Goal: Task Accomplishment & Management: Manage account settings

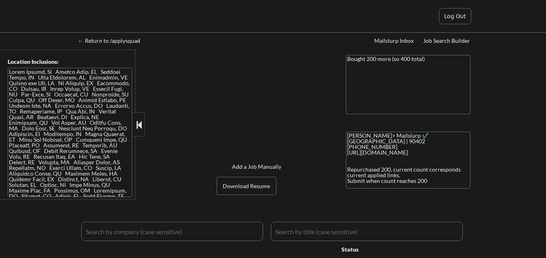
select select ""applied""
select select ""pending""
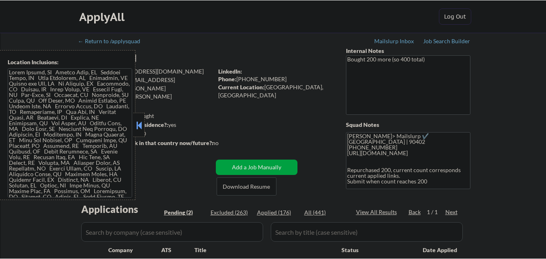
scroll to position [162, 0]
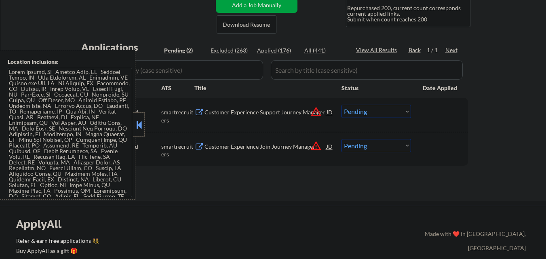
click at [137, 120] on button at bounding box center [139, 125] width 9 height 12
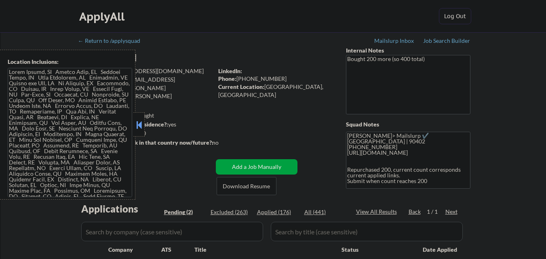
select select ""pending""
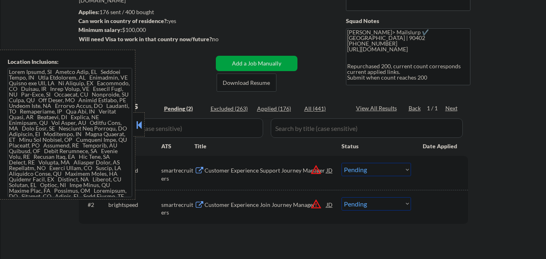
scroll to position [121, 0]
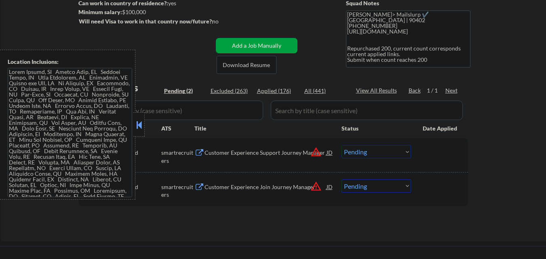
click at [142, 125] on button at bounding box center [139, 125] width 9 height 12
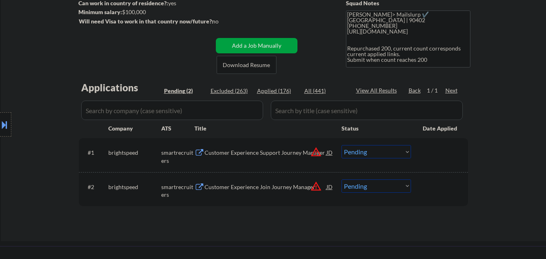
click at [282, 152] on div "Customer Experience Support Journey Manager" at bounding box center [265, 153] width 122 height 8
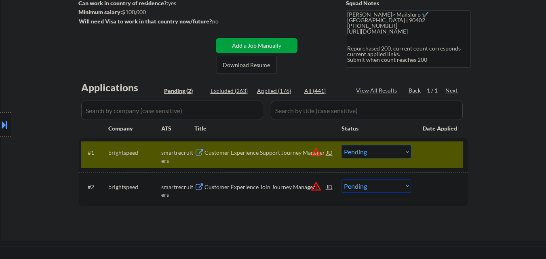
drag, startPoint x: 385, startPoint y: 152, endPoint x: 380, endPoint y: 158, distance: 8.3
click at [381, 157] on select "Choose an option... Pending Applied Excluded (Questions) Excluded (Expired) Exc…" at bounding box center [375, 151] width 69 height 13
click at [341, 145] on select "Choose an option... Pending Applied Excluded (Questions) Excluded (Expired) Exc…" at bounding box center [375, 151] width 69 height 13
click at [450, 151] on div at bounding box center [441, 152] width 36 height 15
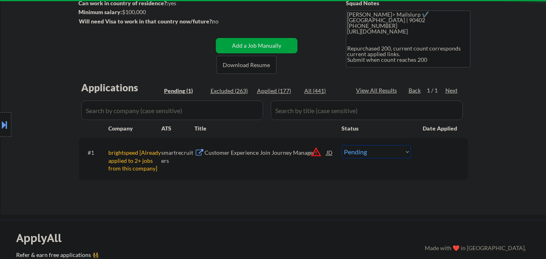
drag, startPoint x: 405, startPoint y: 151, endPoint x: 406, endPoint y: 158, distance: 6.9
click at [405, 151] on select "Choose an option... Pending Applied Excluded (Questions) Excluded (Expired) Exc…" at bounding box center [375, 151] width 69 height 13
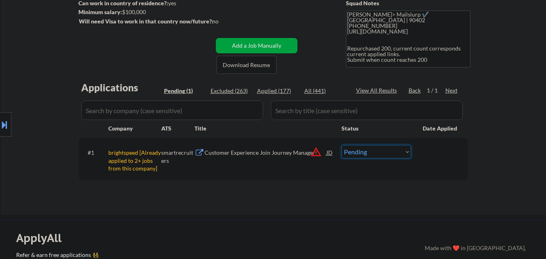
select select ""excluded__other_""
click at [341, 145] on select "Choose an option... Pending Applied Excluded (Questions) Excluded (Expired) Exc…" at bounding box center [375, 151] width 69 height 13
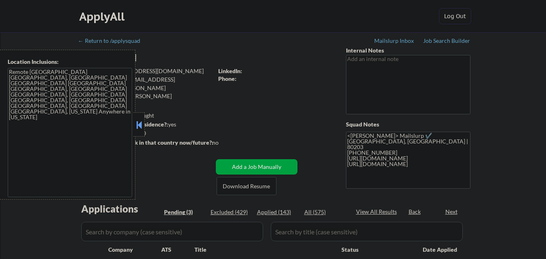
select select ""pending""
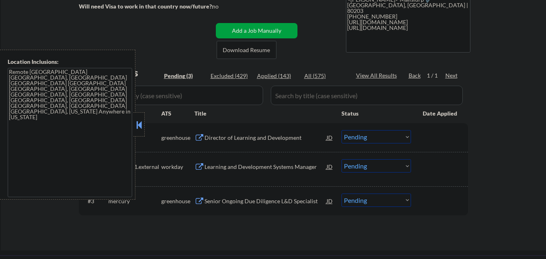
scroll to position [162, 0]
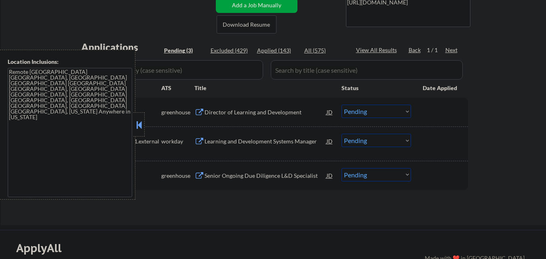
click at [138, 130] on button at bounding box center [139, 125] width 9 height 12
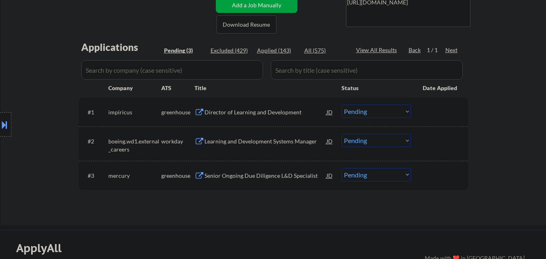
click at [221, 109] on div "Director of Learning and Development" at bounding box center [265, 112] width 122 height 8
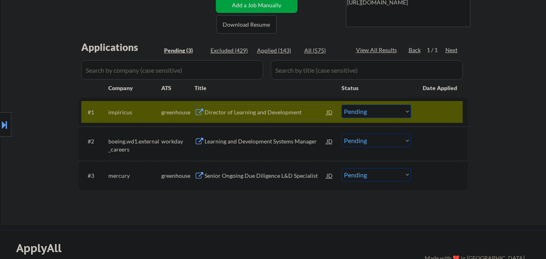
click at [376, 114] on select "Choose an option... Pending Applied Excluded (Questions) Excluded (Expired) Exc…" at bounding box center [375, 111] width 69 height 13
click at [341, 105] on select "Choose an option... Pending Applied Excluded (Questions) Excluded (Expired) Exc…" at bounding box center [375, 111] width 69 height 13
select select ""pending""
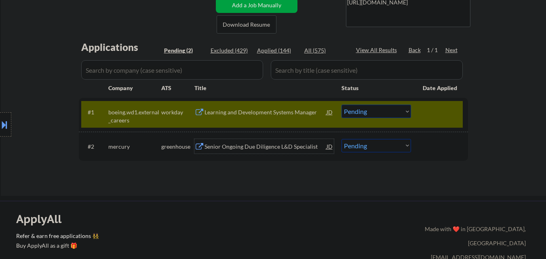
click at [267, 148] on div "Senior Ongoing Due Diligence L&D Specialist" at bounding box center [265, 147] width 122 height 8
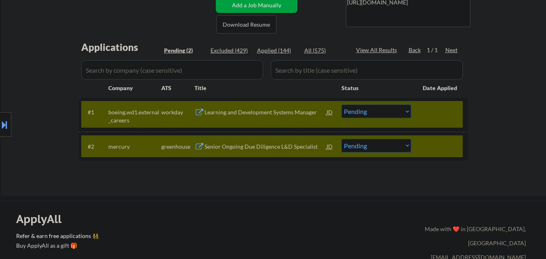
click at [373, 142] on select "Choose an option... Pending Applied Excluded (Questions) Excluded (Expired) Exc…" at bounding box center [375, 145] width 69 height 13
select select ""excluded__salary_""
click at [341, 139] on select "Choose an option... Pending Applied Excluded (Questions) Excluded (Expired) Exc…" at bounding box center [375, 145] width 69 height 13
click at [273, 113] on div "Learning and Development Systems Manager" at bounding box center [265, 112] width 122 height 8
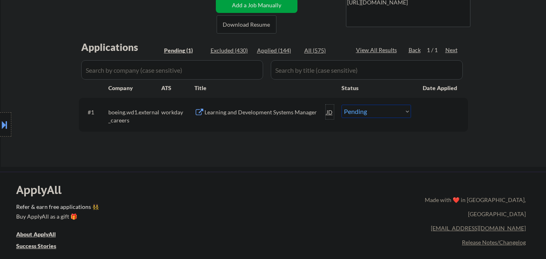
click at [328, 114] on div "JD" at bounding box center [330, 112] width 8 height 15
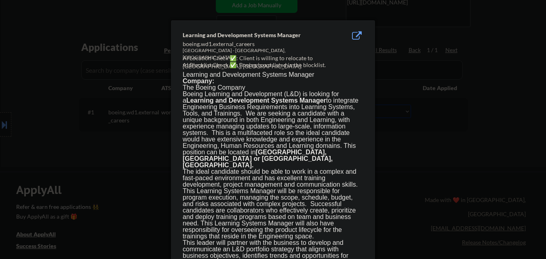
drag, startPoint x: 435, startPoint y: 146, endPoint x: 40, endPoint y: 93, distance: 399.1
click at [432, 149] on div at bounding box center [273, 129] width 546 height 259
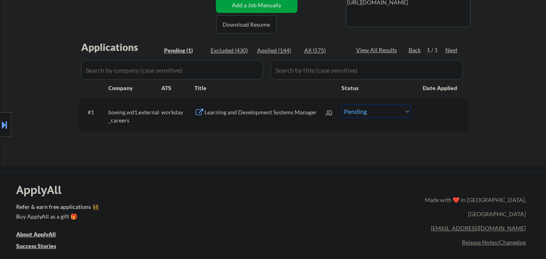
click at [0, 123] on button at bounding box center [4, 124] width 9 height 13
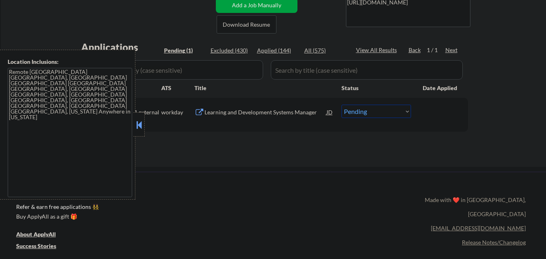
click at [142, 130] on div at bounding box center [138, 124] width 11 height 24
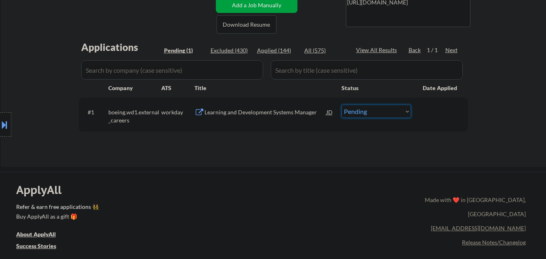
drag, startPoint x: 361, startPoint y: 113, endPoint x: 359, endPoint y: 118, distance: 4.7
click at [361, 113] on select "Choose an option... Pending Applied Excluded (Questions) Excluded (Expired) Exc…" at bounding box center [375, 111] width 69 height 13
select select ""applied""
click at [341, 105] on select "Choose an option... Pending Applied Excluded (Questions) Excluded (Expired) Exc…" at bounding box center [375, 111] width 69 height 13
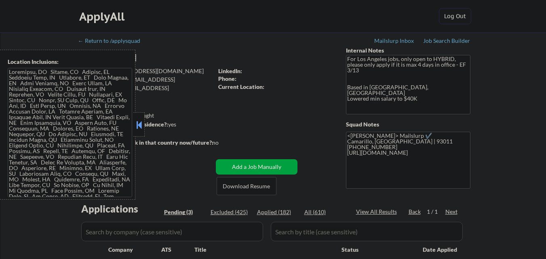
select select ""pending""
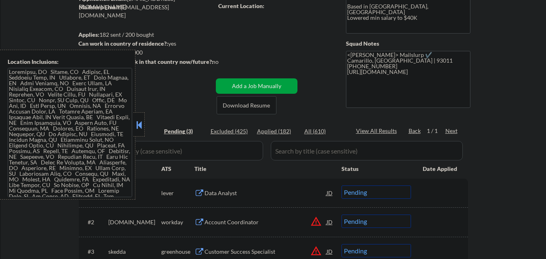
drag, startPoint x: 141, startPoint y: 122, endPoint x: 148, endPoint y: 120, distance: 7.1
click at [143, 122] on button at bounding box center [139, 125] width 9 height 12
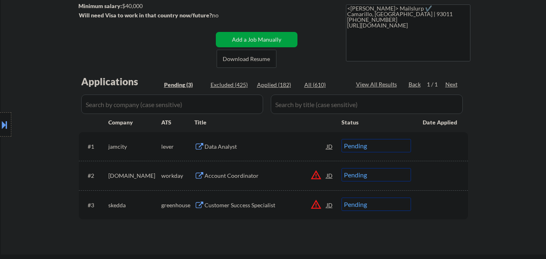
scroll to position [121, 0]
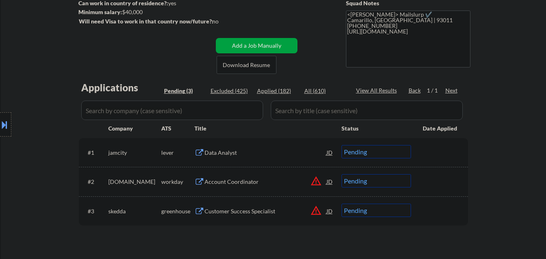
click at [238, 154] on div "Data Analyst" at bounding box center [265, 153] width 122 height 8
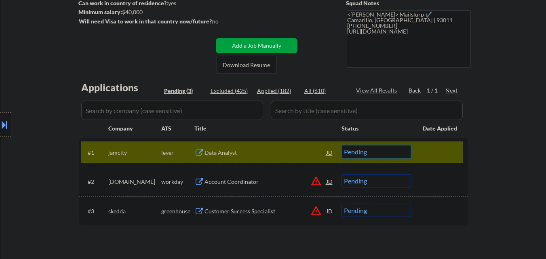
drag, startPoint x: 395, startPoint y: 152, endPoint x: 395, endPoint y: 157, distance: 5.3
click at [395, 152] on select "Choose an option... Pending Applied Excluded (Questions) Excluded (Expired) Exc…" at bounding box center [375, 151] width 69 height 13
click at [341, 145] on select "Choose an option... Pending Applied Excluded (Questions) Excluded (Expired) Exc…" at bounding box center [375, 151] width 69 height 13
click at [316, 181] on button "warning_amber" at bounding box center [315, 180] width 11 height 11
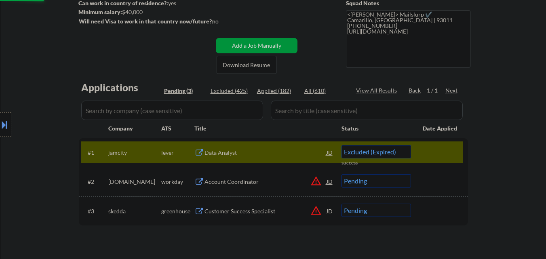
select select ""pending""
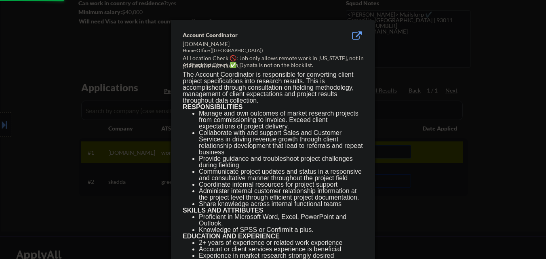
drag, startPoint x: 39, startPoint y: 138, endPoint x: 0, endPoint y: 133, distance: 39.1
click at [38, 139] on div at bounding box center [273, 129] width 546 height 259
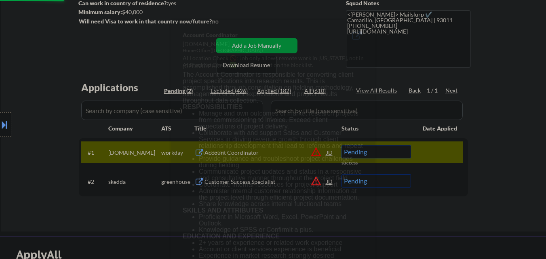
click at [0, 120] on button at bounding box center [4, 124] width 9 height 13
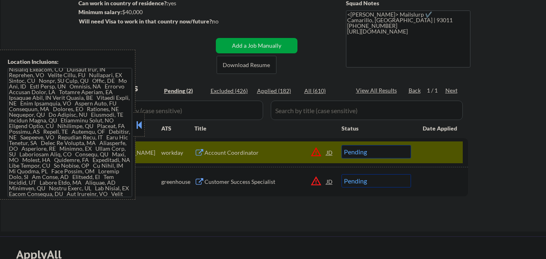
scroll to position [48, 0]
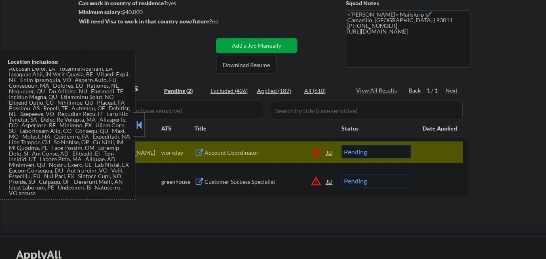
drag, startPoint x: 139, startPoint y: 122, endPoint x: 148, endPoint y: 126, distance: 10.4
click at [139, 122] on button at bounding box center [139, 125] width 9 height 12
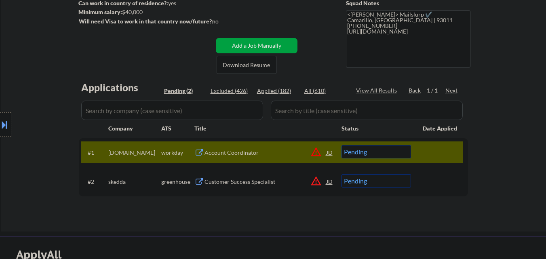
click at [318, 181] on button "warning_amber" at bounding box center [315, 180] width 11 height 11
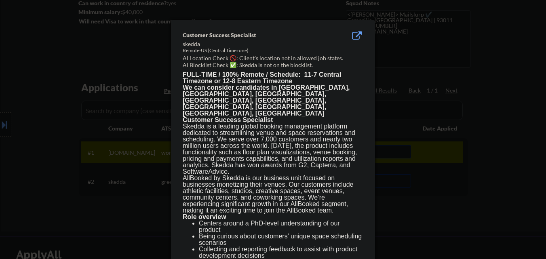
click at [407, 206] on div at bounding box center [273, 129] width 546 height 259
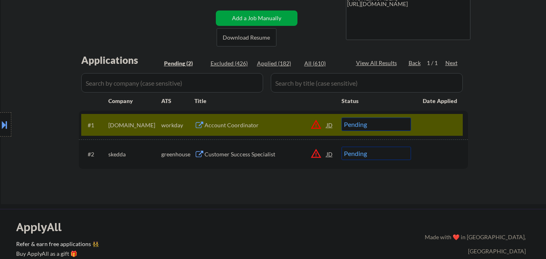
scroll to position [162, 0]
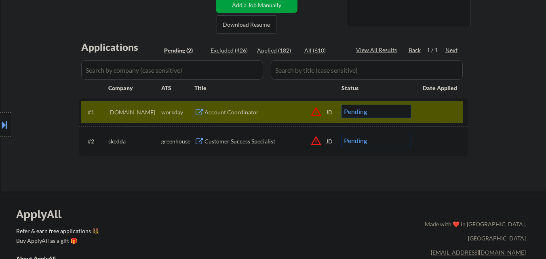
click at [311, 140] on button "warning_amber" at bounding box center [315, 140] width 11 height 11
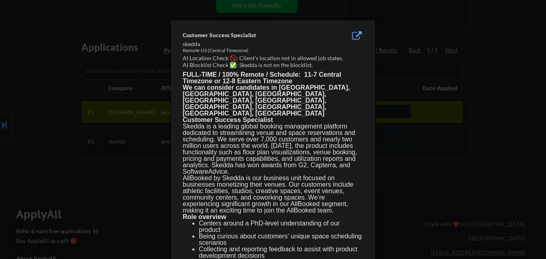
drag, startPoint x: 447, startPoint y: 175, endPoint x: 81, endPoint y: 133, distance: 368.5
click at [441, 176] on div at bounding box center [273, 129] width 546 height 259
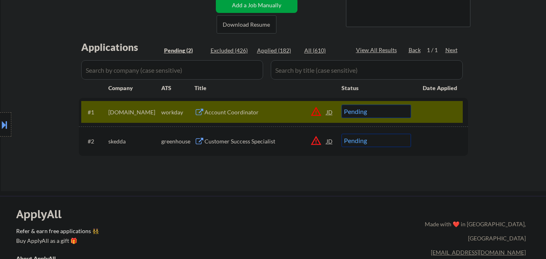
click at [2, 122] on button at bounding box center [4, 124] width 9 height 13
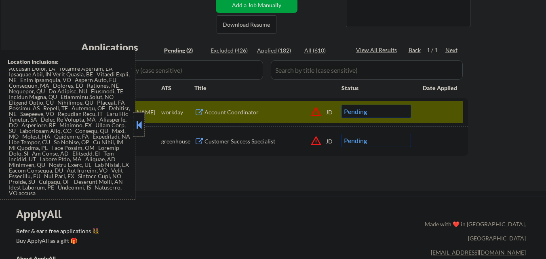
click at [137, 131] on div at bounding box center [138, 124] width 11 height 24
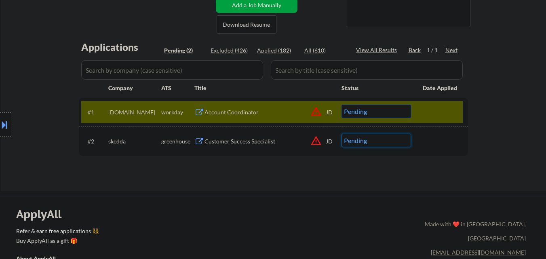
drag, startPoint x: 391, startPoint y: 143, endPoint x: 391, endPoint y: 147, distance: 4.1
click at [391, 143] on select "Choose an option... Pending Applied Excluded (Questions) Excluded (Expired) Exc…" at bounding box center [375, 140] width 69 height 13
select select ""excluded__expired_""
click at [341, 134] on select "Choose an option... Pending Applied Excluded (Questions) Excluded (Expired) Exc…" at bounding box center [375, 140] width 69 height 13
click at [312, 112] on button "warning_amber" at bounding box center [315, 111] width 11 height 11
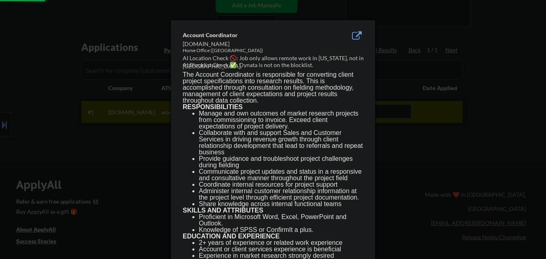
click at [387, 111] on div at bounding box center [273, 129] width 546 height 259
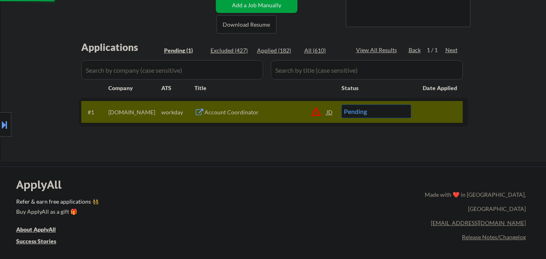
click at [387, 111] on select "Choose an option... Pending Applied Excluded (Questions) Excluded (Expired) Exc…" at bounding box center [375, 111] width 69 height 13
select select ""excluded__location_""
click at [341, 105] on select "Choose an option... Pending Applied Excluded (Questions) Excluded (Expired) Exc…" at bounding box center [375, 111] width 69 height 13
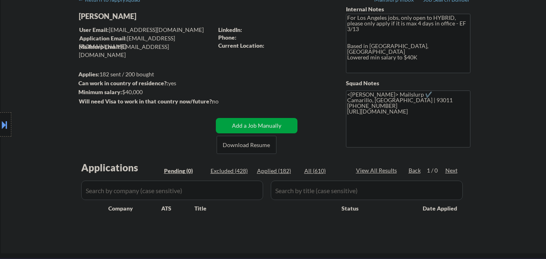
scroll to position [40, 0]
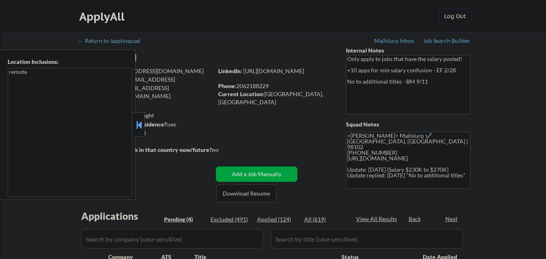
select select ""pending""
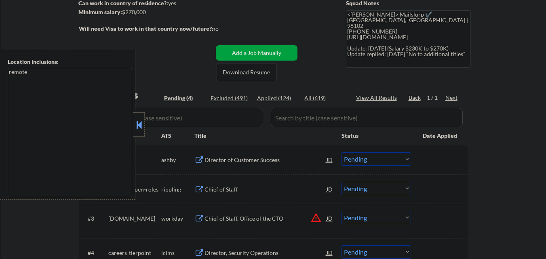
drag, startPoint x: 137, startPoint y: 122, endPoint x: 154, endPoint y: 125, distance: 17.3
click at [138, 122] on button at bounding box center [139, 125] width 9 height 12
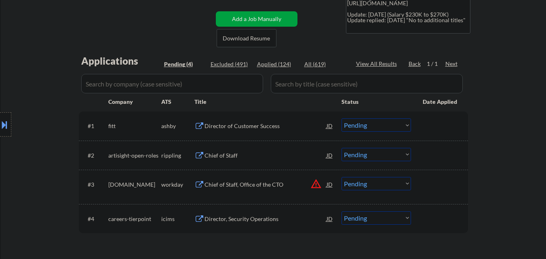
scroll to position [202, 0]
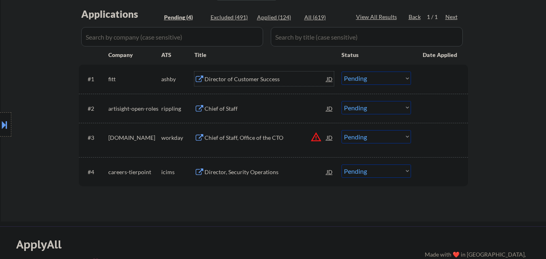
click at [234, 84] on div "Director of Customer Success" at bounding box center [265, 79] width 122 height 15
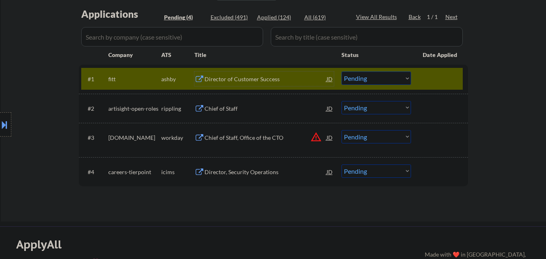
click at [402, 79] on select "Choose an option... Pending Applied Excluded (Questions) Excluded (Expired) Exc…" at bounding box center [375, 78] width 69 height 13
click at [341, 72] on select "Choose an option... Pending Applied Excluded (Questions) Excluded (Expired) Exc…" at bounding box center [375, 78] width 69 height 13
click at [445, 74] on div at bounding box center [441, 79] width 36 height 15
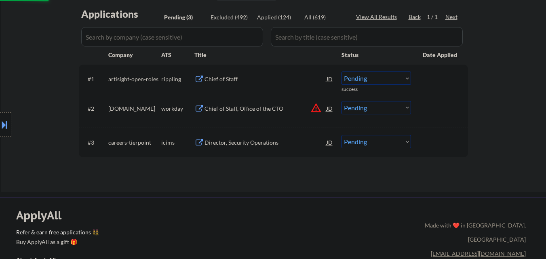
click at [268, 81] on div "Chief of Staff" at bounding box center [265, 79] width 122 height 8
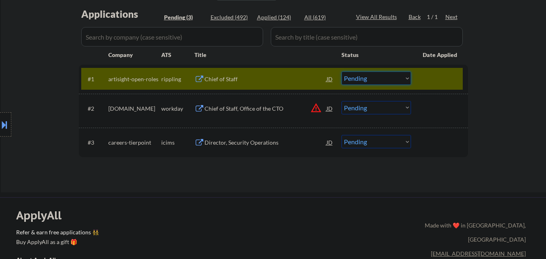
click at [399, 73] on select "Choose an option... Pending Applied Excluded (Questions) Excluded (Expired) Exc…" at bounding box center [375, 78] width 69 height 13
click at [341, 72] on select "Choose an option... Pending Applied Excluded (Questions) Excluded (Expired) Exc…" at bounding box center [375, 78] width 69 height 13
click at [441, 74] on div at bounding box center [441, 79] width 36 height 15
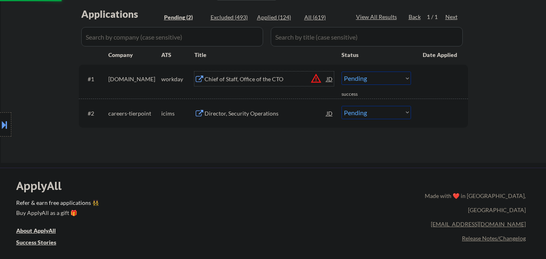
click at [274, 80] on div "Chief of Staff, Office of the CTO" at bounding box center [265, 79] width 122 height 8
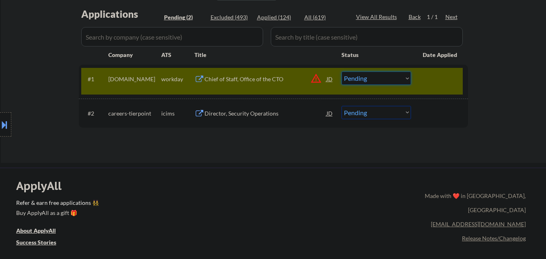
drag, startPoint x: 400, startPoint y: 80, endPoint x: 400, endPoint y: 84, distance: 4.4
click at [400, 80] on select "Choose an option... Pending Applied Excluded (Questions) Excluded (Expired) Exc…" at bounding box center [375, 78] width 69 height 13
click at [341, 72] on select "Choose an option... Pending Applied Excluded (Questions) Excluded (Expired) Exc…" at bounding box center [375, 78] width 69 height 13
click at [440, 76] on div at bounding box center [441, 79] width 36 height 15
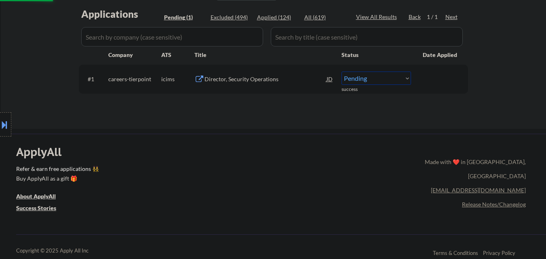
click at [274, 76] on div "Director, Security Operations" at bounding box center [265, 79] width 122 height 8
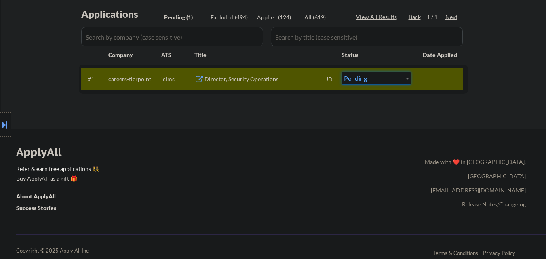
drag, startPoint x: 404, startPoint y: 76, endPoint x: 405, endPoint y: 84, distance: 7.7
click at [404, 76] on select "Choose an option... Pending Applied Excluded (Questions) Excluded (Expired) Exc…" at bounding box center [375, 78] width 69 height 13
select select ""excluded__salary_""
click at [341, 72] on select "Choose an option... Pending Applied Excluded (Questions) Excluded (Expired) Exc…" at bounding box center [375, 78] width 69 height 13
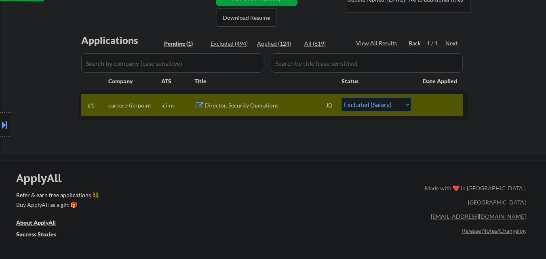
scroll to position [162, 0]
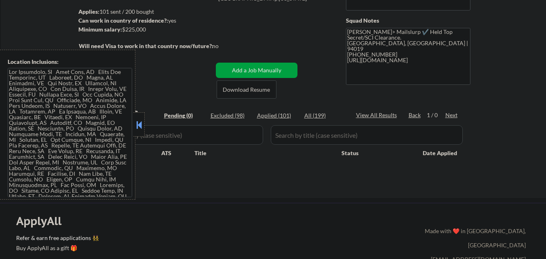
scroll to position [162, 0]
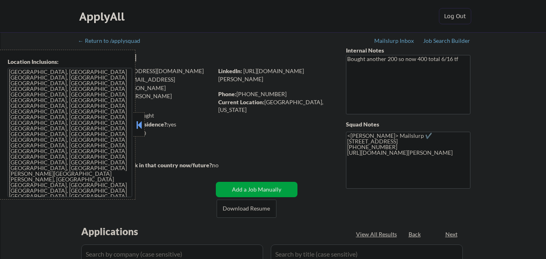
select select ""pending""
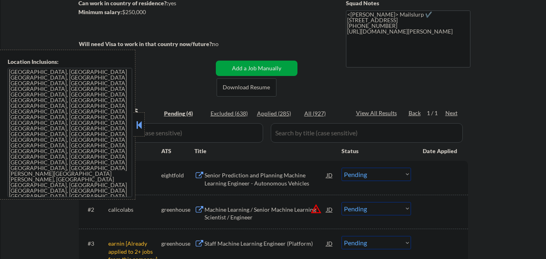
click at [140, 118] on div at bounding box center [138, 124] width 11 height 24
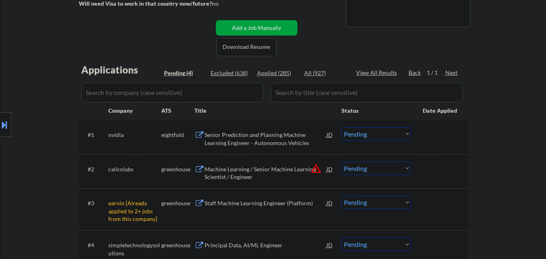
scroll to position [242, 0]
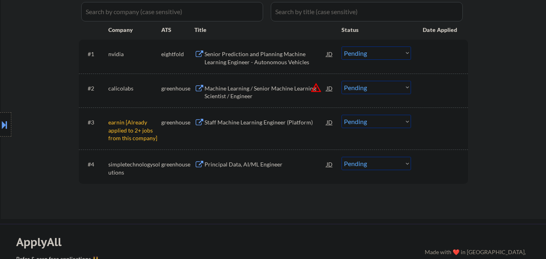
drag, startPoint x: 391, startPoint y: 122, endPoint x: 393, endPoint y: 127, distance: 5.3
click at [392, 123] on select "Choose an option... Pending Applied Excluded (Questions) Excluded (Expired) Exc…" at bounding box center [375, 121] width 69 height 13
click at [341, 115] on select "Choose an option... Pending Applied Excluded (Questions) Excluded (Expired) Exc…" at bounding box center [375, 121] width 69 height 13
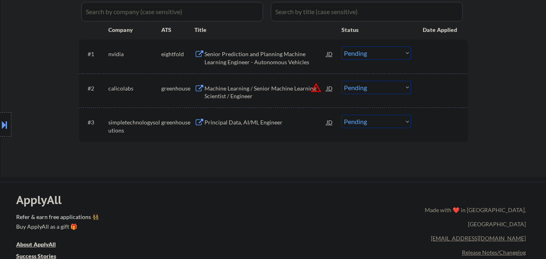
click at [267, 123] on div "Principal Data, AI/ML Engineer" at bounding box center [265, 122] width 122 height 8
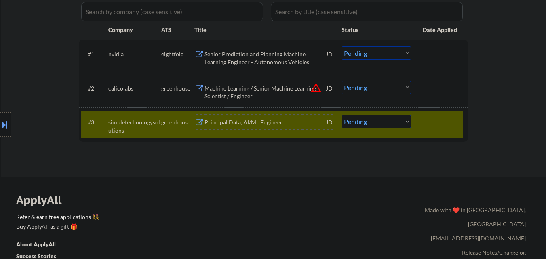
click at [387, 119] on select "Choose an option... Pending Applied Excluded (Questions) Excluded (Expired) Exc…" at bounding box center [375, 121] width 69 height 13
select select ""excluded__expired_""
click at [341, 115] on select "Choose an option... Pending Applied Excluded (Questions) Excluded (Expired) Exc…" at bounding box center [375, 121] width 69 height 13
click at [315, 88] on button "warning_amber" at bounding box center [315, 87] width 11 height 11
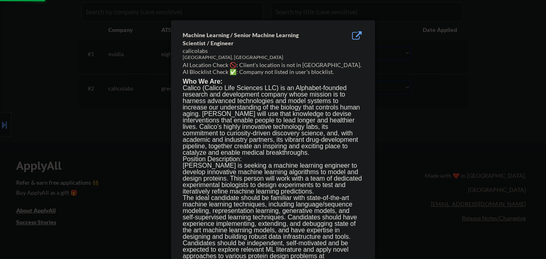
drag, startPoint x: 126, startPoint y: 148, endPoint x: 202, endPoint y: 133, distance: 77.8
click at [135, 146] on div at bounding box center [273, 129] width 546 height 259
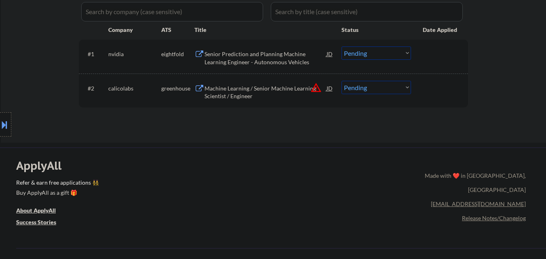
click at [265, 95] on div "Machine Learning / Senior Machine Learning Scientist / Engineer" at bounding box center [265, 92] width 122 height 16
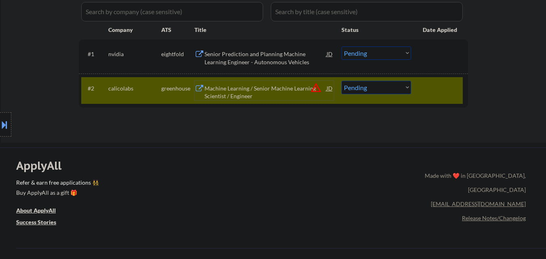
click at [387, 93] on select "Choose an option... Pending Applied Excluded (Questions) Excluded (Expired) Exc…" at bounding box center [375, 87] width 69 height 13
select select ""excluded__salary_""
click at [341, 81] on select "Choose an option... Pending Applied Excluded (Questions) Excluded (Expired) Exc…" at bounding box center [375, 87] width 69 height 13
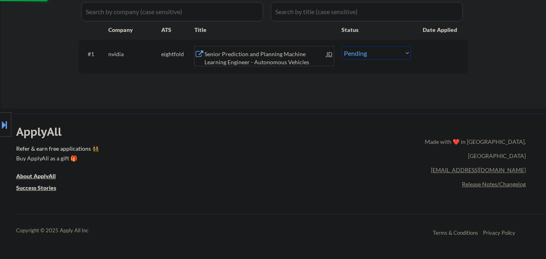
click at [255, 54] on div "Senior Prediction and Planning Machine Learning Engineer - Autonomous Vehicles" at bounding box center [265, 58] width 122 height 16
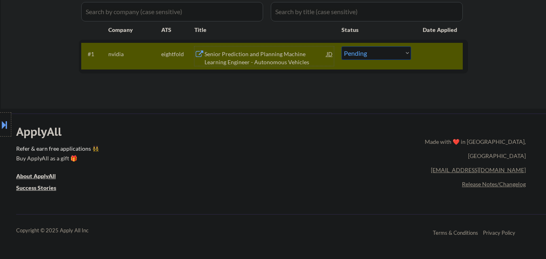
drag, startPoint x: 273, startPoint y: 58, endPoint x: 267, endPoint y: 58, distance: 6.1
click at [267, 58] on div "Senior Prediction and Planning Machine Learning Engineer - Autonomous Vehicles" at bounding box center [265, 58] width 122 height 16
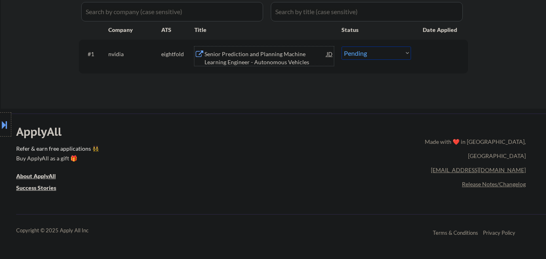
click at [374, 57] on select "Choose an option... Pending Applied Excluded (Questions) Excluded (Expired) Exc…" at bounding box center [375, 52] width 69 height 13
select select ""excluded__expired_""
click at [341, 46] on select "Choose an option... Pending Applied Excluded (Questions) Excluded (Expired) Exc…" at bounding box center [375, 52] width 69 height 13
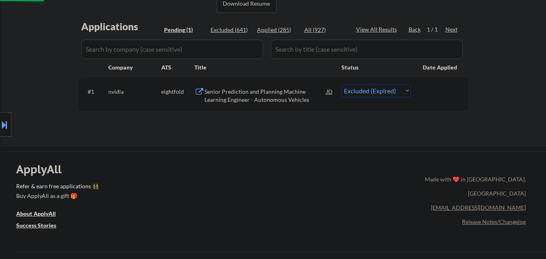
scroll to position [121, 0]
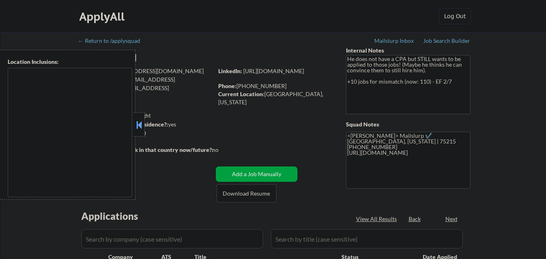
select select ""pending""
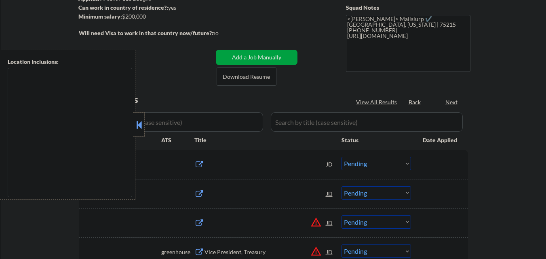
scroll to position [121, 0]
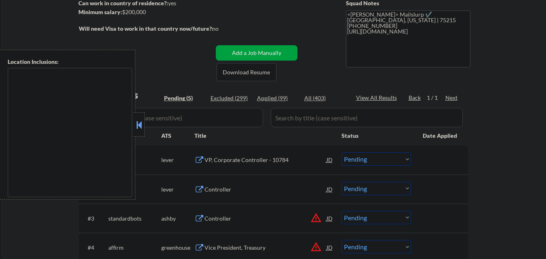
click at [140, 123] on button at bounding box center [139, 125] width 9 height 12
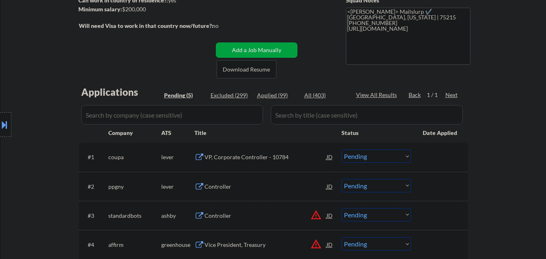
scroll to position [162, 0]
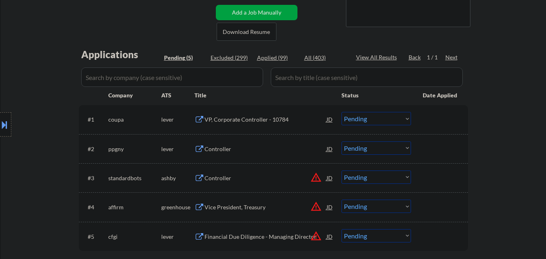
click at [263, 128] on div "#1 coupa lever VP, Corporate Controller - 10784 JD Choose an option... Pending …" at bounding box center [271, 119] width 381 height 22
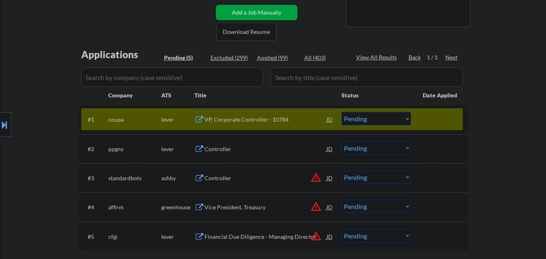
click at [264, 126] on div "VP, Corporate Controller - 10784" at bounding box center [265, 119] width 122 height 15
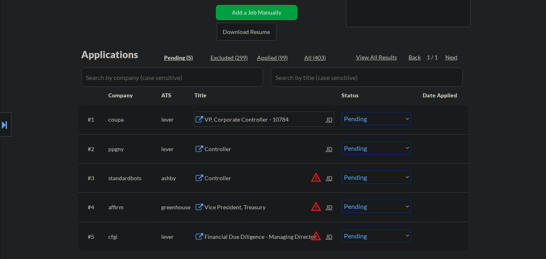
click at [255, 116] on div "VP, Corporate Controller - 10784" at bounding box center [265, 120] width 122 height 8
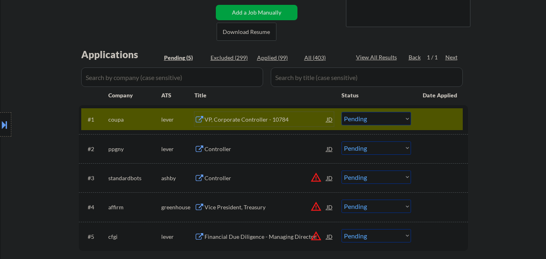
click at [0, 122] on button at bounding box center [4, 124] width 9 height 13
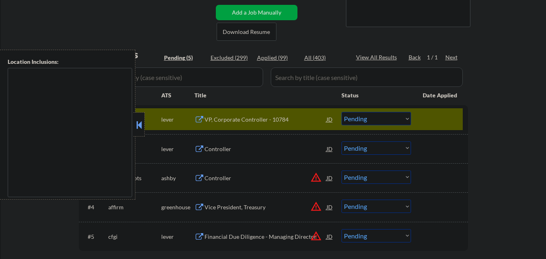
drag, startPoint x: 142, startPoint y: 122, endPoint x: 166, endPoint y: 112, distance: 25.6
click at [143, 121] on div at bounding box center [138, 124] width 11 height 24
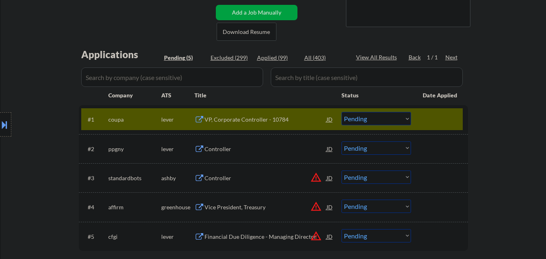
click at [375, 119] on select "Choose an option... Pending Applied Excluded (Questions) Excluded (Expired) Exc…" at bounding box center [375, 118] width 69 height 13
click at [341, 112] on select "Choose an option... Pending Applied Excluded (Questions) Excluded (Expired) Exc…" at bounding box center [375, 118] width 69 height 13
click at [448, 109] on div "#1 coupa lever VP, Corporate Controller - 10784 JD Choose an option... Pending …" at bounding box center [271, 119] width 381 height 22
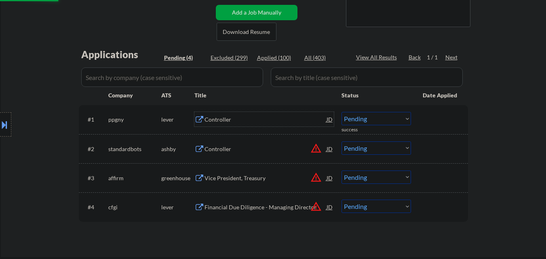
click at [232, 117] on div "Controller" at bounding box center [265, 120] width 122 height 8
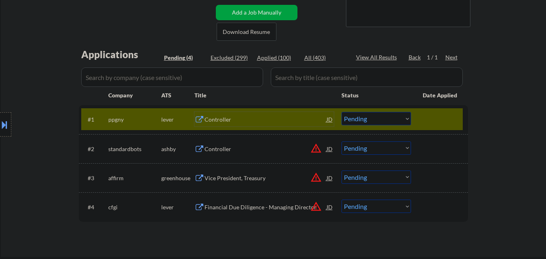
drag, startPoint x: 400, startPoint y: 120, endPoint x: 402, endPoint y: 124, distance: 4.5
click at [401, 120] on select "Choose an option... Pending Applied Excluded (Questions) Excluded (Expired) Exc…" at bounding box center [375, 118] width 69 height 13
click at [341, 112] on select "Choose an option... Pending Applied Excluded (Questions) Excluded (Expired) Exc…" at bounding box center [375, 118] width 69 height 13
click at [445, 110] on div "#1 ppgny lever Controller JD Choose an option... Pending Applied Excluded (Ques…" at bounding box center [271, 119] width 381 height 22
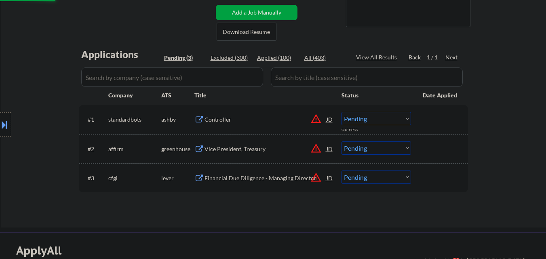
click at [316, 116] on button "warning_amber" at bounding box center [315, 118] width 11 height 11
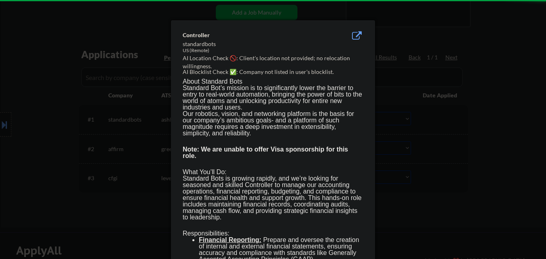
drag, startPoint x: 438, startPoint y: 123, endPoint x: 429, endPoint y: 128, distance: 10.3
click at [439, 123] on div at bounding box center [273, 129] width 546 height 259
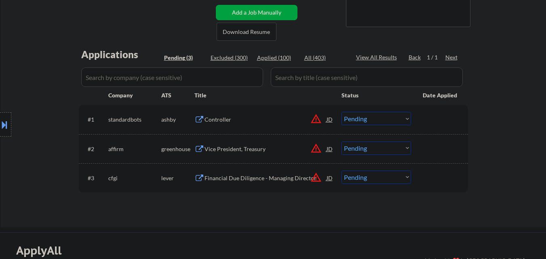
click at [284, 123] on div "Controller" at bounding box center [265, 120] width 122 height 8
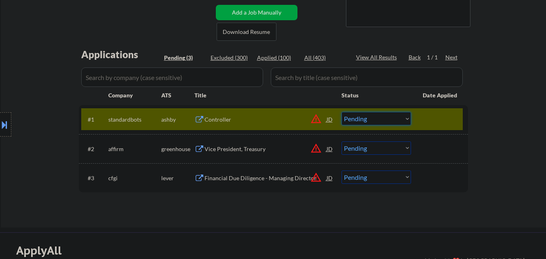
drag, startPoint x: 387, startPoint y: 119, endPoint x: 385, endPoint y: 124, distance: 5.5
click at [387, 121] on select "Choose an option... Pending Applied Excluded (Questions) Excluded (Expired) Exc…" at bounding box center [375, 118] width 69 height 13
click at [341, 112] on select "Choose an option... Pending Applied Excluded (Questions) Excluded (Expired) Exc…" at bounding box center [375, 118] width 69 height 13
click at [457, 116] on div at bounding box center [441, 119] width 36 height 15
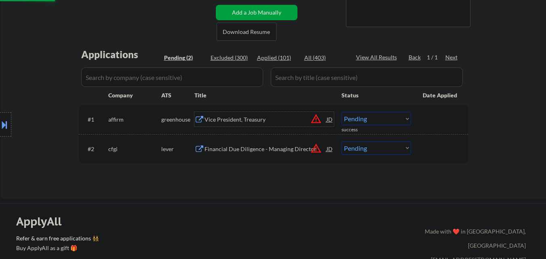
click at [253, 120] on div "Vice President, Treasury" at bounding box center [265, 120] width 122 height 8
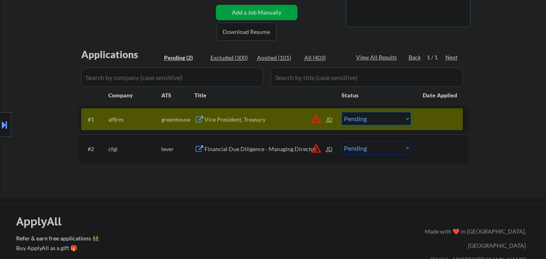
drag, startPoint x: 391, startPoint y: 117, endPoint x: 400, endPoint y: 113, distance: 9.0
click at [395, 117] on select "Choose an option... Pending Applied Excluded (Questions) Excluded (Expired) Exc…" at bounding box center [375, 118] width 69 height 13
click at [341, 112] on select "Choose an option... Pending Applied Excluded (Questions) Excluded (Expired) Exc…" at bounding box center [375, 118] width 69 height 13
click at [436, 119] on div at bounding box center [441, 119] width 36 height 15
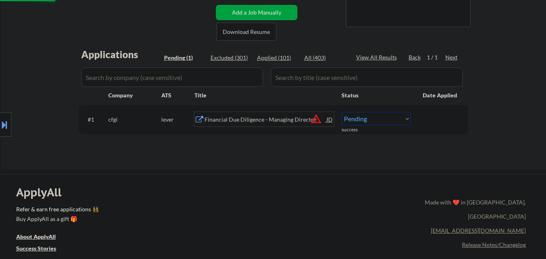
click at [270, 120] on div "Financial Due Diligence - Managing Director" at bounding box center [265, 120] width 122 height 8
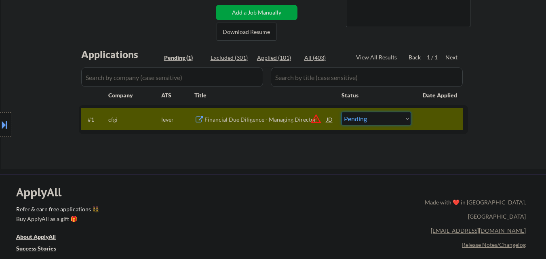
drag, startPoint x: 400, startPoint y: 120, endPoint x: 400, endPoint y: 124, distance: 4.1
click at [400, 121] on select "Choose an option... Pending Applied Excluded (Questions) Excluded (Expired) Exc…" at bounding box center [375, 118] width 69 height 13
select select ""excluded__bad_match_""
click at [341, 112] on select "Choose an option... Pending Applied Excluded (Questions) Excluded (Expired) Exc…" at bounding box center [375, 118] width 69 height 13
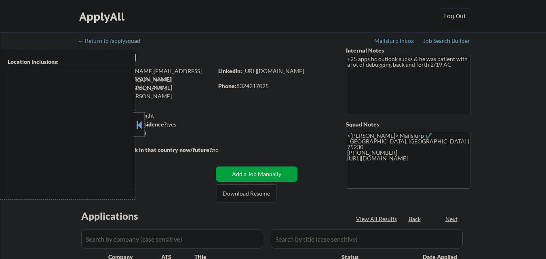
select select ""pending""
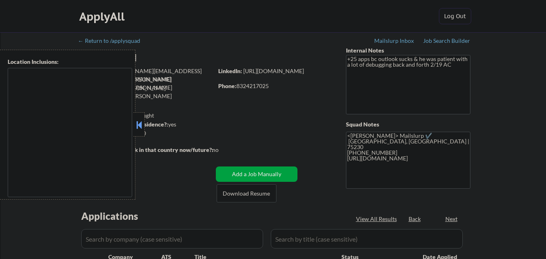
select select ""pending""
type textarea "[GEOGRAPHIC_DATA], [GEOGRAPHIC_DATA] [GEOGRAPHIC_DATA], [GEOGRAPHIC_DATA] [GEOG…"
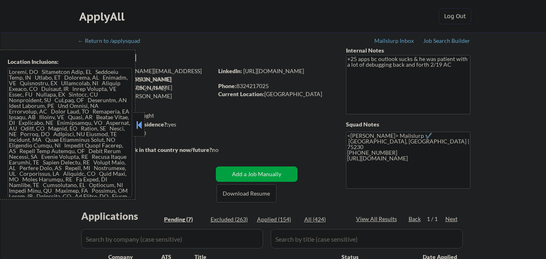
click at [139, 122] on button at bounding box center [139, 125] width 9 height 12
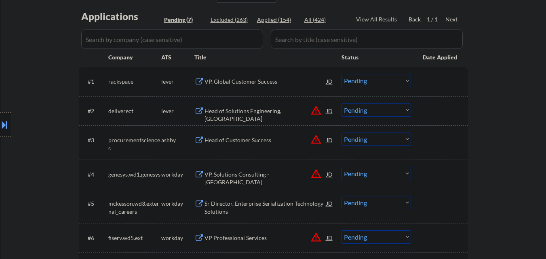
scroll to position [202, 0]
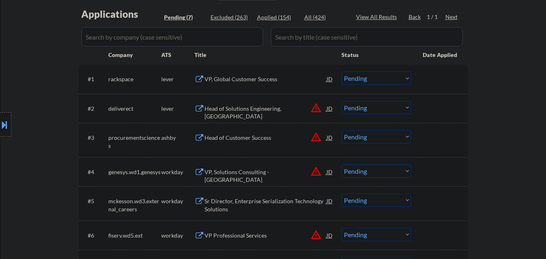
click at [255, 76] on div "VP, Global Customer Success" at bounding box center [265, 79] width 122 height 8
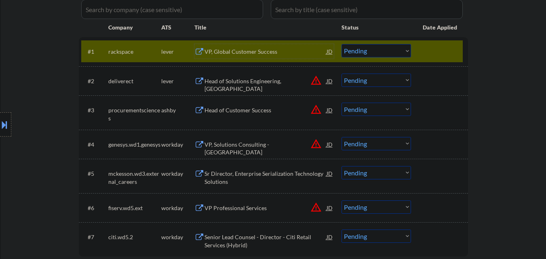
scroll to position [242, 0]
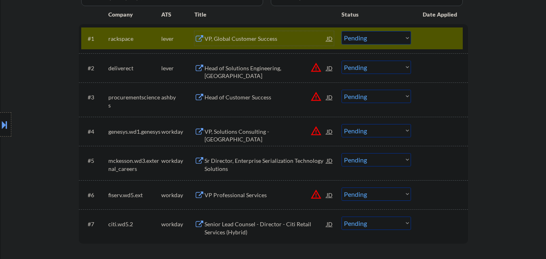
drag, startPoint x: 368, startPoint y: 36, endPoint x: 368, endPoint y: 43, distance: 7.3
click at [368, 37] on select "Choose an option... Pending Applied Excluded (Questions) Excluded (Expired) Exc…" at bounding box center [375, 37] width 69 height 13
click at [341, 31] on select "Choose an option... Pending Applied Excluded (Questions) Excluded (Expired) Exc…" at bounding box center [375, 37] width 69 height 13
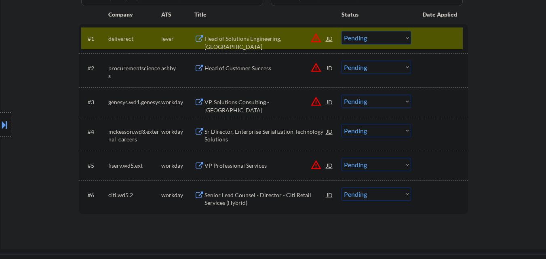
click at [316, 37] on button "warning_amber" at bounding box center [315, 37] width 11 height 11
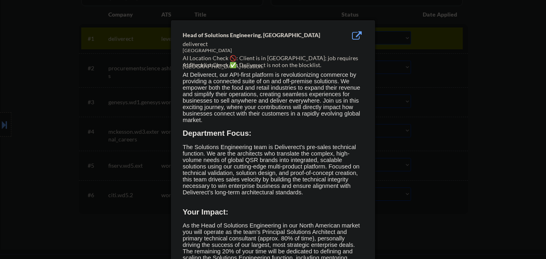
drag, startPoint x: 492, startPoint y: 127, endPoint x: 341, endPoint y: 56, distance: 167.0
click at [487, 126] on div at bounding box center [273, 129] width 546 height 259
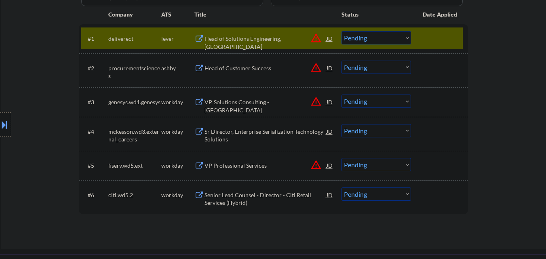
drag, startPoint x: 0, startPoint y: 128, endPoint x: 36, endPoint y: 124, distance: 36.6
click at [0, 128] on button at bounding box center [4, 124] width 9 height 13
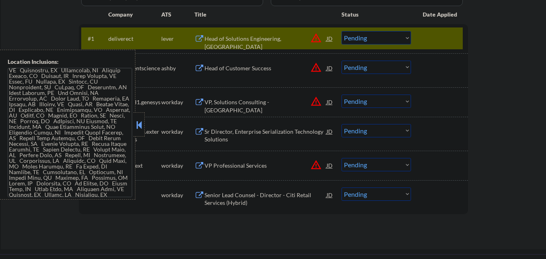
scroll to position [26, 0]
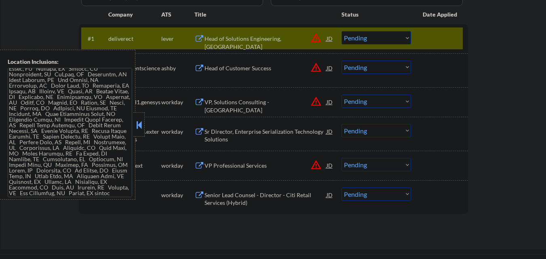
drag, startPoint x: 140, startPoint y: 124, endPoint x: 241, endPoint y: 64, distance: 117.6
click at [143, 123] on div at bounding box center [138, 124] width 11 height 24
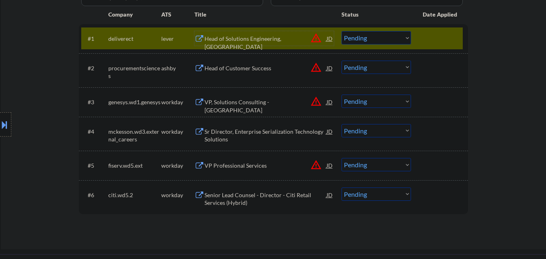
click at [273, 40] on div "Head of Solutions Engineering, North America" at bounding box center [265, 43] width 122 height 16
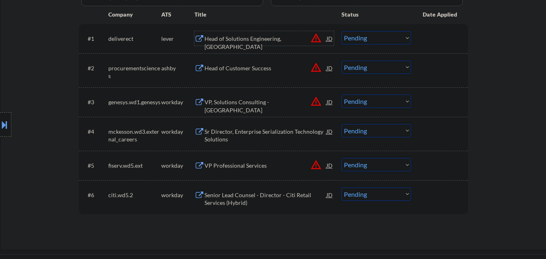
drag, startPoint x: 0, startPoint y: 124, endPoint x: 12, endPoint y: 123, distance: 11.8
click at [4, 124] on button at bounding box center [4, 124] width 9 height 13
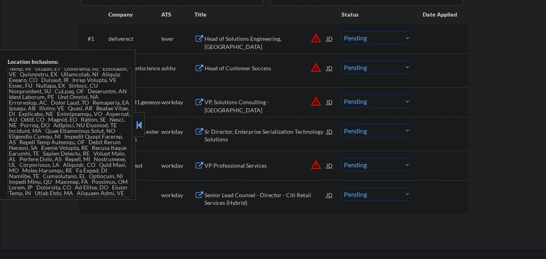
scroll to position [0, 0]
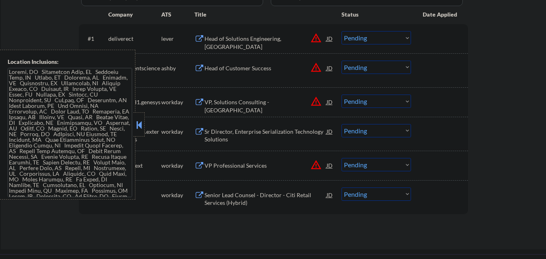
drag, startPoint x: 138, startPoint y: 127, endPoint x: 184, endPoint y: 109, distance: 49.2
drag, startPoint x: 138, startPoint y: 122, endPoint x: 174, endPoint y: 120, distance: 36.0
click at [139, 122] on button at bounding box center [139, 125] width 9 height 12
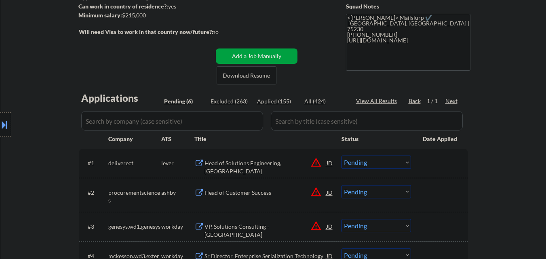
scroll to position [121, 0]
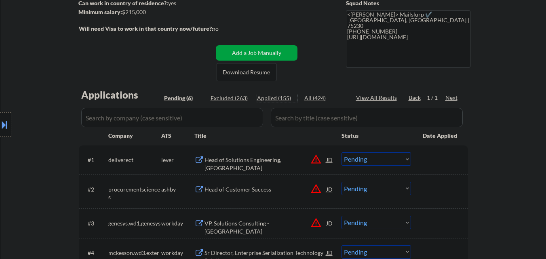
click at [277, 94] on div "Applied (155)" at bounding box center [277, 98] width 40 height 8
select select ""applied""
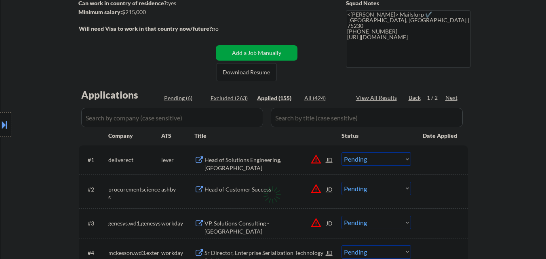
select select ""applied""
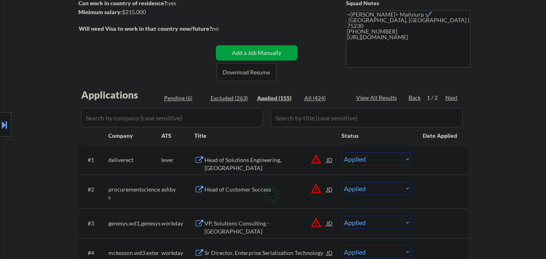
select select ""applied""
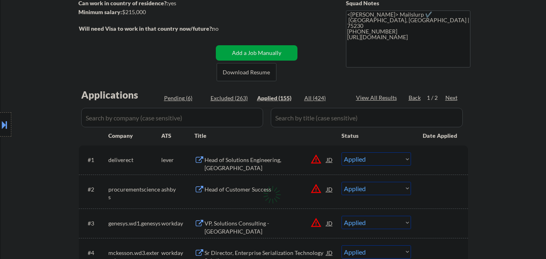
select select ""applied""
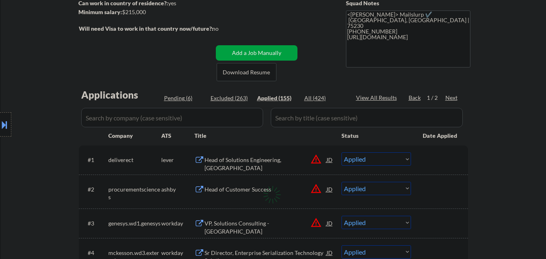
select select ""applied""
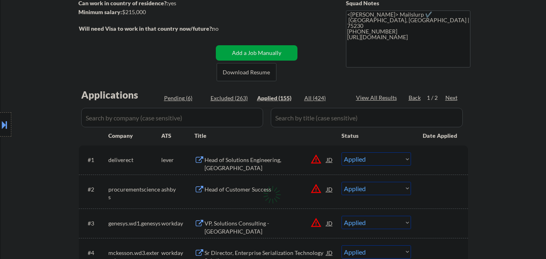
select select ""applied""
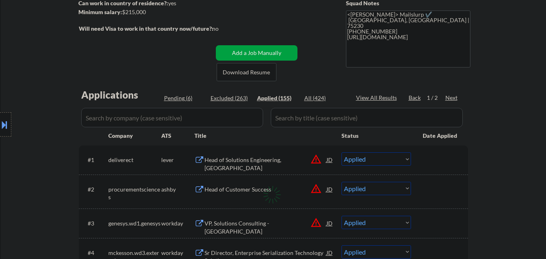
select select ""applied""
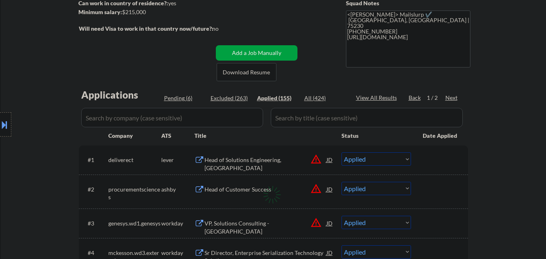
select select ""applied""
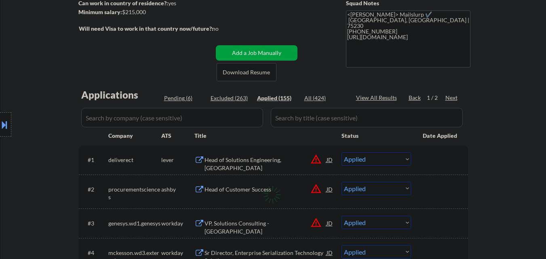
select select ""applied""
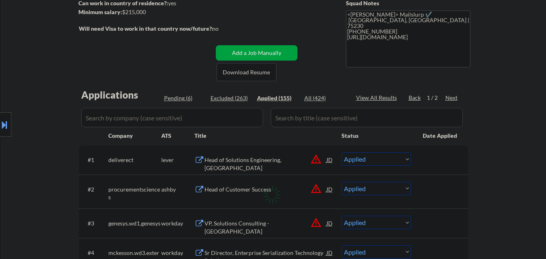
select select ""applied""
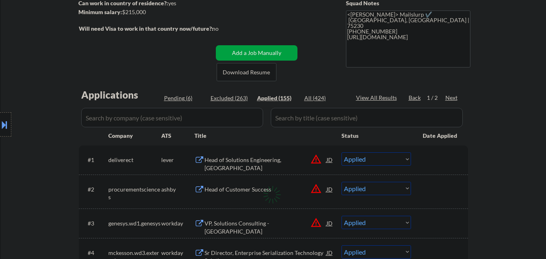
select select ""applied""
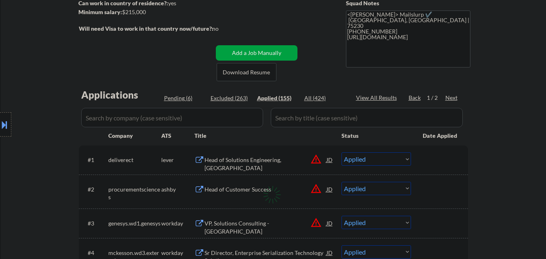
select select ""applied""
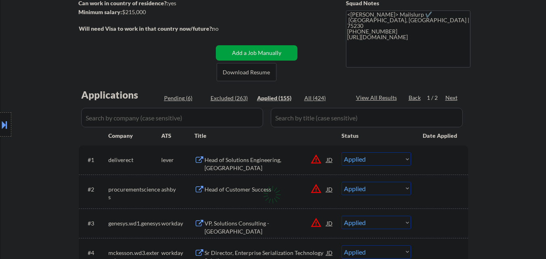
select select ""applied""
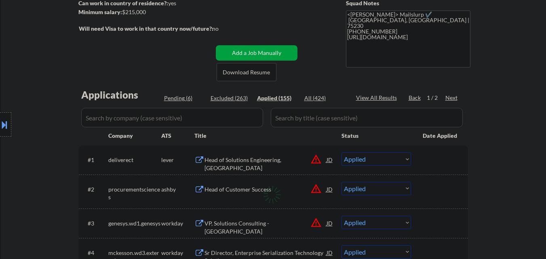
select select ""applied""
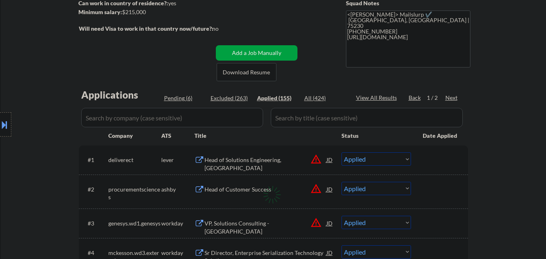
select select ""applied""
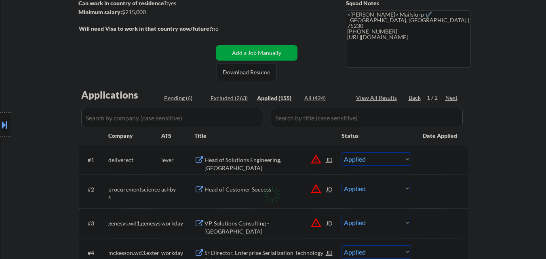
select select ""applied""
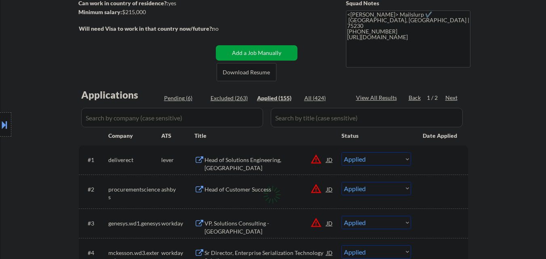
select select ""applied""
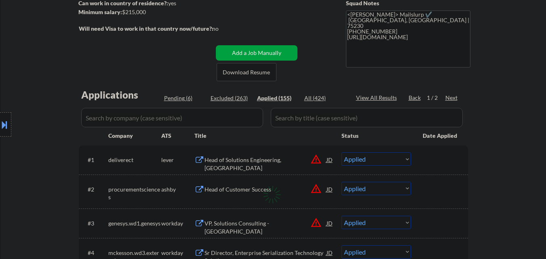
select select ""applied""
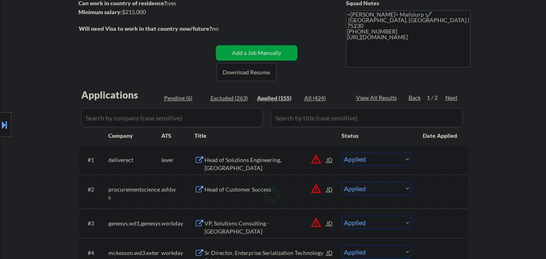
select select ""applied""
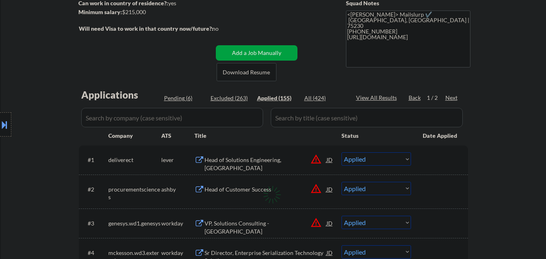
select select ""applied""
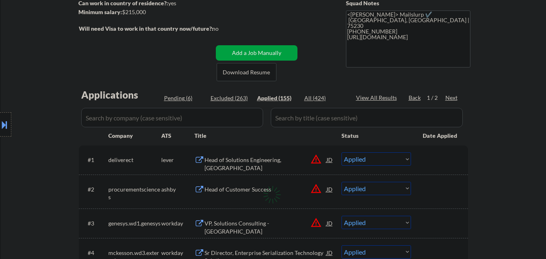
select select ""applied""
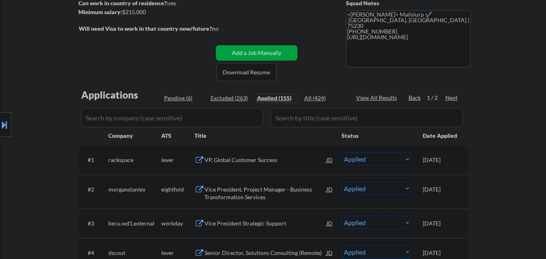
click at [176, 97] on div "Pending (6)" at bounding box center [184, 98] width 40 height 8
select select ""pending""
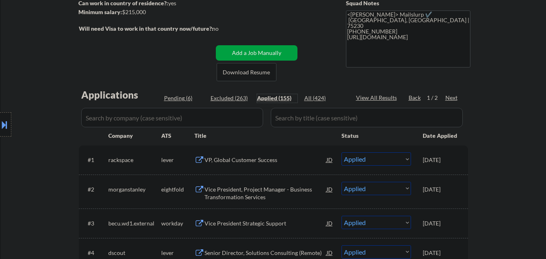
select select ""pending""
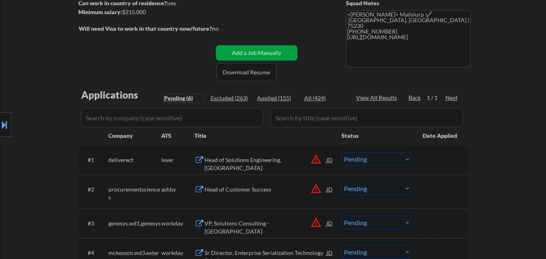
click at [282, 98] on div "Applied (155)" at bounding box center [277, 98] width 40 height 8
select select ""applied""
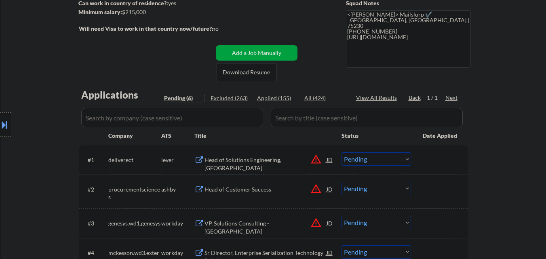
select select ""applied""
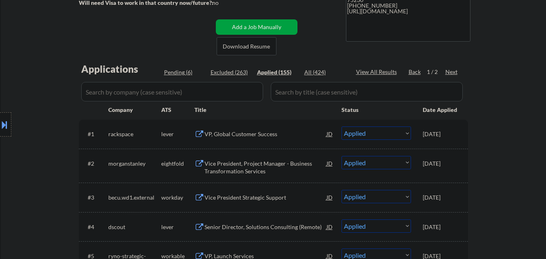
scroll to position [162, 0]
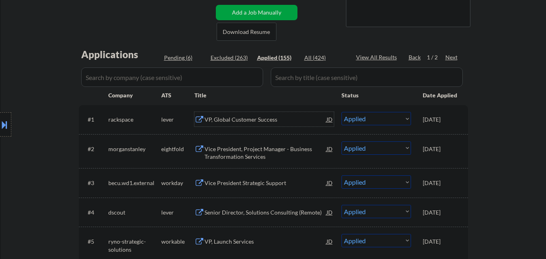
click at [270, 118] on div "VP, Global Customer Success" at bounding box center [265, 120] width 122 height 8
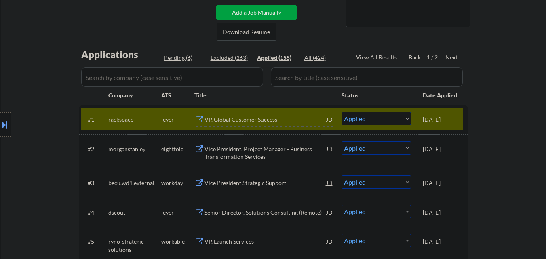
click at [176, 58] on div "Pending (6)" at bounding box center [184, 58] width 40 height 8
select select ""pending""
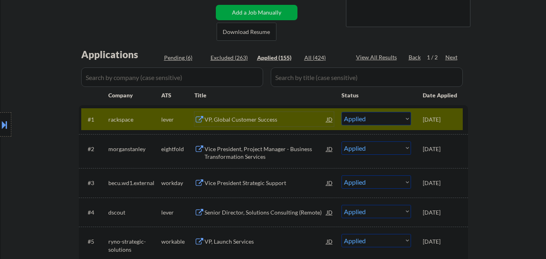
select select ""pending""
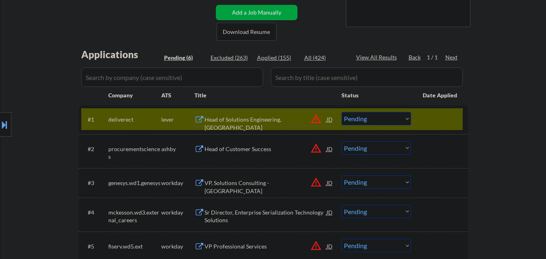
drag, startPoint x: 240, startPoint y: 118, endPoint x: 250, endPoint y: 109, distance: 13.5
click at [241, 116] on div "Head of Solutions Engineering, North America" at bounding box center [265, 124] width 122 height 16
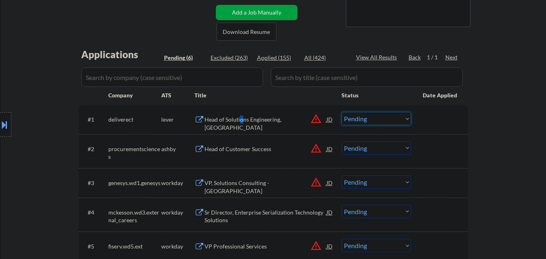
drag, startPoint x: 372, startPoint y: 120, endPoint x: 371, endPoint y: 124, distance: 4.5
click at [372, 120] on select "Choose an option... Pending Applied Excluded (Questions) Excluded (Expired) Exc…" at bounding box center [375, 118] width 69 height 13
click at [341, 112] on select "Choose an option... Pending Applied Excluded (Questions) Excluded (Expired) Exc…" at bounding box center [375, 118] width 69 height 13
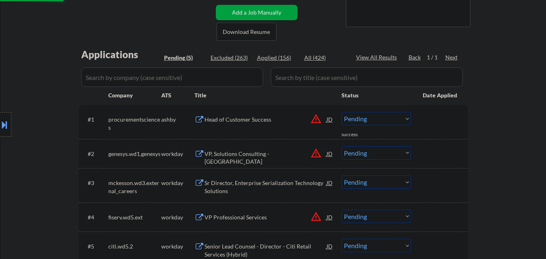
click at [317, 119] on button "warning_amber" at bounding box center [315, 118] width 11 height 11
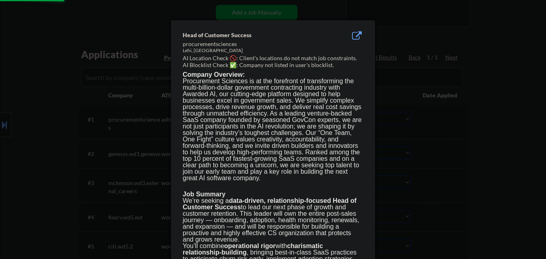
click at [438, 121] on div at bounding box center [273, 129] width 546 height 259
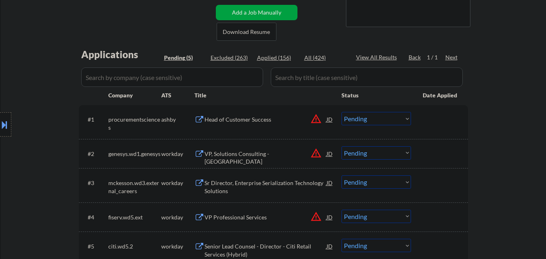
drag, startPoint x: 250, startPoint y: 117, endPoint x: 246, endPoint y: 113, distance: 6.0
click at [250, 116] on div "Head of Customer Success" at bounding box center [265, 120] width 122 height 8
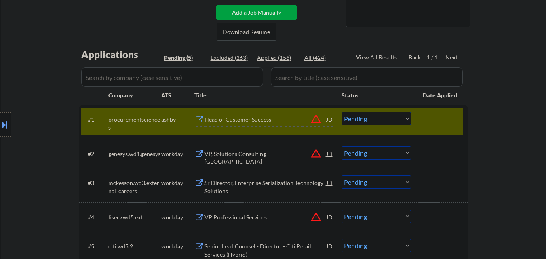
drag, startPoint x: 387, startPoint y: 120, endPoint x: 387, endPoint y: 124, distance: 4.1
click at [387, 120] on select "Choose an option... Pending Applied Excluded (Questions) Excluded (Expired) Exc…" at bounding box center [375, 118] width 69 height 13
click at [341, 112] on select "Choose an option... Pending Applied Excluded (Questions) Excluded (Expired) Exc…" at bounding box center [375, 118] width 69 height 13
click at [450, 120] on div at bounding box center [441, 119] width 36 height 15
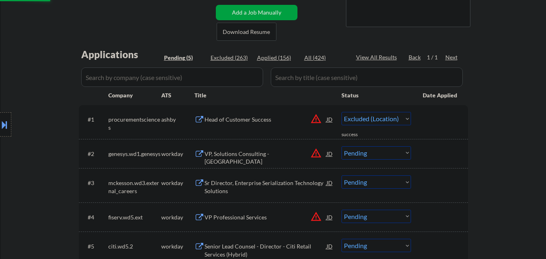
select select ""pending""
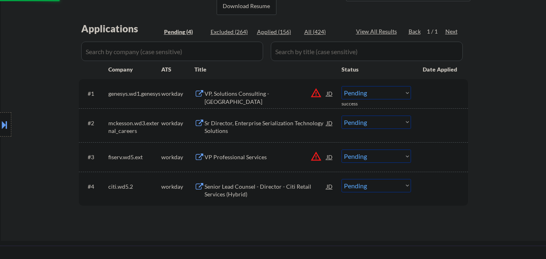
scroll to position [202, 0]
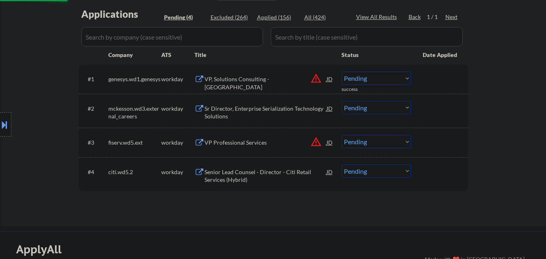
click at [315, 77] on button "warning_amber" at bounding box center [315, 78] width 11 height 11
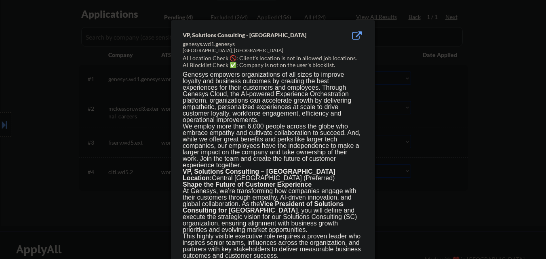
click at [437, 83] on div at bounding box center [273, 129] width 546 height 259
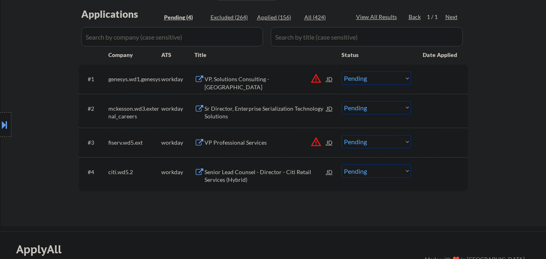
click at [253, 77] on div "VP, Solutions Consulting - North America" at bounding box center [265, 83] width 122 height 16
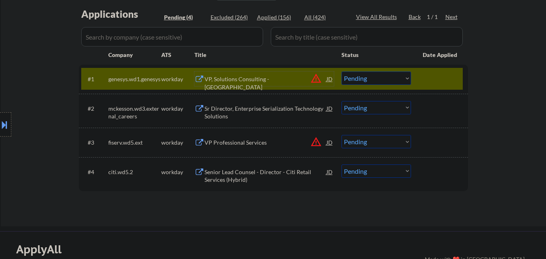
click at [0, 127] on button at bounding box center [4, 124] width 9 height 13
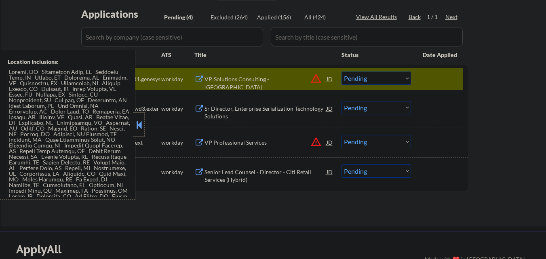
drag, startPoint x: 137, startPoint y: 126, endPoint x: 247, endPoint y: 54, distance: 131.5
click at [140, 124] on button at bounding box center [139, 125] width 9 height 12
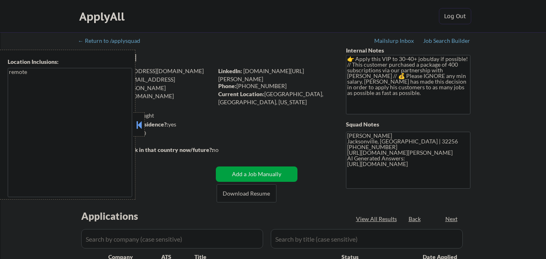
select select ""pending""
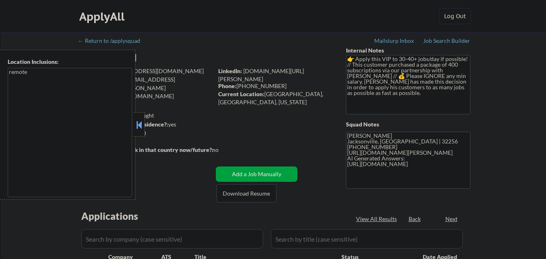
select select ""pending""
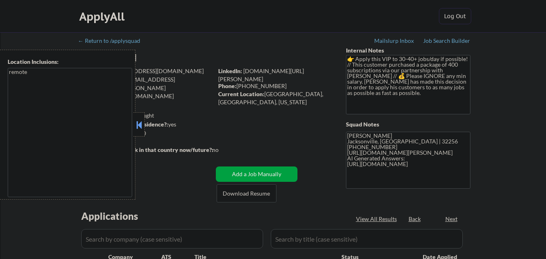
select select ""pending""
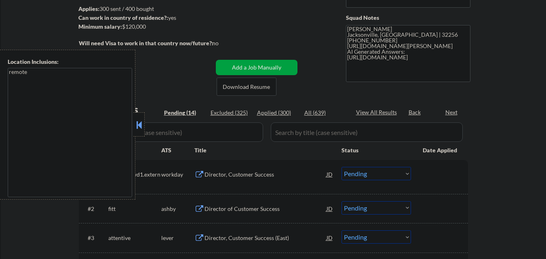
scroll to position [121, 0]
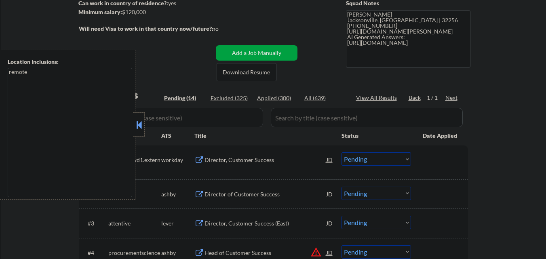
click at [137, 124] on button at bounding box center [139, 125] width 9 height 12
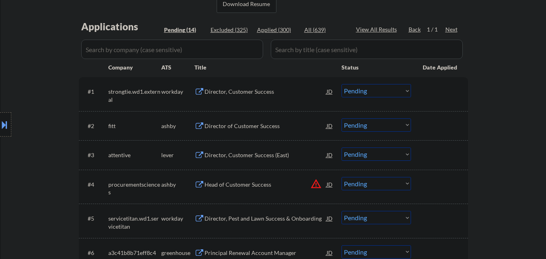
scroll to position [202, 0]
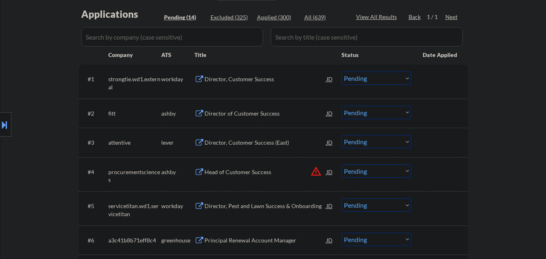
click at [257, 114] on div "Director of Customer Success" at bounding box center [265, 113] width 122 height 8
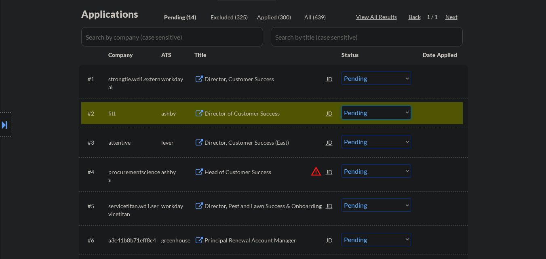
drag, startPoint x: 392, startPoint y: 111, endPoint x: 389, endPoint y: 119, distance: 8.2
click at [391, 113] on select "Choose an option... Pending Applied Excluded (Questions) Excluded (Expired) Exc…" at bounding box center [375, 112] width 69 height 13
click at [341, 106] on select "Choose an option... Pending Applied Excluded (Questions) Excluded (Expired) Exc…" at bounding box center [375, 112] width 69 height 13
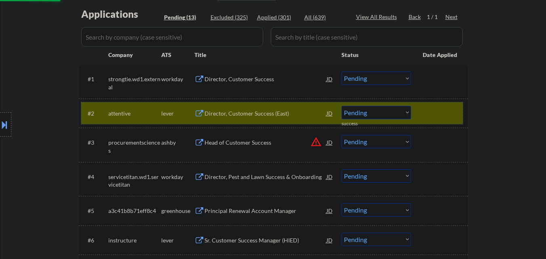
click at [457, 109] on div at bounding box center [441, 113] width 36 height 15
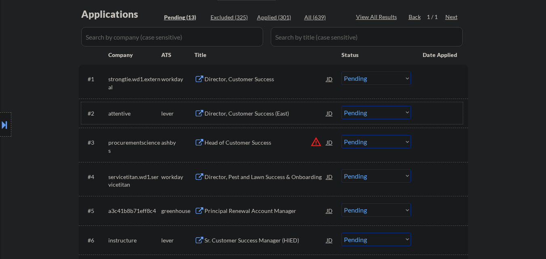
click at [253, 112] on div "Director, Customer Success (East)" at bounding box center [265, 113] width 122 height 8
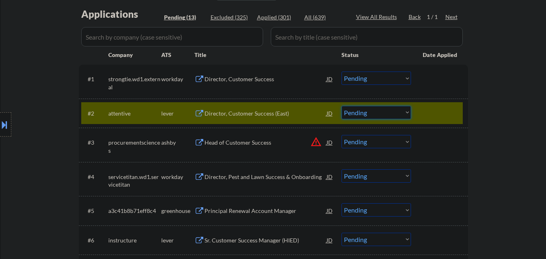
click at [372, 116] on select "Choose an option... Pending Applied Excluded (Questions) Excluded (Expired) Exc…" at bounding box center [375, 112] width 69 height 13
click at [341, 106] on select "Choose an option... Pending Applied Excluded (Questions) Excluded (Expired) Exc…" at bounding box center [375, 112] width 69 height 13
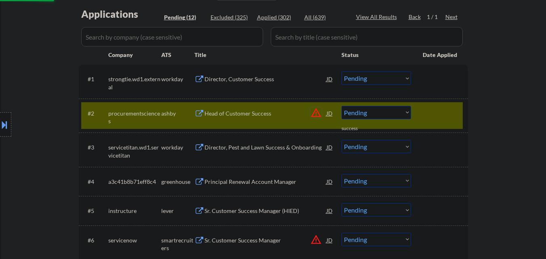
click at [318, 113] on button "warning_amber" at bounding box center [315, 112] width 11 height 11
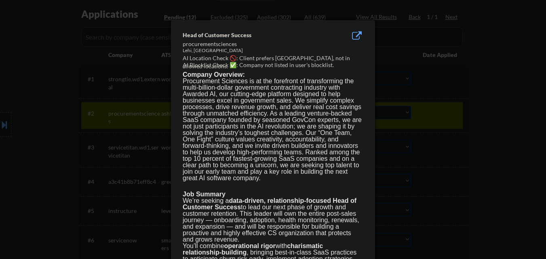
click at [473, 127] on div at bounding box center [273, 129] width 546 height 259
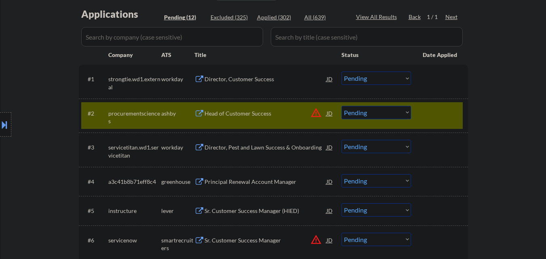
click at [397, 111] on select "Choose an option... Pending Applied Excluded (Questions) Excluded (Expired) Exc…" at bounding box center [375, 112] width 69 height 13
click at [265, 116] on div "Head of Customer Success" at bounding box center [265, 113] width 122 height 8
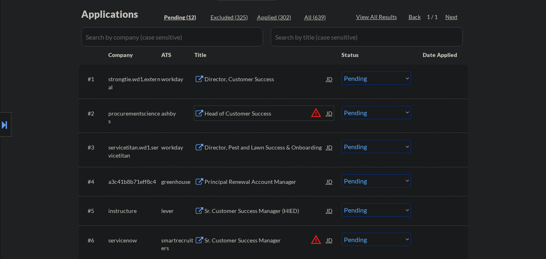
drag, startPoint x: 384, startPoint y: 113, endPoint x: 389, endPoint y: 119, distance: 7.5
click at [385, 113] on select "Choose an option... Pending Applied Excluded (Questions) Excluded (Expired) Exc…" at bounding box center [375, 112] width 69 height 13
click at [341, 106] on select "Choose an option... Pending Applied Excluded (Questions) Excluded (Expired) Exc…" at bounding box center [375, 112] width 69 height 13
select select ""pending""
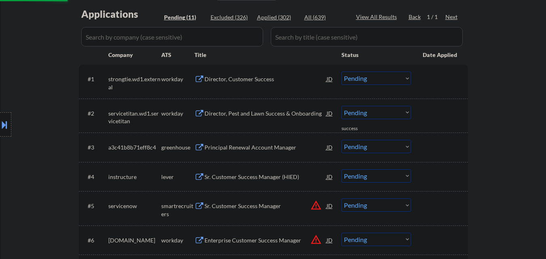
click at [271, 148] on div "Principal Renewal Account Manager" at bounding box center [265, 147] width 122 height 8
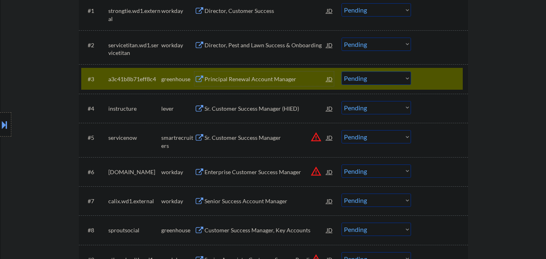
scroll to position [283, 0]
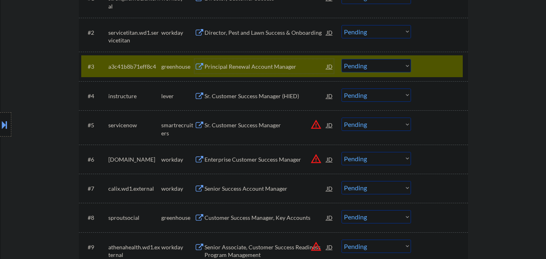
click at [388, 67] on select "Choose an option... Pending Applied Excluded (Questions) Excluded (Expired) Exc…" at bounding box center [375, 65] width 69 height 13
click at [341, 59] on select "Choose an option... Pending Applied Excluded (Questions) Excluded (Expired) Exc…" at bounding box center [375, 65] width 69 height 13
click at [452, 67] on div at bounding box center [441, 66] width 36 height 15
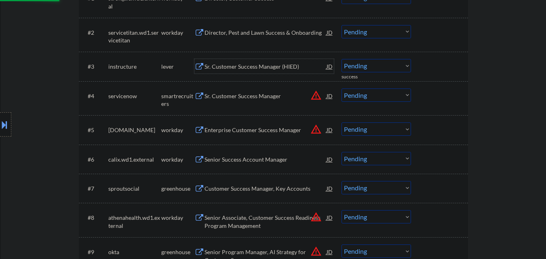
click at [269, 67] on div "Sr. Customer Success Manager (HIED)" at bounding box center [265, 67] width 122 height 8
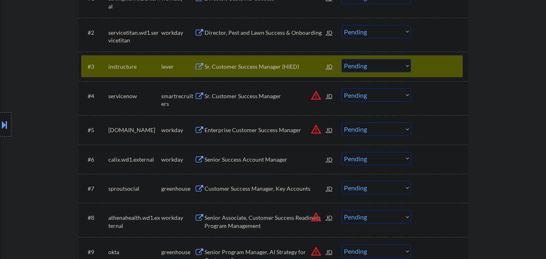
click at [400, 66] on select "Choose an option... Pending Applied Excluded (Questions) Excluded (Expired) Exc…" at bounding box center [375, 65] width 69 height 13
click at [341, 59] on select "Choose an option... Pending Applied Excluded (Questions) Excluded (Expired) Exc…" at bounding box center [375, 65] width 69 height 13
drag, startPoint x: 445, startPoint y: 66, endPoint x: 324, endPoint y: 98, distance: 124.8
click at [443, 67] on div at bounding box center [441, 66] width 36 height 15
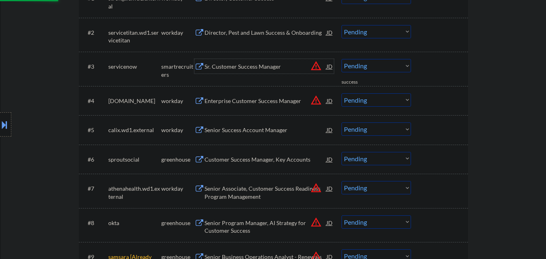
click at [276, 65] on div "Sr. Customer Success Manager" at bounding box center [265, 67] width 122 height 8
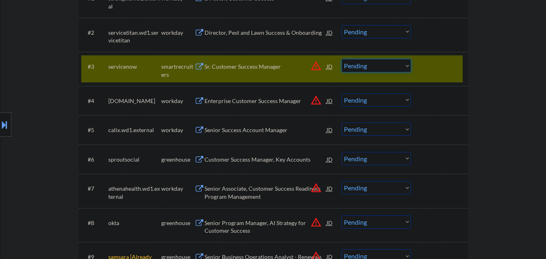
click at [386, 72] on select "Choose an option... Pending Applied Excluded (Questions) Excluded (Expired) Exc…" at bounding box center [375, 65] width 69 height 13
click at [341, 59] on select "Choose an option... Pending Applied Excluded (Questions) Excluded (Expired) Exc…" at bounding box center [375, 65] width 69 height 13
click at [441, 67] on div at bounding box center [441, 66] width 36 height 15
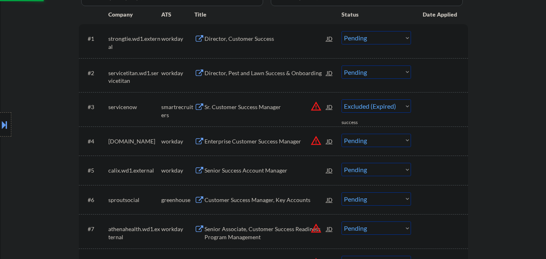
select select ""pending""
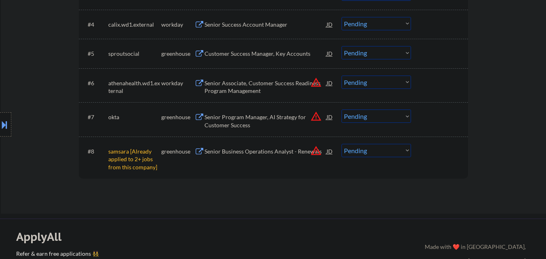
scroll to position [364, 0]
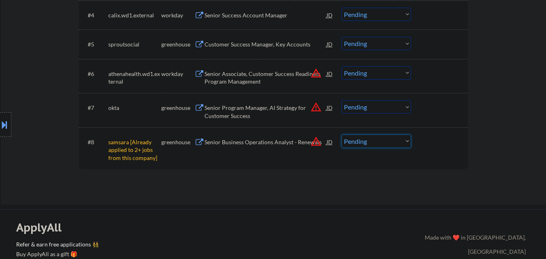
click at [395, 143] on select "Choose an option... Pending Applied Excluded (Questions) Excluded (Expired) Exc…" at bounding box center [375, 141] width 69 height 13
select select ""excluded__other_""
click at [341, 135] on select "Choose an option... Pending Applied Excluded (Questions) Excluded (Expired) Exc…" at bounding box center [375, 141] width 69 height 13
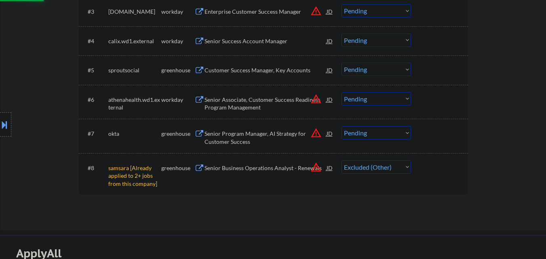
scroll to position [323, 0]
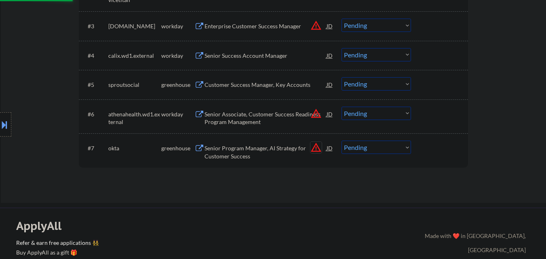
click at [317, 147] on button "warning_amber" at bounding box center [315, 147] width 11 height 11
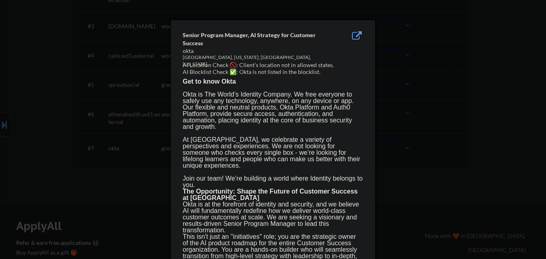
click at [421, 203] on div at bounding box center [273, 129] width 546 height 259
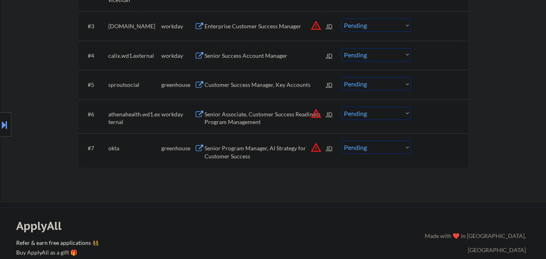
click at [6, 121] on button at bounding box center [4, 124] width 9 height 13
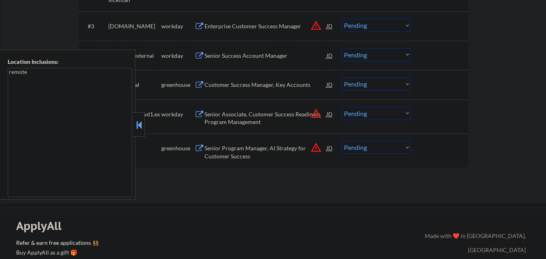
drag, startPoint x: 139, startPoint y: 118, endPoint x: 210, endPoint y: 150, distance: 78.3
click at [141, 120] on div at bounding box center [138, 124] width 11 height 24
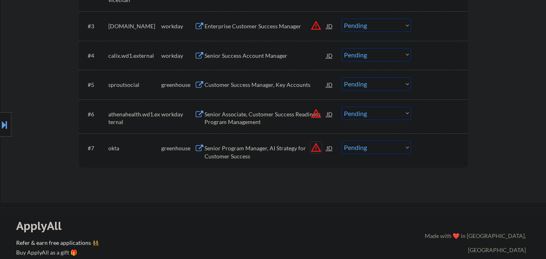
click at [315, 146] on button "warning_amber" at bounding box center [315, 147] width 11 height 11
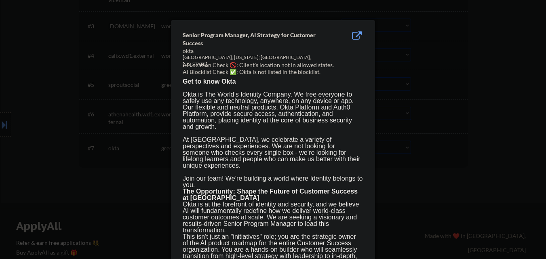
click at [391, 184] on div at bounding box center [273, 129] width 546 height 259
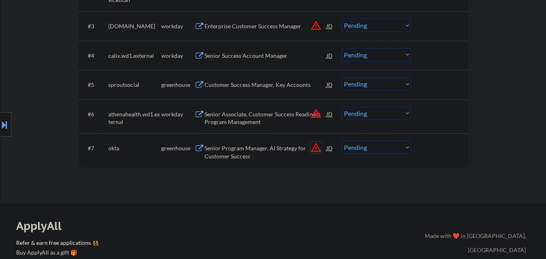
click at [317, 144] on button "warning_amber" at bounding box center [315, 147] width 11 height 11
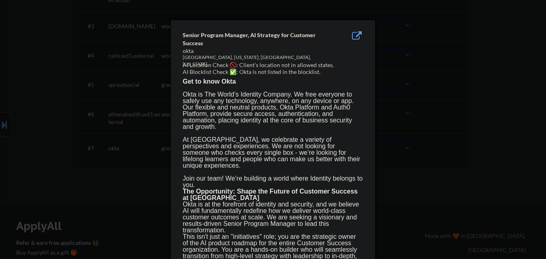
click at [404, 183] on div at bounding box center [273, 129] width 546 height 259
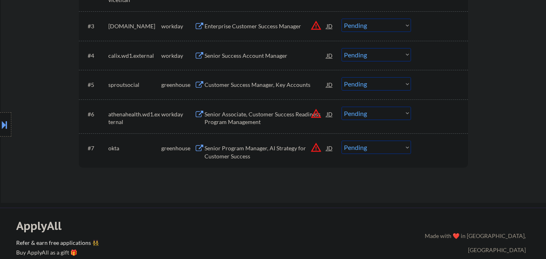
click at [398, 148] on select "Choose an option... Pending Applied Excluded (Questions) Excluded (Expired) Exc…" at bounding box center [375, 147] width 69 height 13
select select ""excluded__location_""
click at [341, 141] on select "Choose an option... Pending Applied Excluded (Questions) Excluded (Expired) Exc…" at bounding box center [375, 147] width 69 height 13
click at [316, 114] on button "warning_amber" at bounding box center [315, 113] width 11 height 11
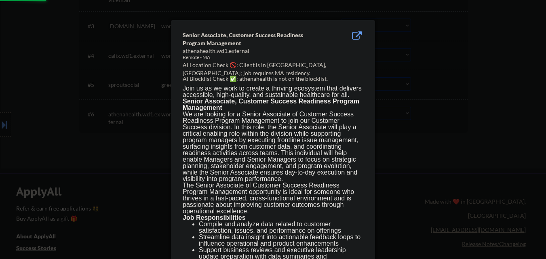
drag, startPoint x: 429, startPoint y: 122, endPoint x: 217, endPoint y: 122, distance: 212.9
click at [427, 122] on div at bounding box center [273, 129] width 546 height 259
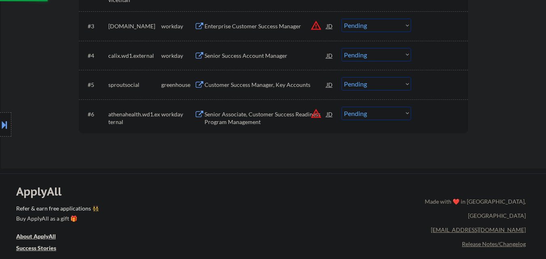
drag, startPoint x: 1, startPoint y: 122, endPoint x: 72, endPoint y: 126, distance: 70.8
click at [8, 123] on button at bounding box center [4, 124] width 9 height 13
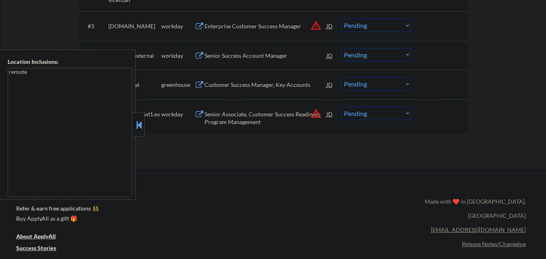
drag, startPoint x: 139, startPoint y: 122, endPoint x: 268, endPoint y: 124, distance: 128.9
click at [140, 122] on button at bounding box center [139, 125] width 9 height 12
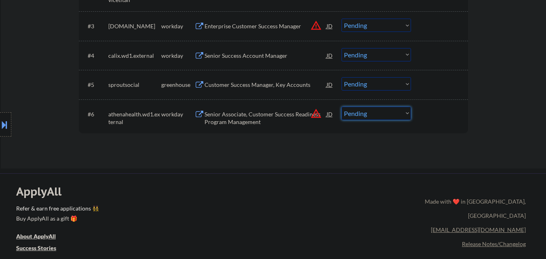
drag, startPoint x: 376, startPoint y: 112, endPoint x: 383, endPoint y: 119, distance: 10.6
click at [379, 114] on select "Choose an option... Pending Applied Excluded (Questions) Excluded (Expired) Exc…" at bounding box center [375, 113] width 69 height 13
select select ""excluded__location_""
click at [341, 107] on select "Choose an option... Pending Applied Excluded (Questions) Excluded (Expired) Exc…" at bounding box center [375, 113] width 69 height 13
click at [255, 83] on div "Customer Success Manager, Key Accounts" at bounding box center [265, 85] width 122 height 8
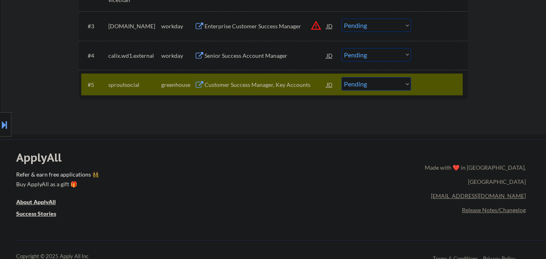
click at [403, 85] on select "Choose an option... Pending Applied Excluded (Questions) Excluded (Expired) Exc…" at bounding box center [375, 83] width 69 height 13
select select ""excluded__expired_""
click at [341, 77] on select "Choose an option... Pending Applied Excluded (Questions) Excluded (Expired) Exc…" at bounding box center [375, 83] width 69 height 13
drag, startPoint x: 442, startPoint y: 79, endPoint x: 421, endPoint y: 121, distance: 47.0
click at [443, 79] on div at bounding box center [441, 84] width 36 height 15
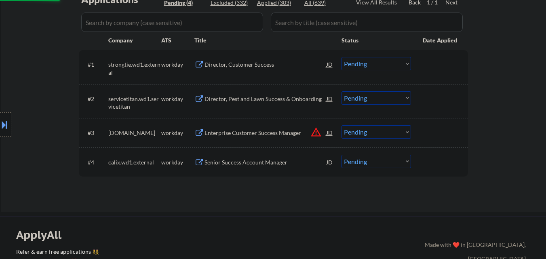
scroll to position [202, 0]
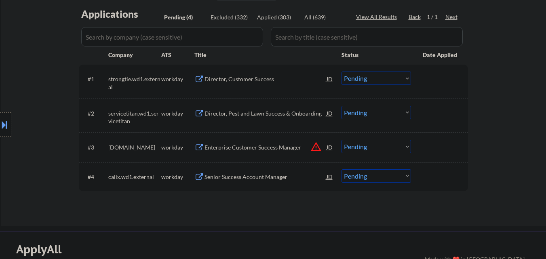
click at [316, 145] on button "warning_amber" at bounding box center [315, 146] width 11 height 11
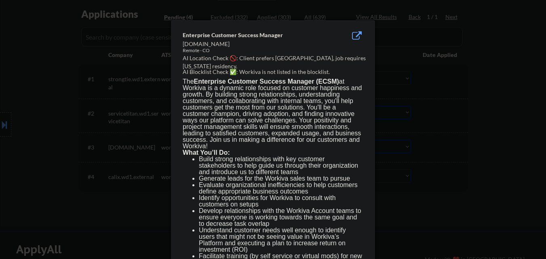
click at [492, 148] on div at bounding box center [273, 129] width 546 height 259
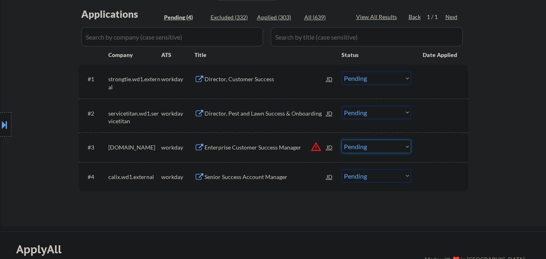
click at [383, 150] on select "Choose an option... Pending Applied Excluded (Questions) Excluded (Expired) Exc…" at bounding box center [375, 146] width 69 height 13
click at [341, 140] on select "Choose an option... Pending Applied Excluded (Questions) Excluded (Expired) Exc…" at bounding box center [375, 146] width 69 height 13
select select ""pending""
click at [271, 80] on div "Director, Customer Success" at bounding box center [265, 79] width 122 height 8
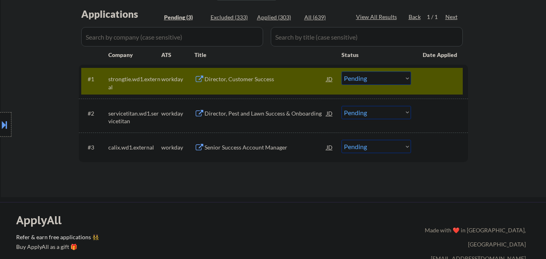
drag, startPoint x: 0, startPoint y: 117, endPoint x: 21, endPoint y: 122, distance: 22.1
click at [0, 118] on div at bounding box center [5, 124] width 11 height 24
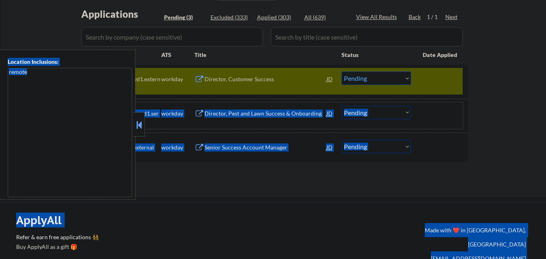
click at [135, 129] on button at bounding box center [139, 125] width 9 height 12
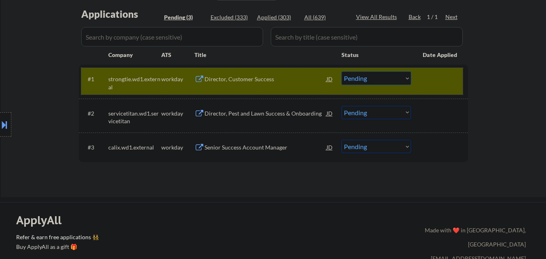
click at [435, 87] on div "#1 strongtie.wd1.external workday Director, Customer Success JD Choose an optio…" at bounding box center [271, 81] width 381 height 27
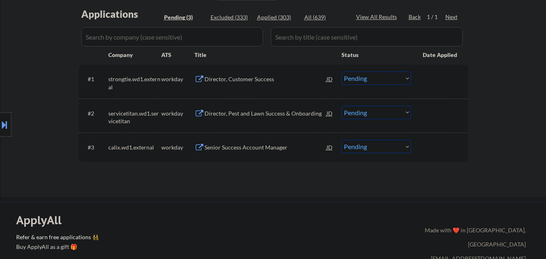
drag, startPoint x: 397, startPoint y: 80, endPoint x: 397, endPoint y: 84, distance: 4.5
click at [397, 81] on select "Choose an option... Pending Applied Excluded (Questions) Excluded (Expired) Exc…" at bounding box center [375, 78] width 69 height 13
click at [341, 72] on select "Choose an option... Pending Applied Excluded (Questions) Excluded (Expired) Exc…" at bounding box center [375, 78] width 69 height 13
select select ""pending""
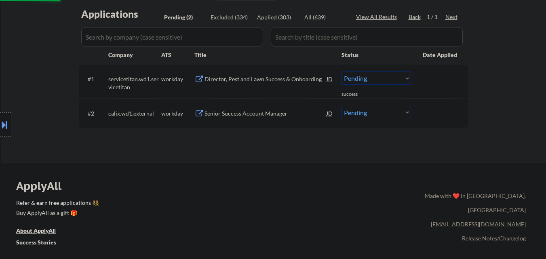
click at [276, 76] on div "Director, Pest and Lawn Success & Onboarding" at bounding box center [265, 79] width 122 height 8
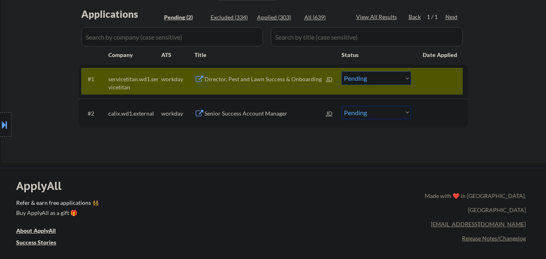
click at [0, 123] on button at bounding box center [4, 124] width 9 height 13
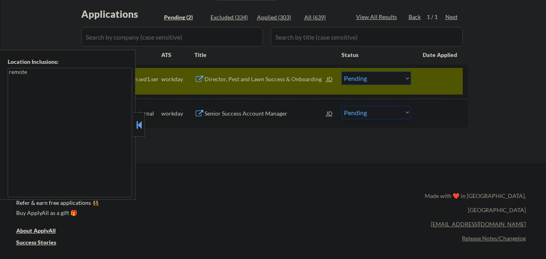
drag, startPoint x: 138, startPoint y: 128, endPoint x: 168, endPoint y: 122, distance: 31.4
click at [141, 123] on button at bounding box center [139, 125] width 9 height 12
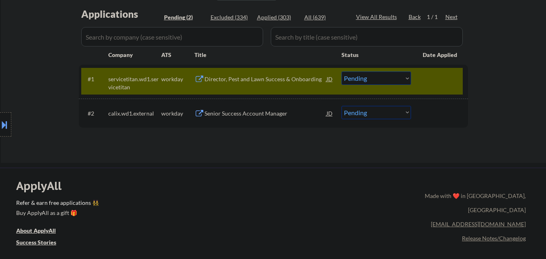
drag, startPoint x: 392, startPoint y: 80, endPoint x: 396, endPoint y: 84, distance: 6.1
click at [395, 83] on select "Choose an option... Pending Applied Excluded (Questions) Excluded (Expired) Exc…" at bounding box center [375, 78] width 69 height 13
click at [341, 72] on select "Choose an option... Pending Applied Excluded (Questions) Excluded (Expired) Exc…" at bounding box center [375, 78] width 69 height 13
click at [443, 75] on div at bounding box center [441, 79] width 36 height 15
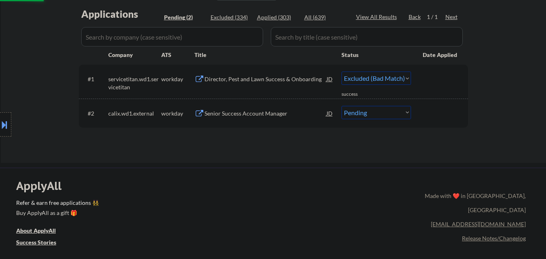
select select ""pending""
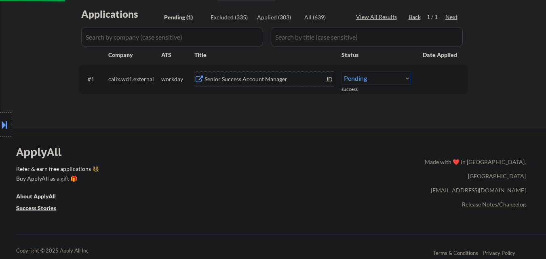
click at [267, 80] on div "Senior Success Account Manager" at bounding box center [265, 79] width 122 height 8
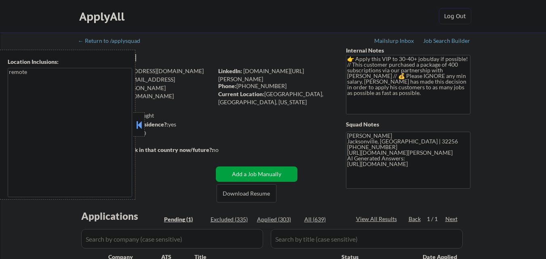
select select ""pending""
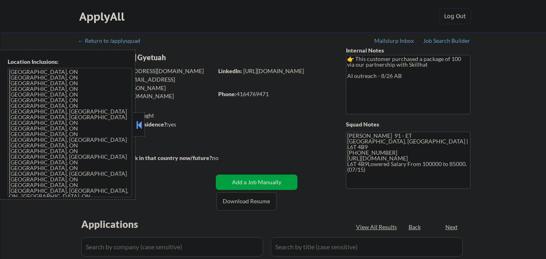
select select ""pending""
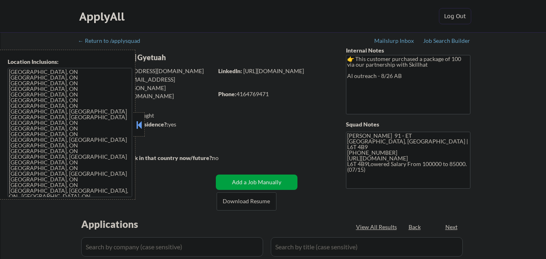
select select ""pending""
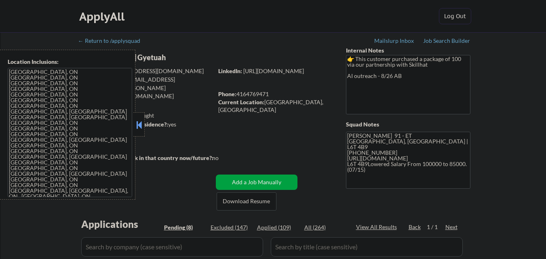
click at [139, 121] on button at bounding box center [139, 125] width 9 height 12
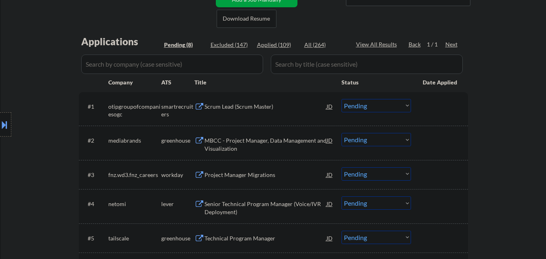
scroll to position [202, 0]
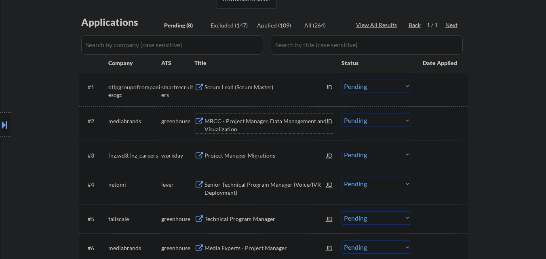
click at [254, 125] on div "MBCC - Project Manager, Data Management and Visualization" at bounding box center [265, 125] width 122 height 16
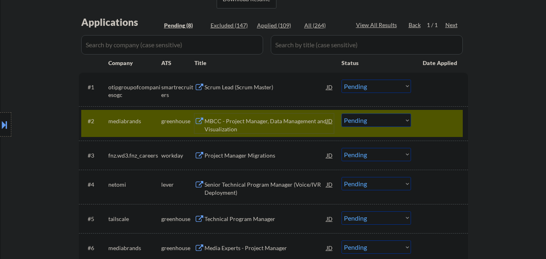
click at [382, 124] on select "Choose an option... Pending Applied Excluded (Questions) Excluded (Expired) Exc…" at bounding box center [375, 120] width 69 height 13
click at [341, 114] on select "Choose an option... Pending Applied Excluded (Questions) Excluded (Expired) Exc…" at bounding box center [375, 120] width 69 height 13
click at [445, 119] on div at bounding box center [441, 121] width 36 height 15
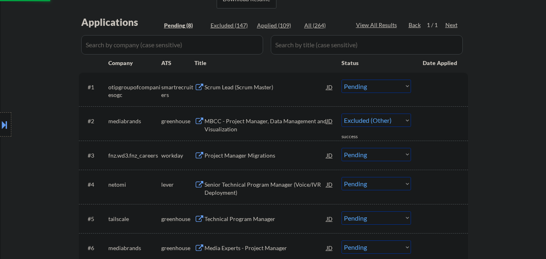
select select ""pending""
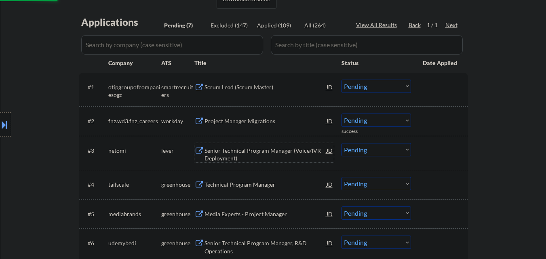
click at [261, 152] on div "Senior Technical Program Manager (Voice/IVR Deployment)" at bounding box center [265, 155] width 122 height 16
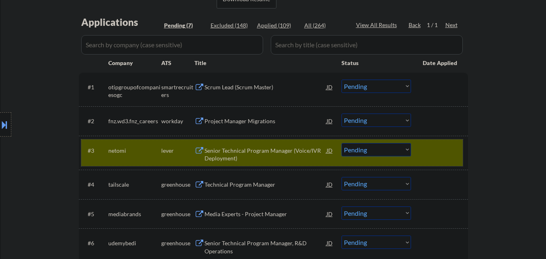
click at [449, 152] on div at bounding box center [441, 150] width 36 height 15
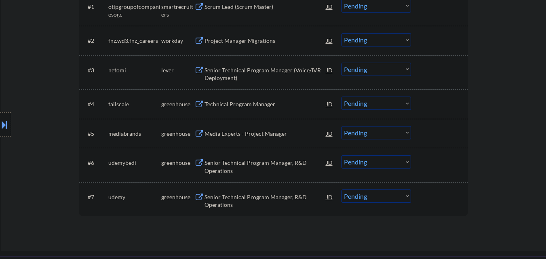
scroll to position [283, 0]
click at [252, 108] on div "Technical Program Manager" at bounding box center [265, 103] width 122 height 15
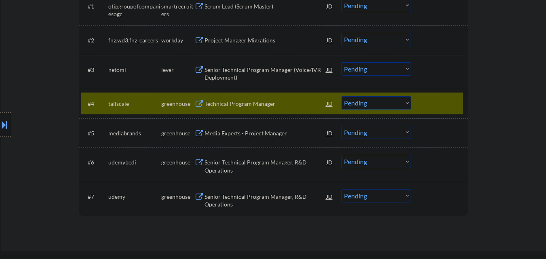
click at [437, 103] on div at bounding box center [441, 103] width 36 height 15
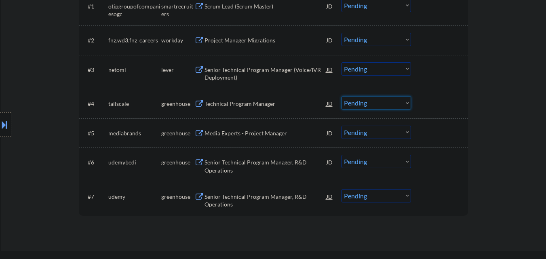
drag, startPoint x: 387, startPoint y: 103, endPoint x: 390, endPoint y: 108, distance: 5.3
click at [387, 103] on select "Choose an option... Pending Applied Excluded (Questions) Excluded (Expired) Exc…" at bounding box center [375, 102] width 69 height 13
click at [341, 96] on select "Choose an option... Pending Applied Excluded (Questions) Excluded (Expired) Exc…" at bounding box center [375, 102] width 69 height 13
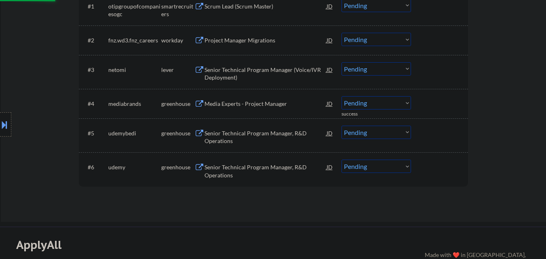
click at [260, 103] on div "Media Experts - Project Manager" at bounding box center [265, 104] width 122 height 8
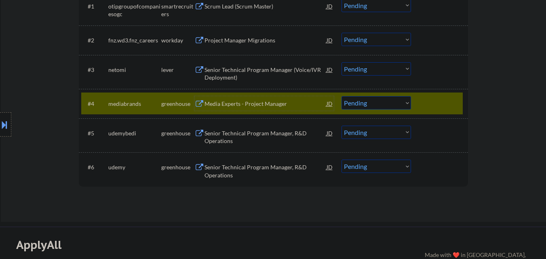
click at [403, 103] on select "Choose an option... Pending Applied Excluded (Questions) Excluded (Expired) Exc…" at bounding box center [375, 102] width 69 height 13
click at [341, 96] on select "Choose an option... Pending Applied Excluded (Questions) Excluded (Expired) Exc…" at bounding box center [375, 102] width 69 height 13
drag, startPoint x: 439, startPoint y: 105, endPoint x: 389, endPoint y: 130, distance: 55.7
click at [438, 105] on div at bounding box center [441, 103] width 36 height 15
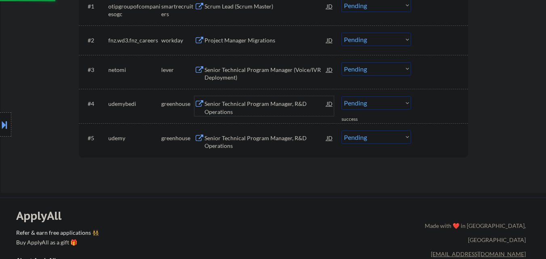
click at [234, 105] on div "Senior Technical Program Manager, R&D Operations" at bounding box center [265, 108] width 122 height 16
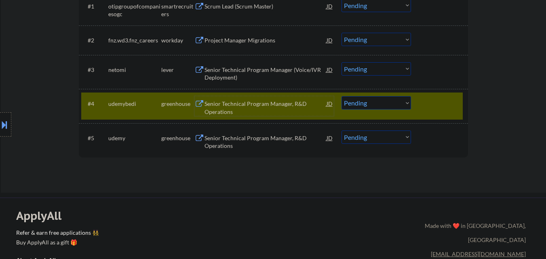
click at [0, 122] on button at bounding box center [4, 124] width 9 height 13
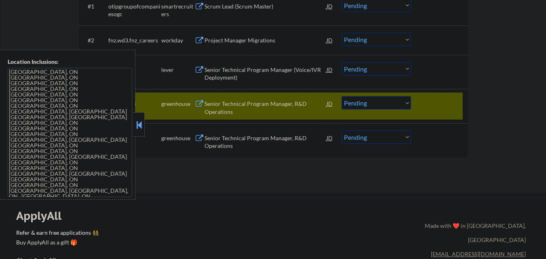
click at [135, 123] on button at bounding box center [139, 125] width 9 height 12
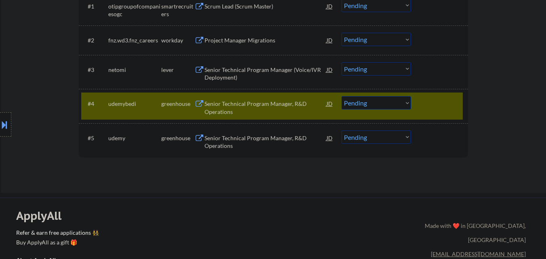
click at [368, 105] on select "Choose an option... Pending Applied Excluded (Questions) Excluded (Expired) Exc…" at bounding box center [375, 102] width 69 height 13
click at [341, 96] on select "Choose an option... Pending Applied Excluded (Questions) Excluded (Expired) Exc…" at bounding box center [375, 102] width 69 height 13
select select ""pending""
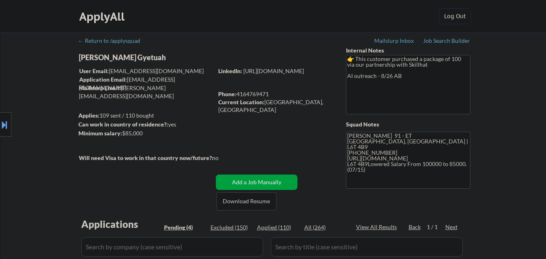
scroll to position [81, 0]
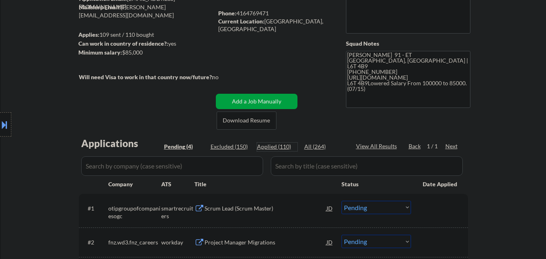
click at [273, 145] on div "Applied (110)" at bounding box center [277, 147] width 40 height 8
click at [284, 147] on div "Applied (110)" at bounding box center [277, 147] width 40 height 8
select select ""applied""
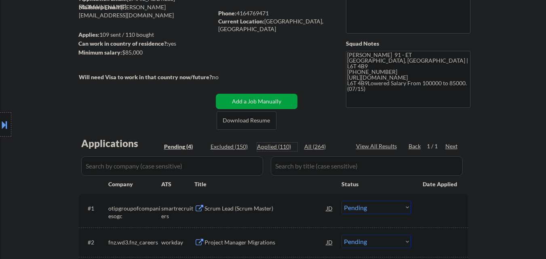
select select ""applied""
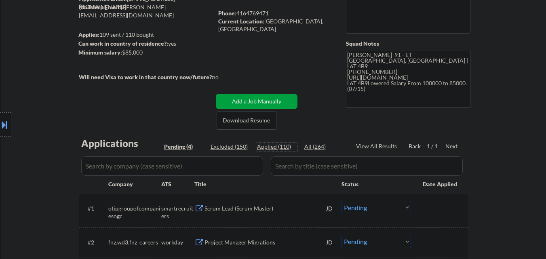
select select ""applied""
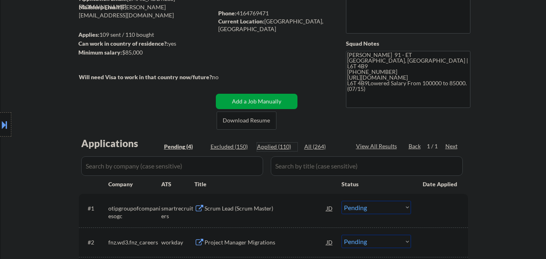
select select ""applied""
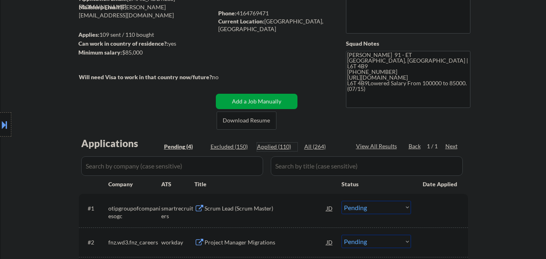
select select ""applied""
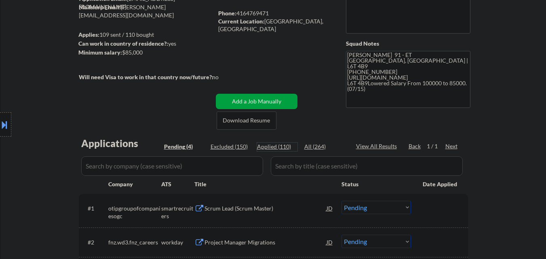
select select ""applied""
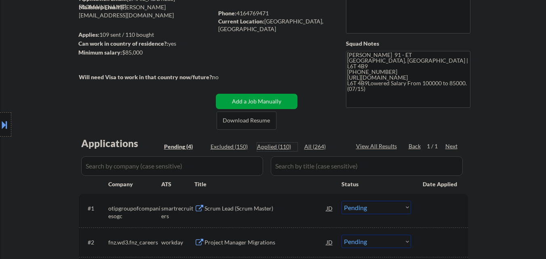
select select ""applied""
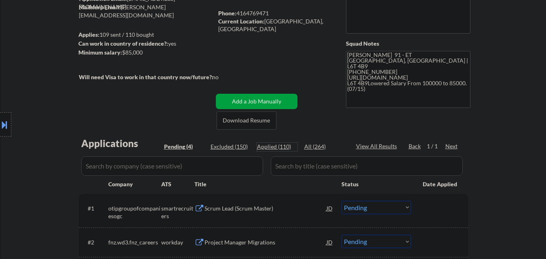
select select ""applied""
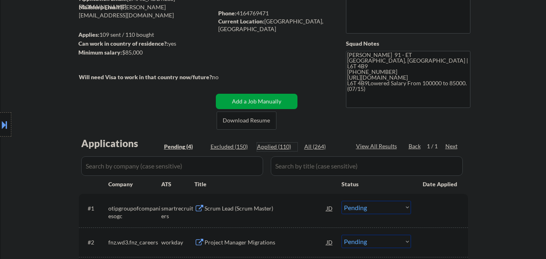
select select ""applied""
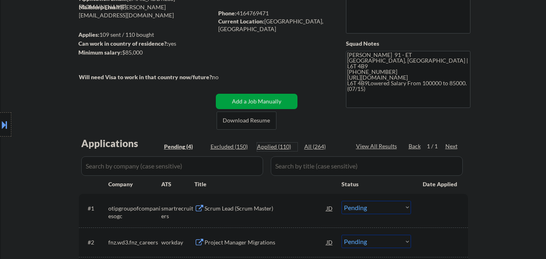
select select ""applied""
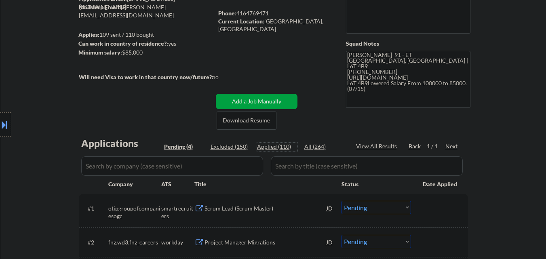
select select ""applied""
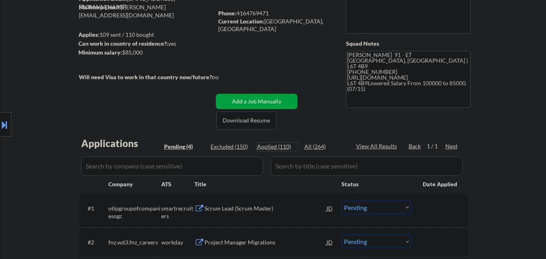
select select ""applied""
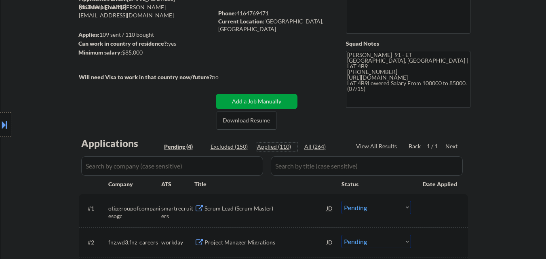
select select ""applied""
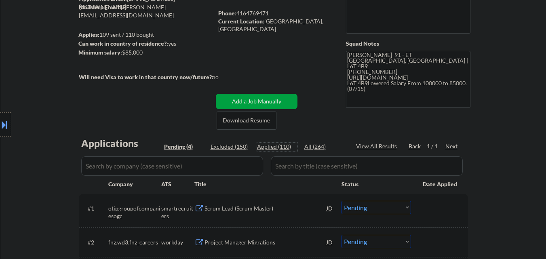
select select ""applied""
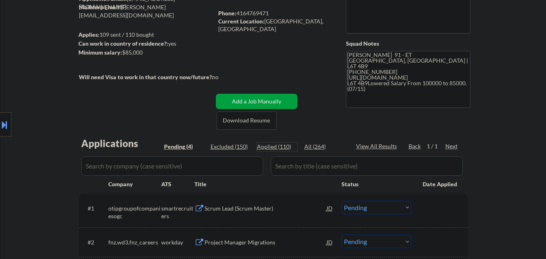
select select ""applied""
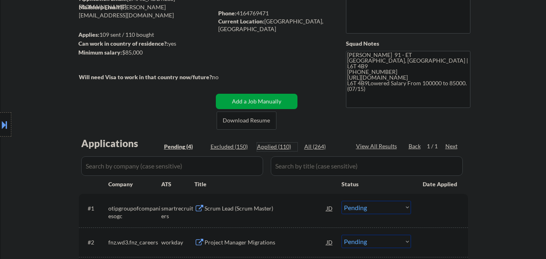
select select ""applied""
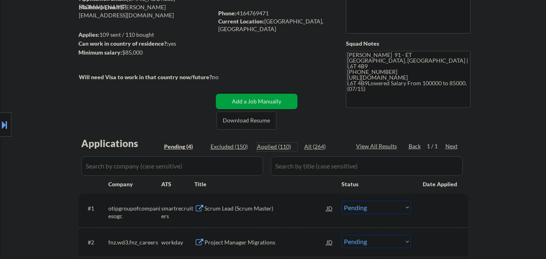
select select ""applied""
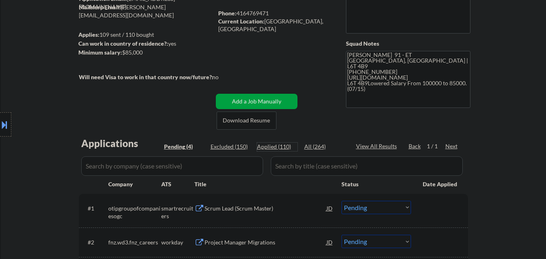
select select ""applied""
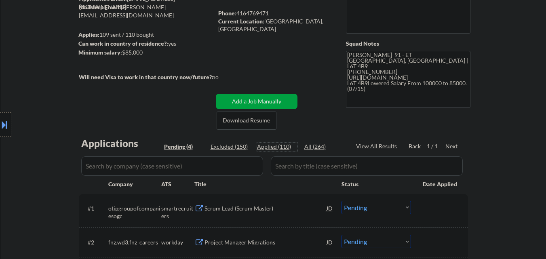
select select ""applied""
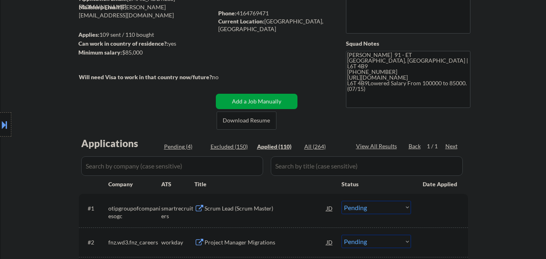
select select ""applied""
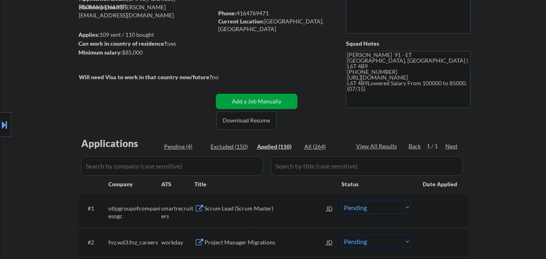
select select ""applied""
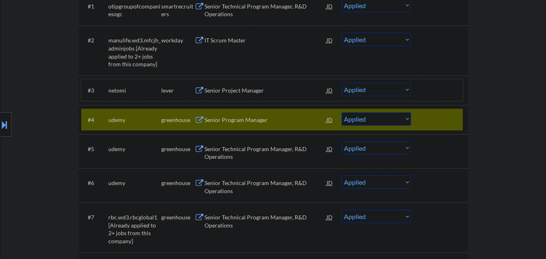
click at [452, 99] on div "#3 netomi lever Senior Project Manager JD Choose an option... Pending Applied E…" at bounding box center [271, 90] width 381 height 22
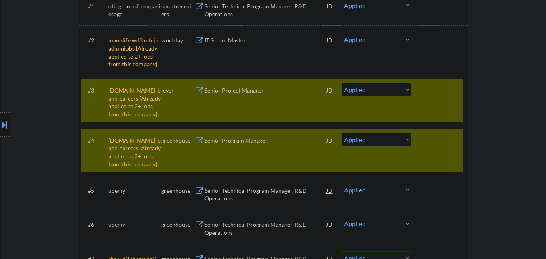
click at [450, 143] on div at bounding box center [441, 140] width 36 height 15
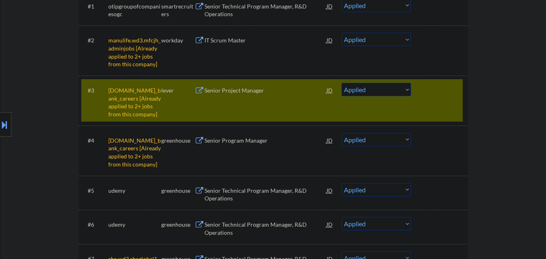
click at [455, 95] on div at bounding box center [441, 90] width 36 height 15
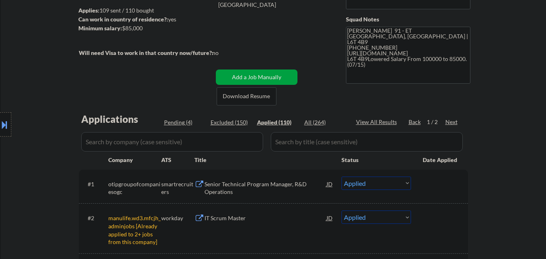
scroll to position [81, 0]
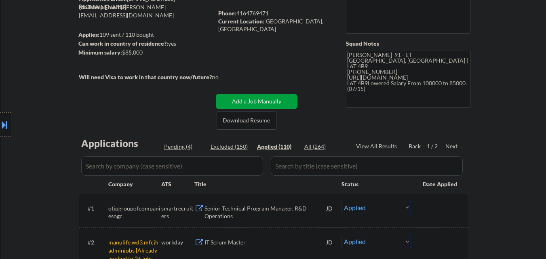
click at [455, 144] on div "Next" at bounding box center [451, 146] width 13 height 8
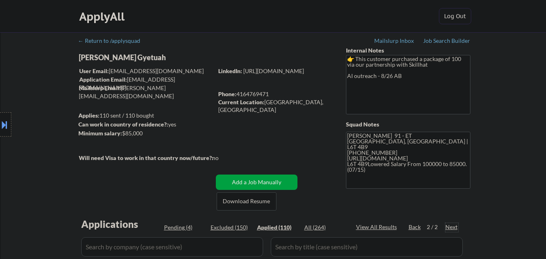
scroll to position [40, 0]
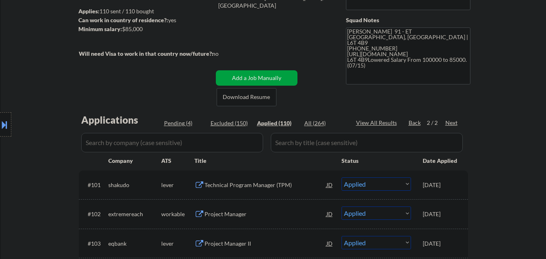
scroll to position [81, 0]
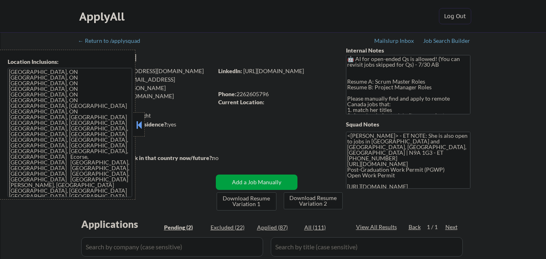
select select ""pending""
click at [138, 120] on button at bounding box center [139, 125] width 9 height 12
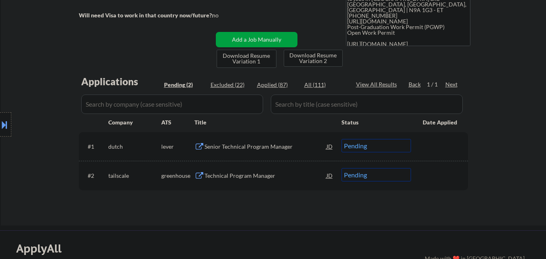
scroll to position [202, 0]
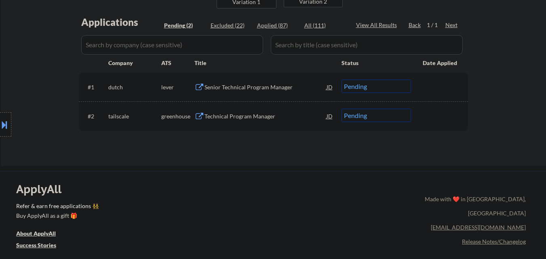
click at [244, 89] on div "Senior Technical Program Manager" at bounding box center [265, 87] width 122 height 8
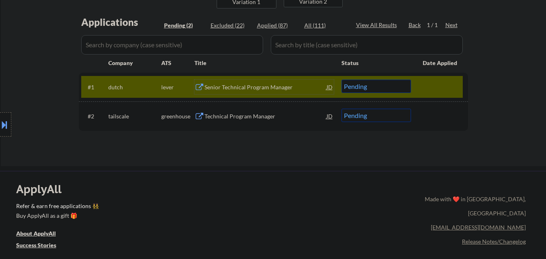
click at [363, 85] on select "Choose an option... Pending Applied Excluded (Questions) Excluded (Expired) Exc…" at bounding box center [375, 86] width 69 height 13
click at [341, 80] on select "Choose an option... Pending Applied Excluded (Questions) Excluded (Expired) Exc…" at bounding box center [375, 86] width 69 height 13
click at [439, 77] on div "#1 dutch lever Senior Technical Program Manager JD Choose an option... Pending …" at bounding box center [271, 87] width 381 height 22
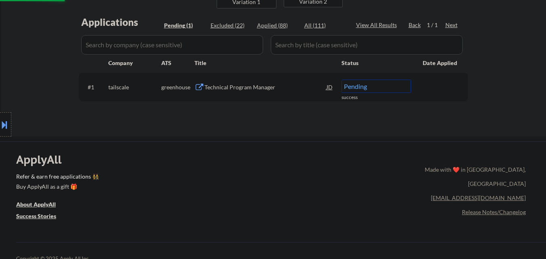
click at [254, 82] on div "Technical Program Manager" at bounding box center [265, 87] width 122 height 15
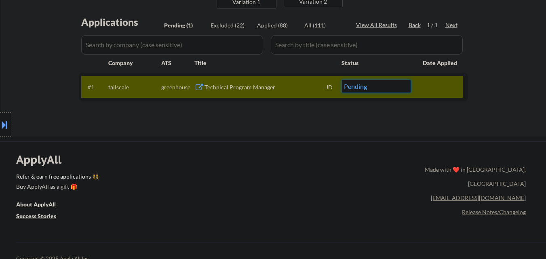
drag, startPoint x: 377, startPoint y: 85, endPoint x: 376, endPoint y: 93, distance: 7.8
click at [376, 91] on select "Choose an option... Pending Applied Excluded (Questions) Excluded (Expired) Exc…" at bounding box center [375, 86] width 69 height 13
select select ""excluded__other_""
click at [341, 80] on select "Choose an option... Pending Applied Excluded (Questions) Excluded (Expired) Exc…" at bounding box center [375, 86] width 69 height 13
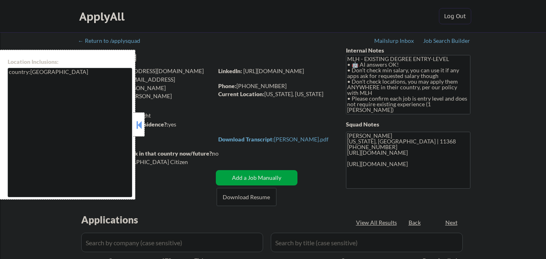
select select ""pending""
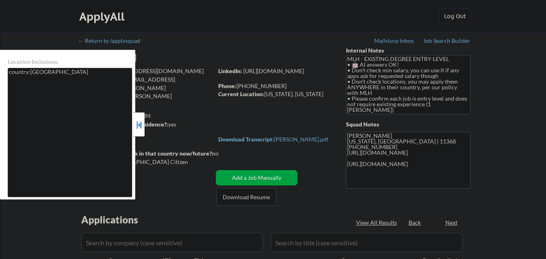
select select ""pending""
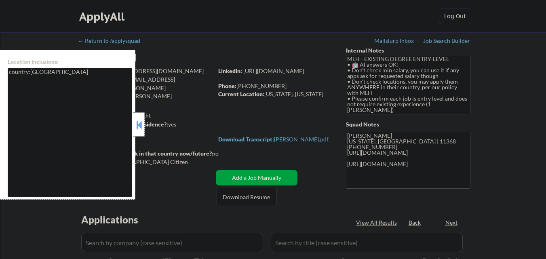
select select ""pending""
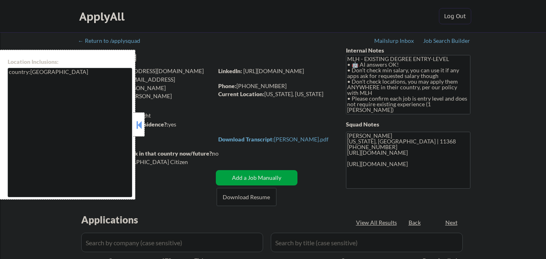
select select ""pending""
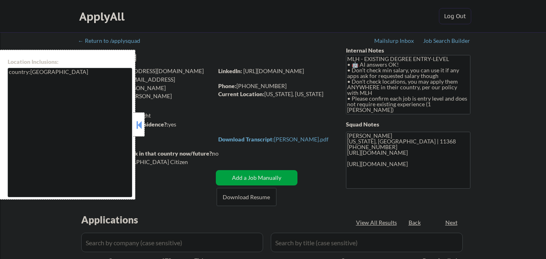
select select ""pending""
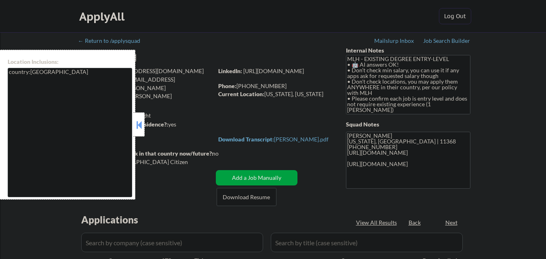
select select ""pending""
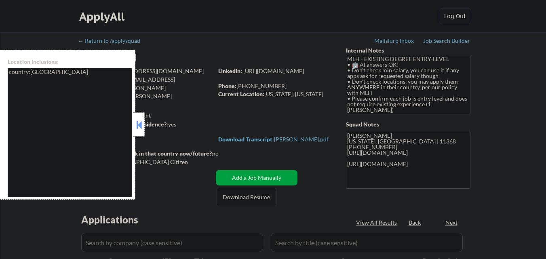
select select ""pending""
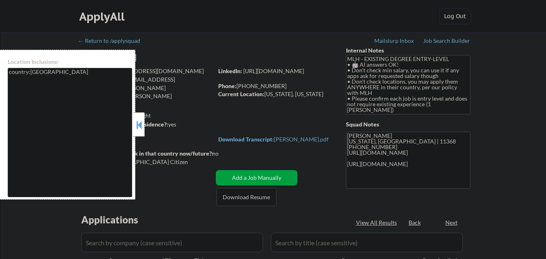
select select ""pending""
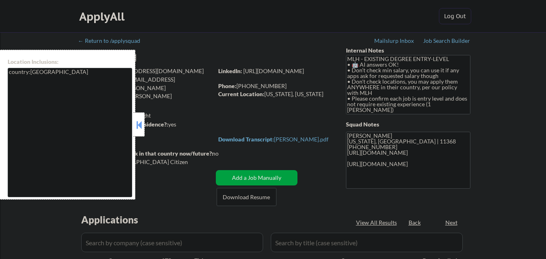
select select ""pending""
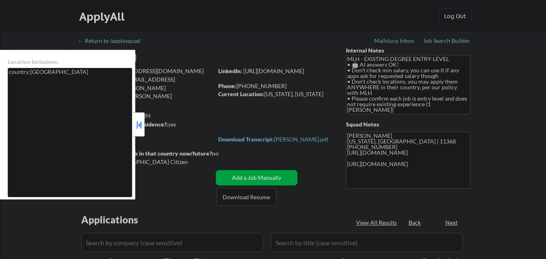
select select ""pending""
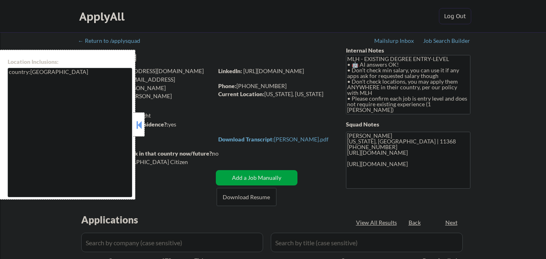
select select ""pending""
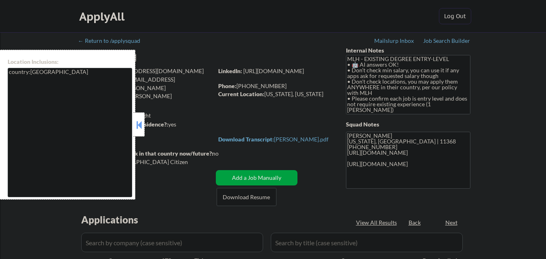
select select ""pending""
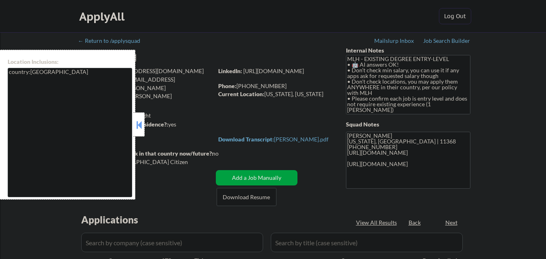
select select ""pending""
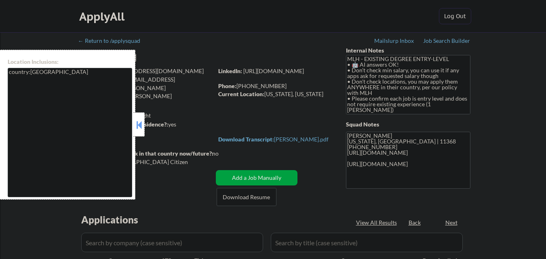
select select ""pending""
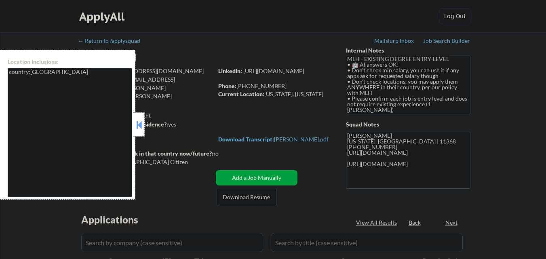
select select ""pending""
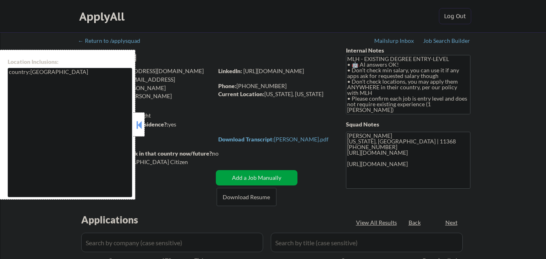
select select ""pending""
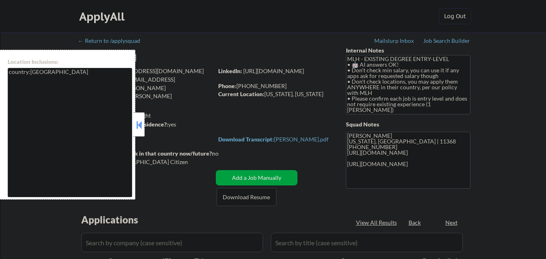
select select ""pending""
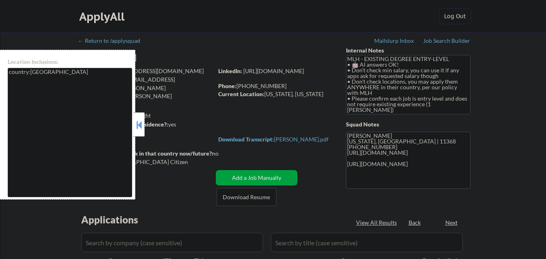
select select ""pending""
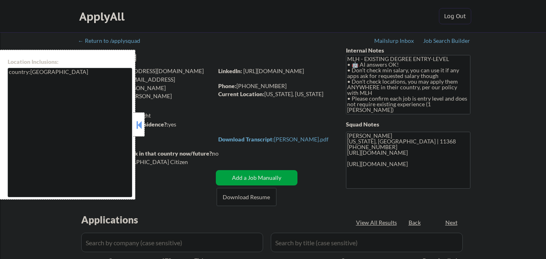
select select ""pending""
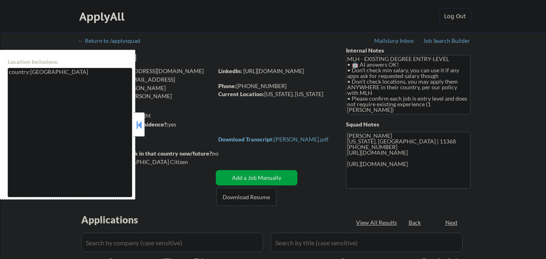
select select ""pending""
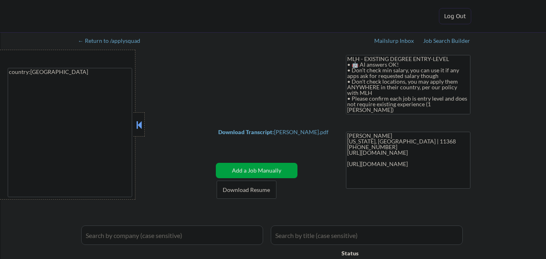
select select ""pending""
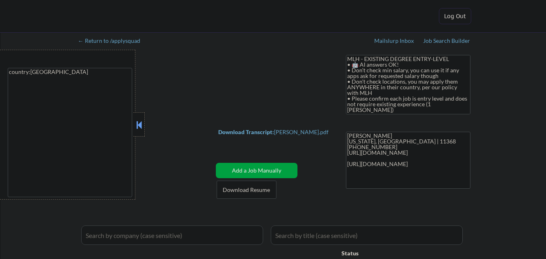
select select ""pending""
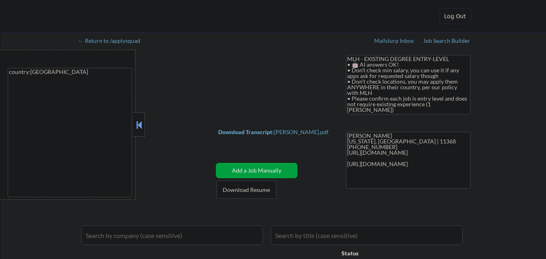
select select ""pending""
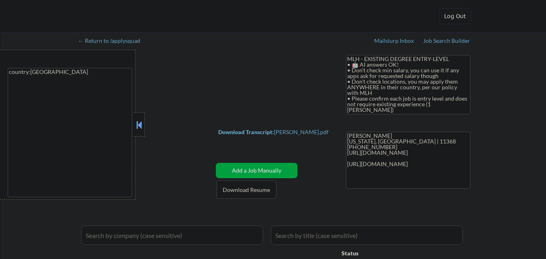
select select ""pending""
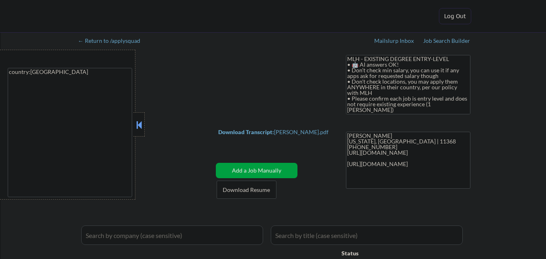
select select ""pending""
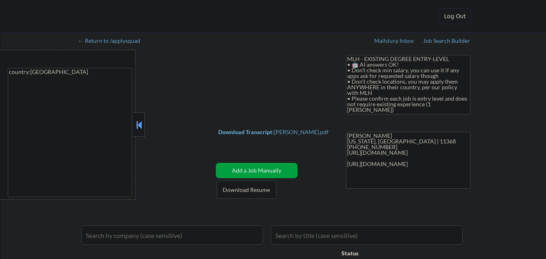
select select ""pending""
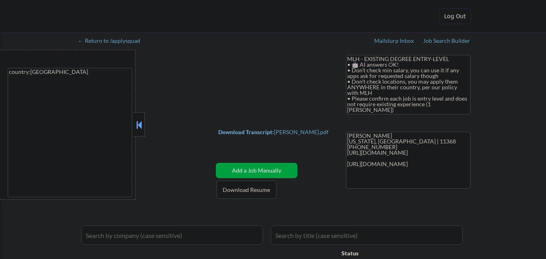
select select ""pending""
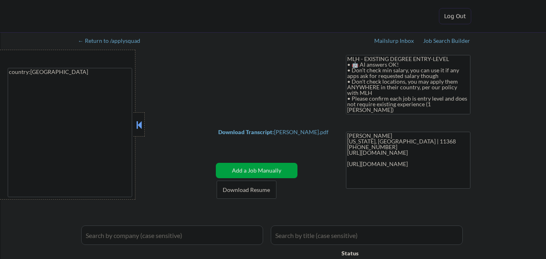
select select ""pending""
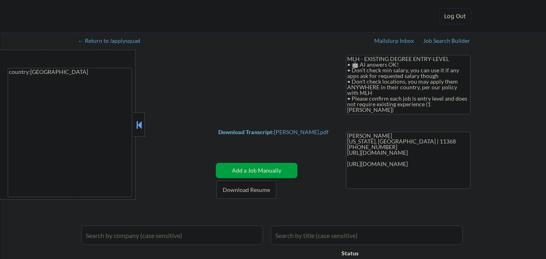
select select ""pending""
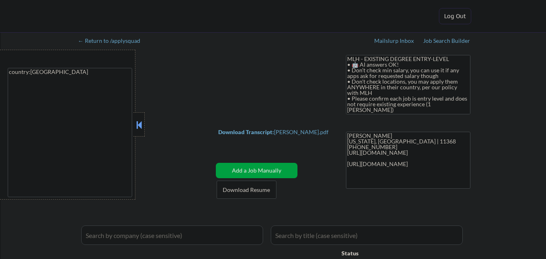
select select ""pending""
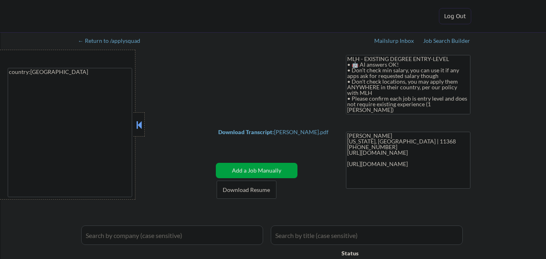
select select ""pending""
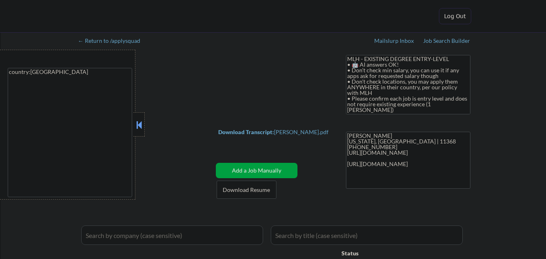
select select ""pending""
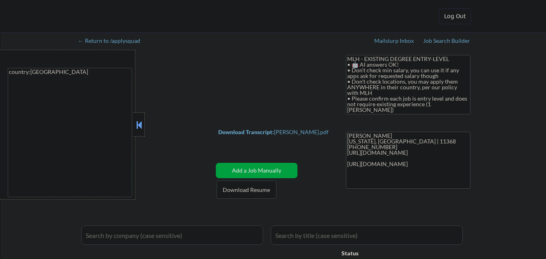
select select ""pending""
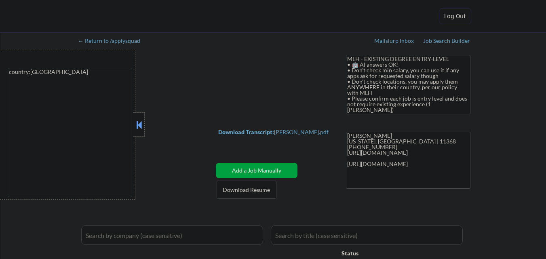
select select ""pending""
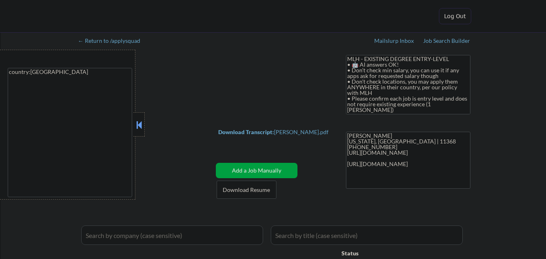
select select ""pending""
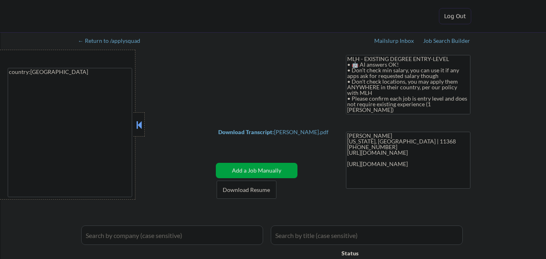
select select ""pending""
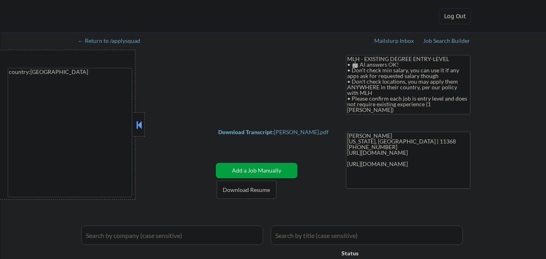
select select ""pending""
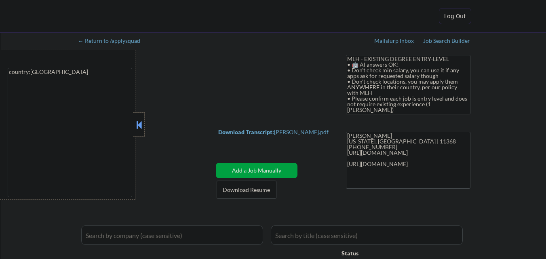
select select ""pending""
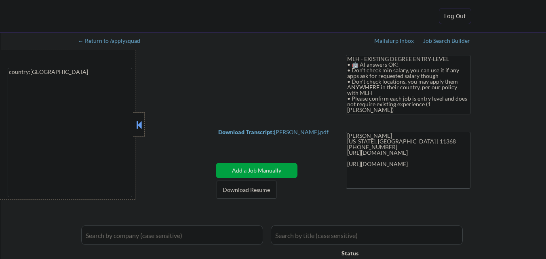
select select ""pending""
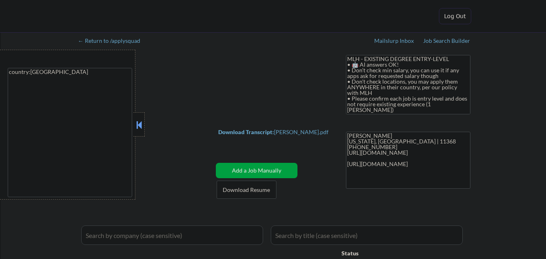
select select ""pending""
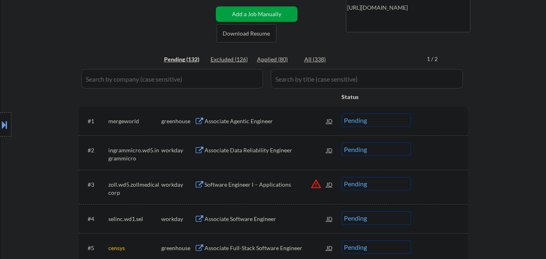
scroll to position [162, 0]
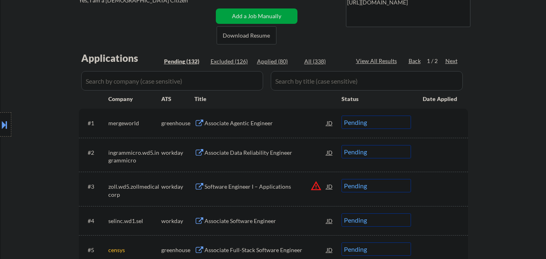
click at [261, 123] on div "Associate Agentic Engineer" at bounding box center [265, 123] width 122 height 8
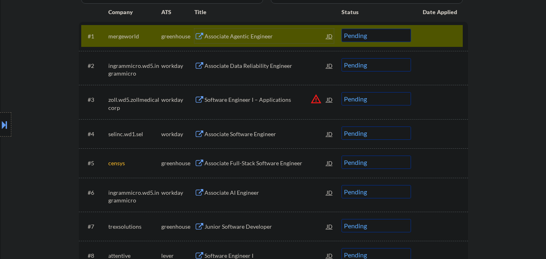
scroll to position [202, 0]
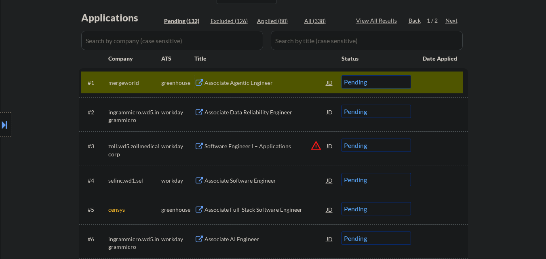
click at [0, 126] on button at bounding box center [4, 124] width 9 height 13
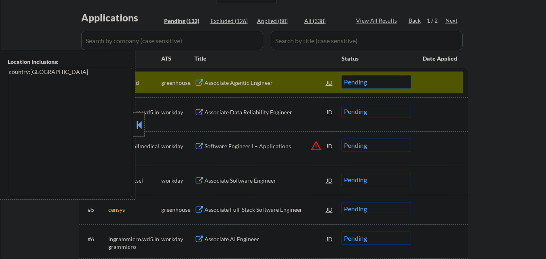
click at [141, 129] on button at bounding box center [139, 125] width 9 height 12
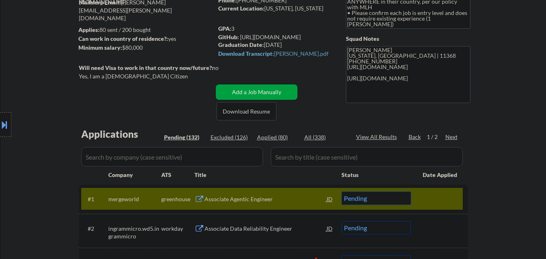
scroll to position [81, 0]
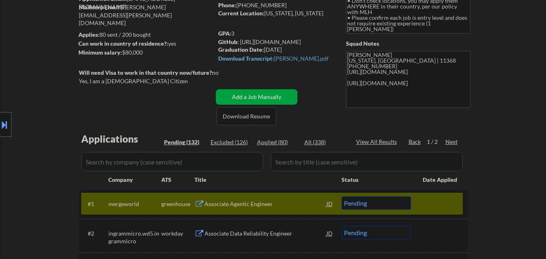
click at [0, 132] on div at bounding box center [5, 124] width 11 height 24
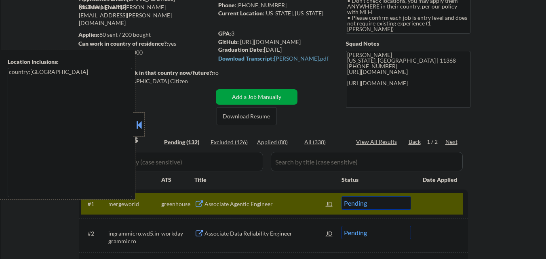
drag, startPoint x: 143, startPoint y: 125, endPoint x: 161, endPoint y: 121, distance: 18.9
click at [150, 124] on body "← Return to /applysquad Mailslurp Inbox Job Search Builder [PERSON_NAME] User E…" at bounding box center [273, 48] width 546 height 259
drag, startPoint x: 138, startPoint y: 118, endPoint x: 201, endPoint y: 132, distance: 65.0
click at [139, 118] on div at bounding box center [138, 124] width 11 height 24
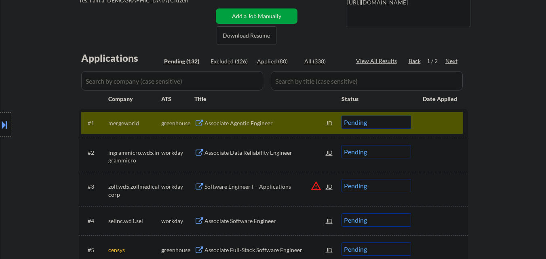
click at [429, 120] on div at bounding box center [441, 123] width 36 height 15
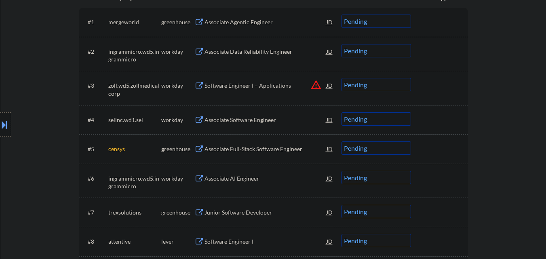
scroll to position [283, 0]
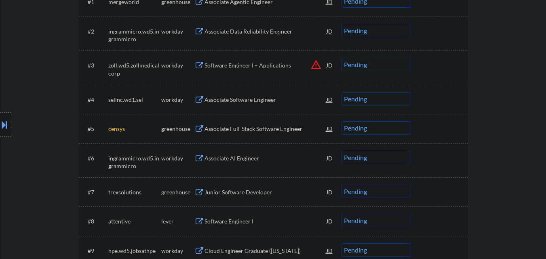
click at [277, 129] on div "Associate Full-Stack Software Engineer" at bounding box center [265, 129] width 122 height 8
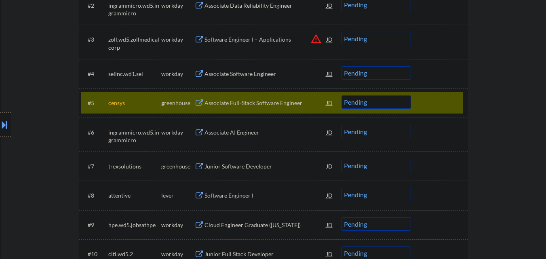
scroll to position [323, 0]
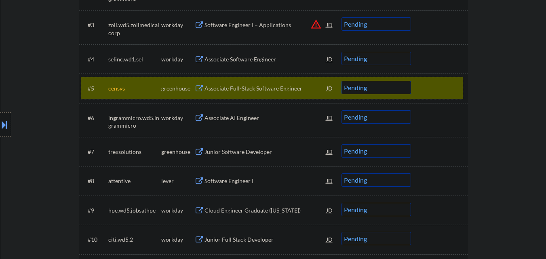
click at [440, 86] on div at bounding box center [441, 88] width 36 height 15
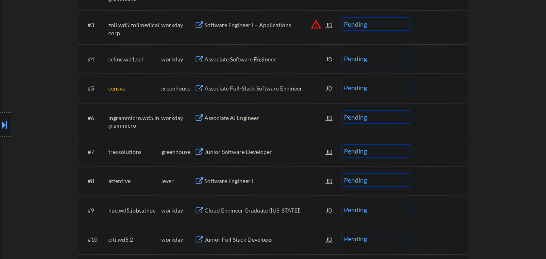
drag, startPoint x: 125, startPoint y: 88, endPoint x: 105, endPoint y: 87, distance: 19.4
click at [106, 90] on div "Location Inclusions: country:[GEOGRAPHIC_DATA]" at bounding box center [72, 125] width 145 height 150
drag, startPoint x: 105, startPoint y: 87, endPoint x: 180, endPoint y: 35, distance: 91.4
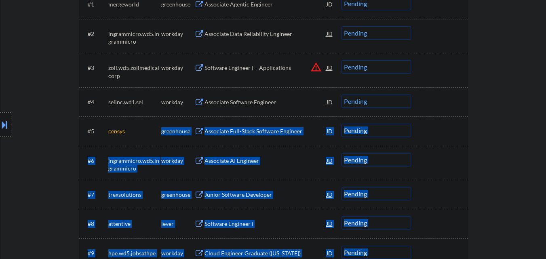
scroll to position [81, 0]
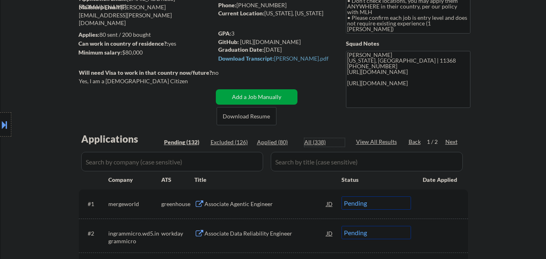
click at [316, 141] on div "All (338)" at bounding box center [324, 142] width 40 height 8
select select ""applied""
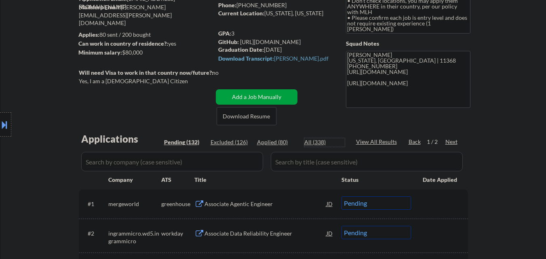
select select ""applied""
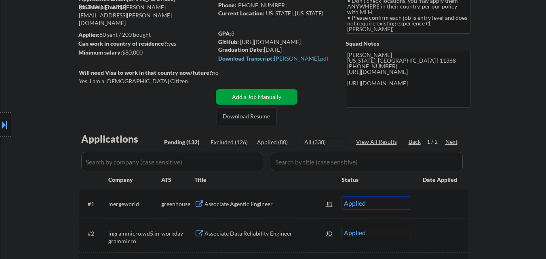
select select ""applied""
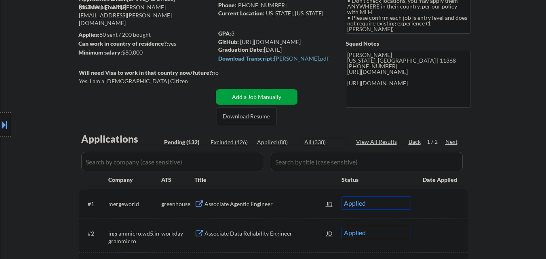
select select ""applied""
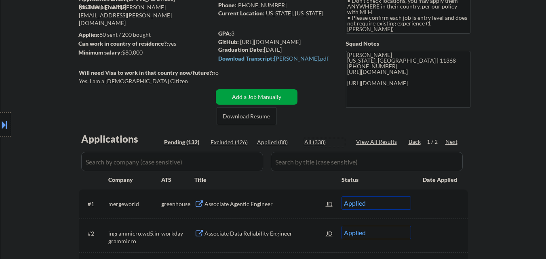
select select ""applied""
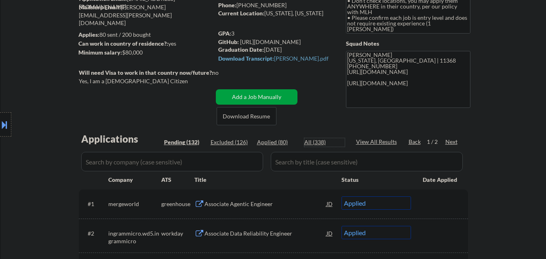
select select ""applied""
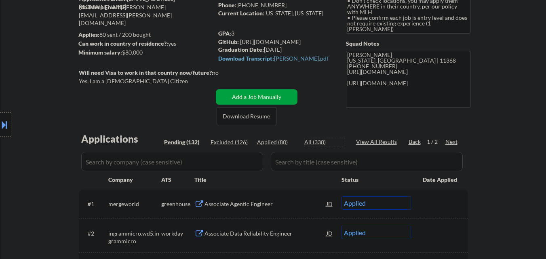
select select ""applied""
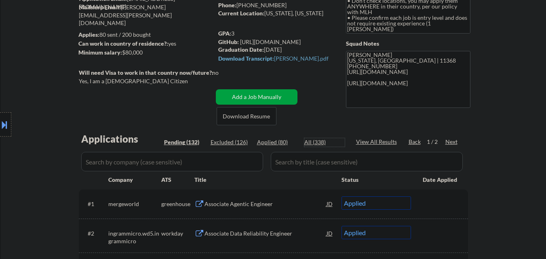
select select ""applied""
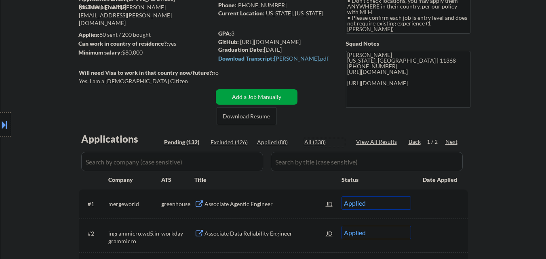
select select ""applied""
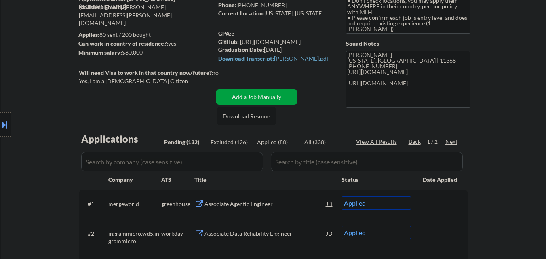
select select ""applied""
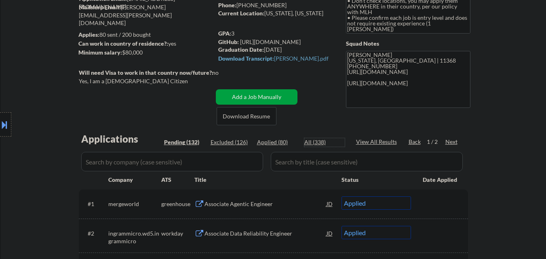
select select ""applied""
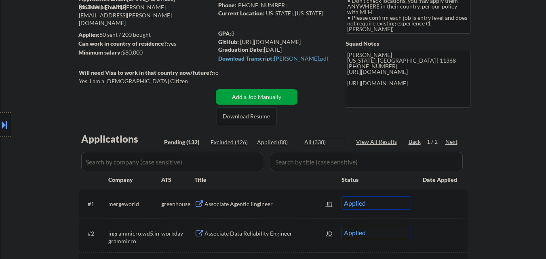
select select ""applied""
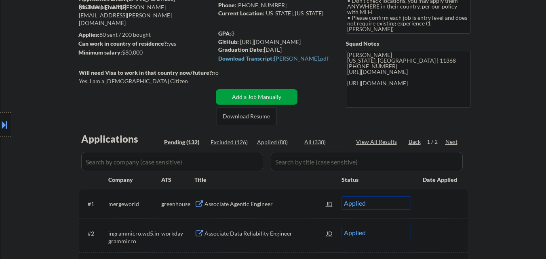
select select ""applied""
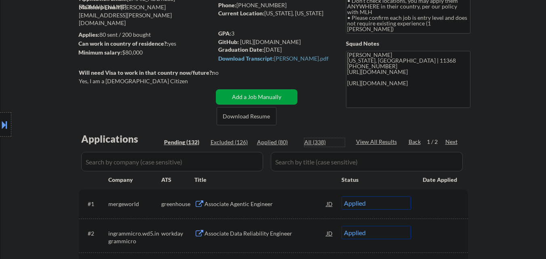
select select ""applied""
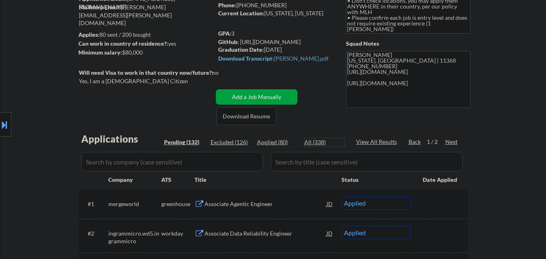
select select ""applied""
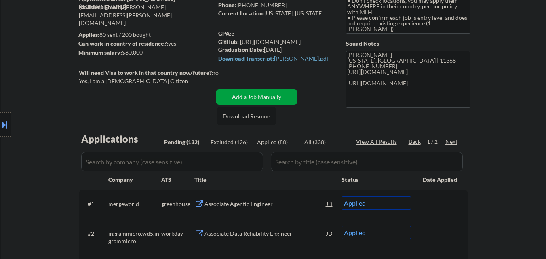
select select ""applied""
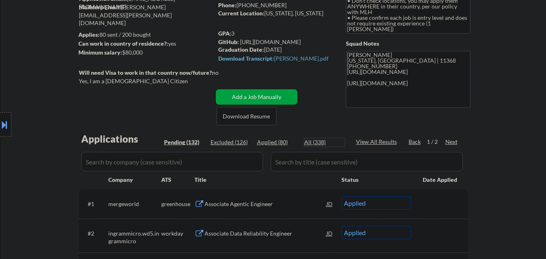
select select ""applied""
select select ""excluded__expired_""
select select ""excluded__other_""
select select ""excluded__bad_match_""
select select ""excluded__expired_""
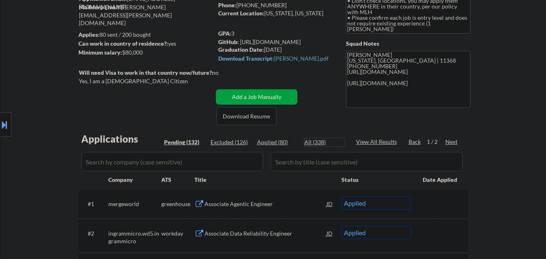
select select ""excluded__expired_""
select select ""excluded__bad_match_""
select select ""excluded__expired_""
select select ""excluded__bad_match_""
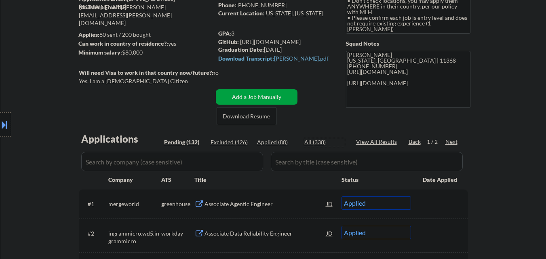
select select ""excluded__expired_""
select select ""excluded__bad_match_""
select select ""excluded__expired_""
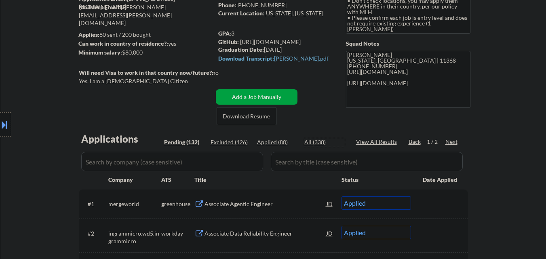
select select ""excluded__bad_match_""
select select ""excluded__expired_""
click at [172, 166] on input "input" at bounding box center [172, 161] width 182 height 19
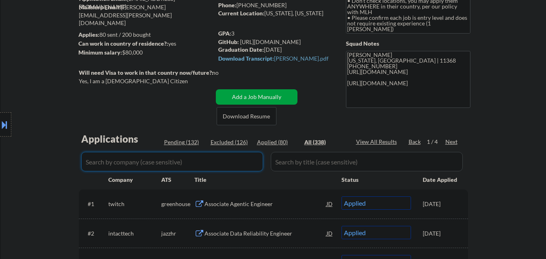
paste input "censys"
type input "censys"
click at [65, 162] on div "Location Inclusions: country:[GEOGRAPHIC_DATA]" at bounding box center [72, 125] width 145 height 150
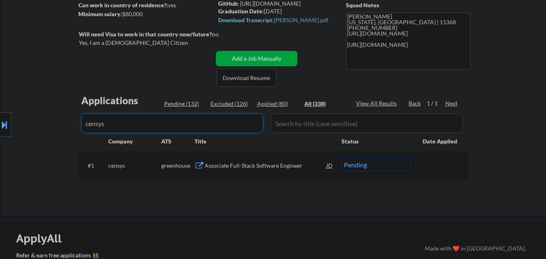
scroll to position [121, 0]
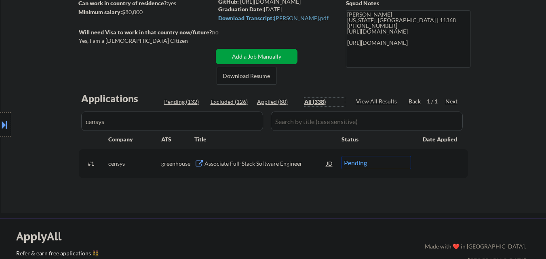
click at [315, 98] on div "All (338)" at bounding box center [324, 102] width 40 height 8
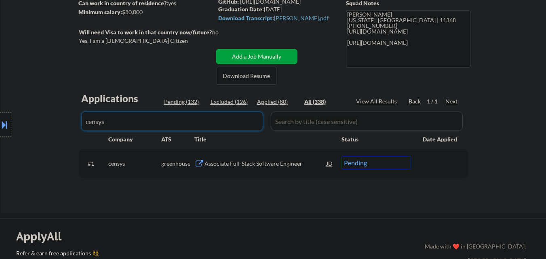
click at [165, 122] on input "input" at bounding box center [172, 121] width 182 height 19
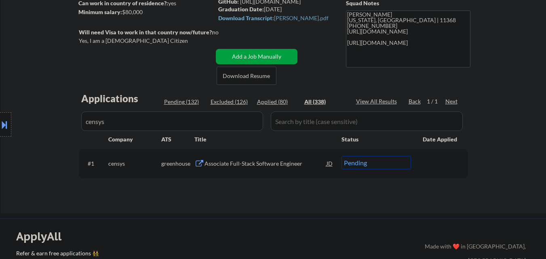
click at [195, 97] on div "Applications Pending (132) Excluded (126) Applied (80) All (338) View All Resul…" at bounding box center [273, 145] width 389 height 106
click at [189, 101] on div "Pending (132)" at bounding box center [184, 102] width 40 height 8
click at [322, 99] on div "All (338)" at bounding box center [324, 102] width 40 height 8
click at [318, 101] on div "All (338)" at bounding box center [324, 102] width 40 height 8
click at [173, 99] on div "Pending (132)" at bounding box center [184, 102] width 40 height 8
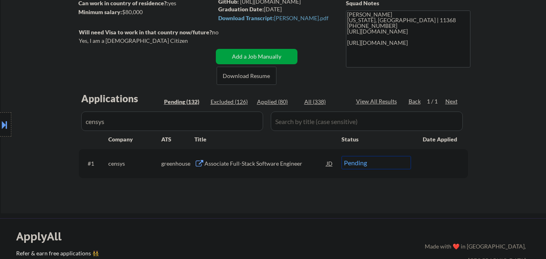
click at [144, 125] on div "Location Inclusions: country:[GEOGRAPHIC_DATA]" at bounding box center [72, 125] width 145 height 150
click at [143, 119] on div "Location Inclusions: country:[GEOGRAPHIC_DATA]" at bounding box center [72, 125] width 145 height 150
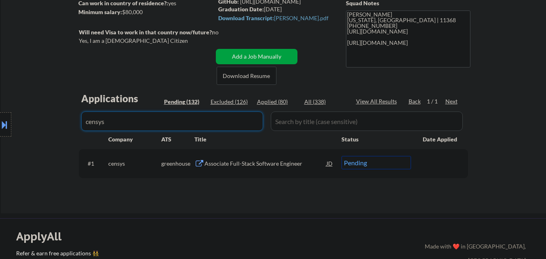
drag, startPoint x: 256, startPoint y: 116, endPoint x: 240, endPoint y: 121, distance: 16.6
click at [252, 118] on input "input" at bounding box center [172, 121] width 182 height 19
click at [240, 121] on input "input" at bounding box center [172, 121] width 182 height 19
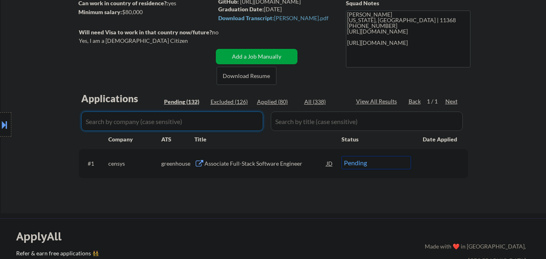
click at [69, 208] on div "← Return to /applysquad Mailslurp Inbox Job Search Builder [PERSON_NAME] User E…" at bounding box center [273, 62] width 545 height 302
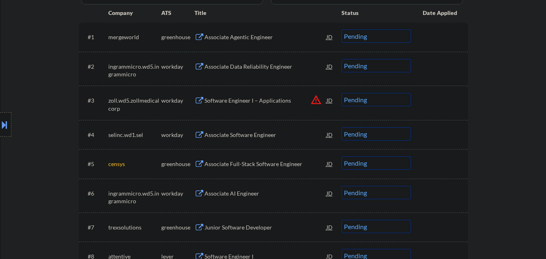
scroll to position [283, 0]
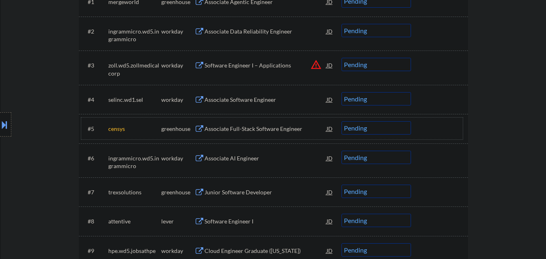
drag, startPoint x: 448, startPoint y: 130, endPoint x: 444, endPoint y: 133, distance: 5.2
click at [448, 130] on div at bounding box center [441, 128] width 36 height 15
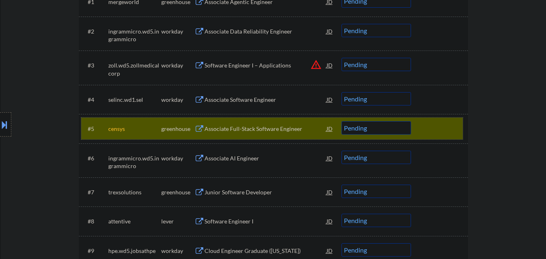
click at [373, 133] on select "Choose an option... Pending Applied Excluded (Questions) Excluded (Expired) Exc…" at bounding box center [375, 127] width 69 height 13
click at [341, 121] on select "Choose an option... Pending Applied Excluded (Questions) Excluded (Expired) Exc…" at bounding box center [375, 127] width 69 height 13
click at [451, 124] on div at bounding box center [441, 128] width 36 height 15
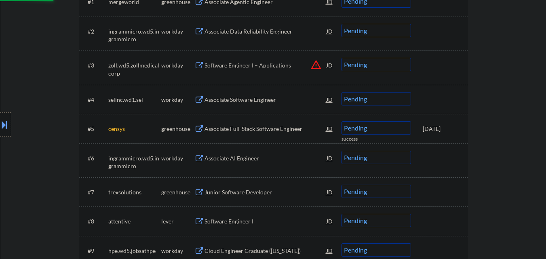
scroll to position [323, 0]
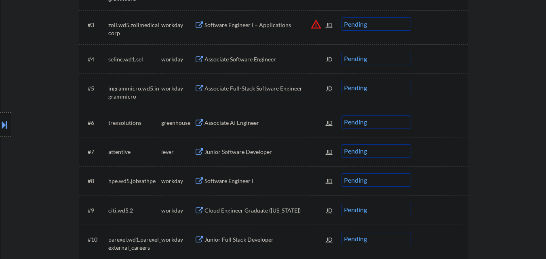
click at [255, 122] on div "Associate AI Engineer" at bounding box center [265, 123] width 122 height 8
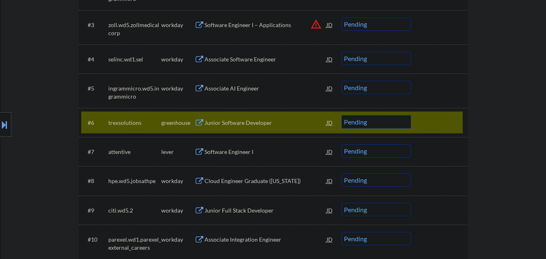
click at [261, 123] on div "Junior Software Developer" at bounding box center [265, 123] width 122 height 8
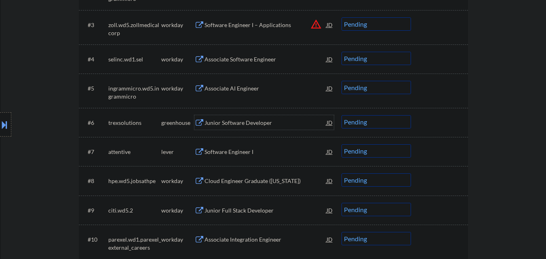
drag, startPoint x: 236, startPoint y: 126, endPoint x: 244, endPoint y: 121, distance: 10.2
click at [236, 126] on div "Junior Software Developer" at bounding box center [265, 123] width 122 height 8
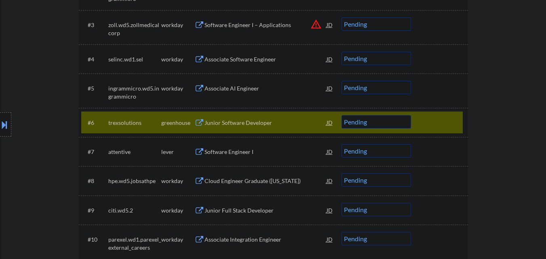
click at [0, 121] on button at bounding box center [4, 124] width 9 height 13
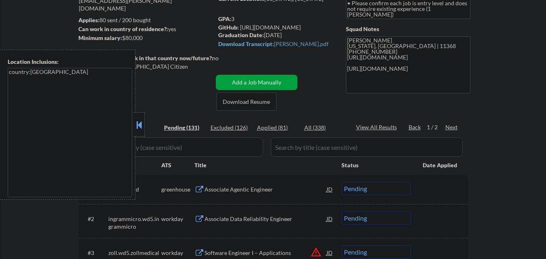
scroll to position [81, 0]
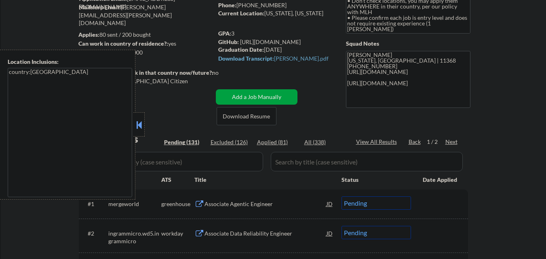
click at [139, 120] on button at bounding box center [139, 125] width 9 height 12
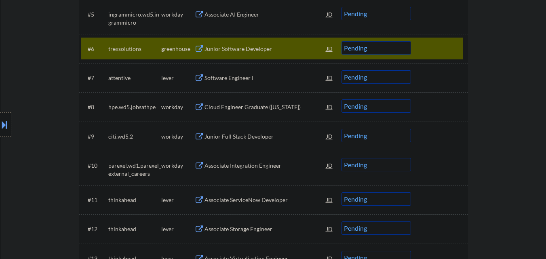
scroll to position [323, 0]
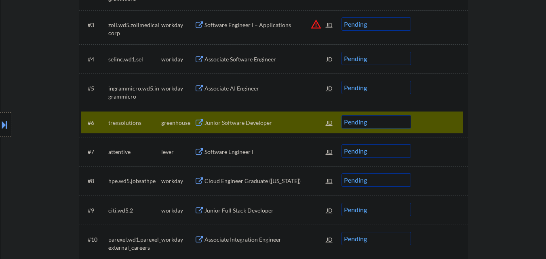
click at [375, 125] on select "Choose an option... Pending Applied Excluded (Questions) Excluded (Expired) Exc…" at bounding box center [375, 121] width 69 height 13
click at [341, 115] on select "Choose an option... Pending Applied Excluded (Questions) Excluded (Expired) Exc…" at bounding box center [375, 121] width 69 height 13
drag, startPoint x: 439, startPoint y: 118, endPoint x: 413, endPoint y: 125, distance: 27.1
click at [439, 118] on div at bounding box center [441, 122] width 36 height 15
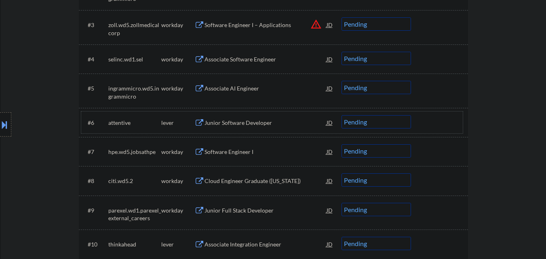
scroll to position [364, 0]
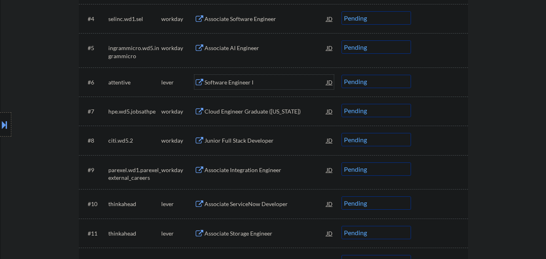
click at [256, 78] on div "Software Engineer I" at bounding box center [265, 82] width 122 height 8
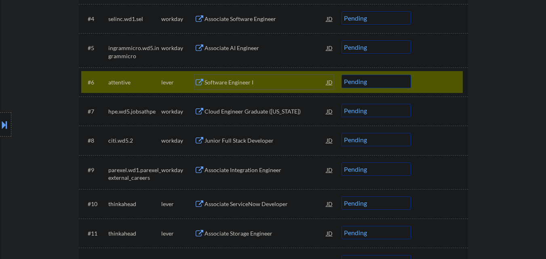
click at [385, 84] on select "Choose an option... Pending Applied Excluded (Questions) Excluded (Expired) Exc…" at bounding box center [375, 81] width 69 height 13
click at [341, 75] on select "Choose an option... Pending Applied Excluded (Questions) Excluded (Expired) Exc…" at bounding box center [375, 81] width 69 height 13
click at [455, 75] on div at bounding box center [441, 82] width 36 height 15
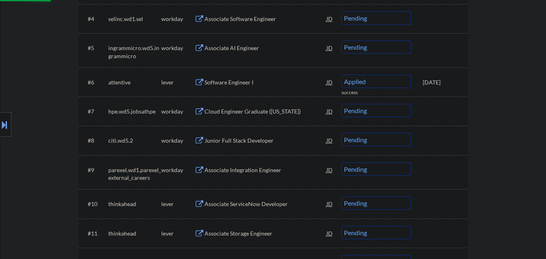
click at [448, 82] on div "[DATE]" at bounding box center [441, 82] width 36 height 8
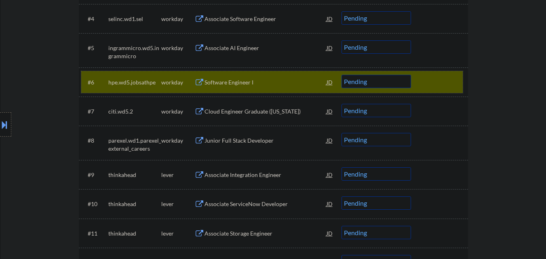
click at [448, 77] on div at bounding box center [441, 82] width 36 height 15
click at [457, 82] on div at bounding box center [441, 82] width 36 height 15
click at [448, 86] on div at bounding box center [441, 82] width 36 height 15
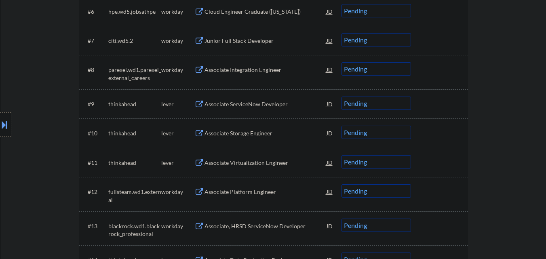
scroll to position [444, 0]
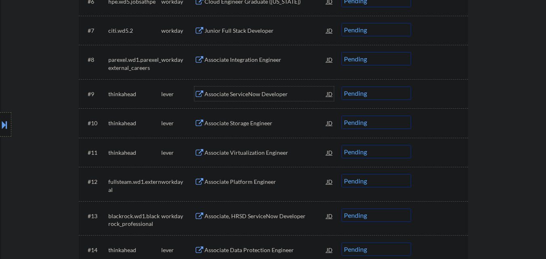
click at [255, 95] on div "Associate ServiceNow Developer" at bounding box center [265, 94] width 122 height 8
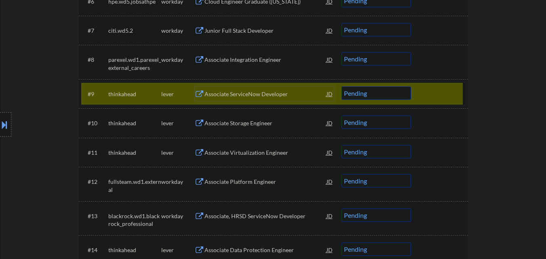
click at [379, 97] on select "Choose an option... Pending Applied Excluded (Questions) Excluded (Expired) Exc…" at bounding box center [375, 92] width 69 height 13
click at [341, 86] on select "Choose an option... Pending Applied Excluded (Questions) Excluded (Expired) Exc…" at bounding box center [375, 92] width 69 height 13
click at [444, 91] on div at bounding box center [441, 93] width 36 height 15
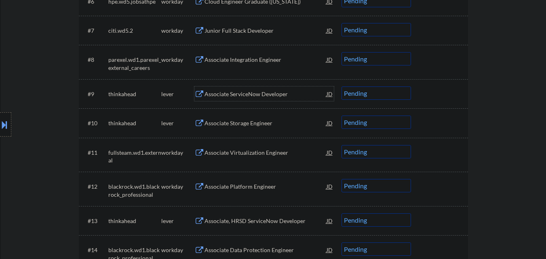
click at [261, 91] on div "Associate ServiceNow Developer" at bounding box center [265, 94] width 122 height 8
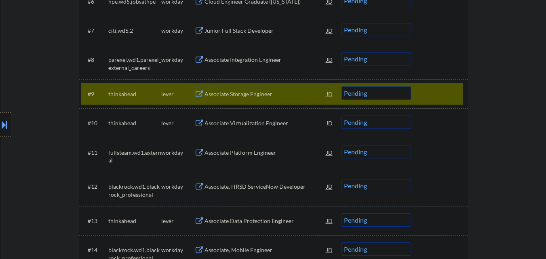
click at [376, 94] on select "Choose an option... Pending Applied Excluded (Questions) Excluded (Expired) Exc…" at bounding box center [375, 92] width 69 height 13
click at [341, 86] on select "Choose an option... Pending Applied Excluded (Questions) Excluded (Expired) Exc…" at bounding box center [375, 92] width 69 height 13
click at [448, 92] on div at bounding box center [441, 93] width 36 height 15
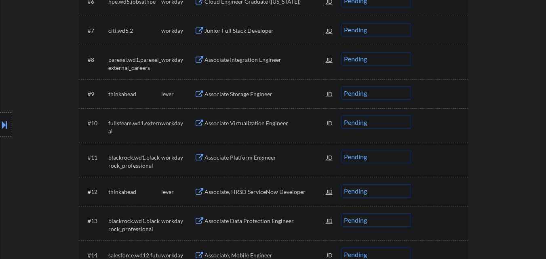
click at [265, 93] on div "Associate Storage Engineer" at bounding box center [265, 94] width 122 height 8
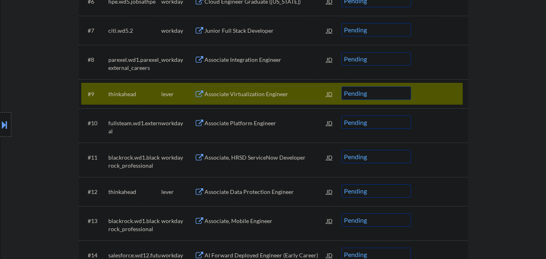
click at [398, 97] on select "Choose an option... Pending Applied Excluded (Questions) Excluded (Expired) Exc…" at bounding box center [375, 92] width 69 height 13
click at [341, 86] on select "Choose an option... Pending Applied Excluded (Questions) Excluded (Expired) Exc…" at bounding box center [375, 92] width 69 height 13
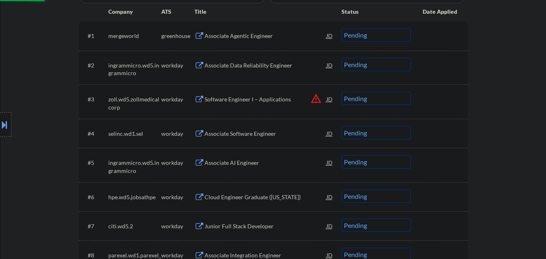
scroll to position [121, 0]
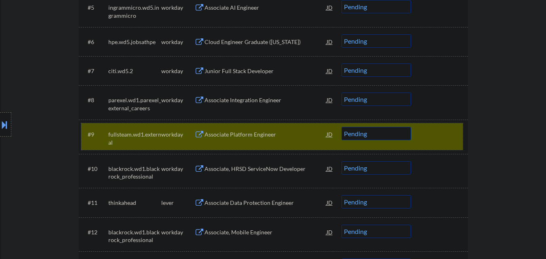
click at [442, 138] on div at bounding box center [441, 134] width 36 height 15
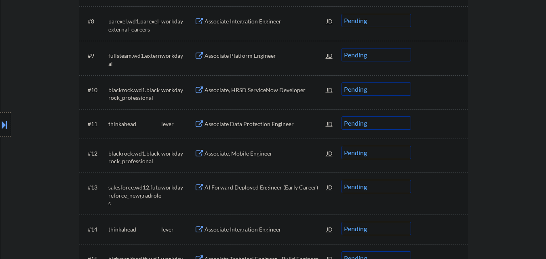
scroll to position [485, 0]
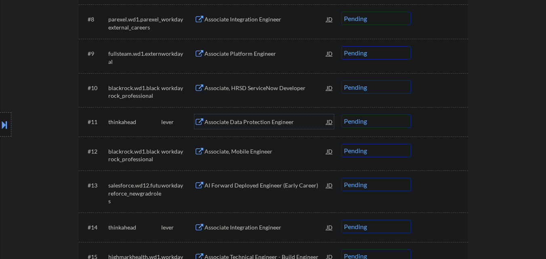
click at [267, 122] on div "Associate Data Protection Engineer" at bounding box center [265, 122] width 122 height 8
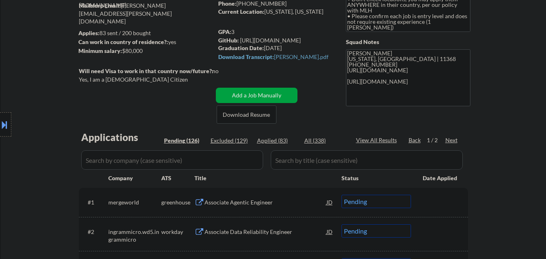
scroll to position [81, 0]
